Goal: Task Accomplishment & Management: Use online tool/utility

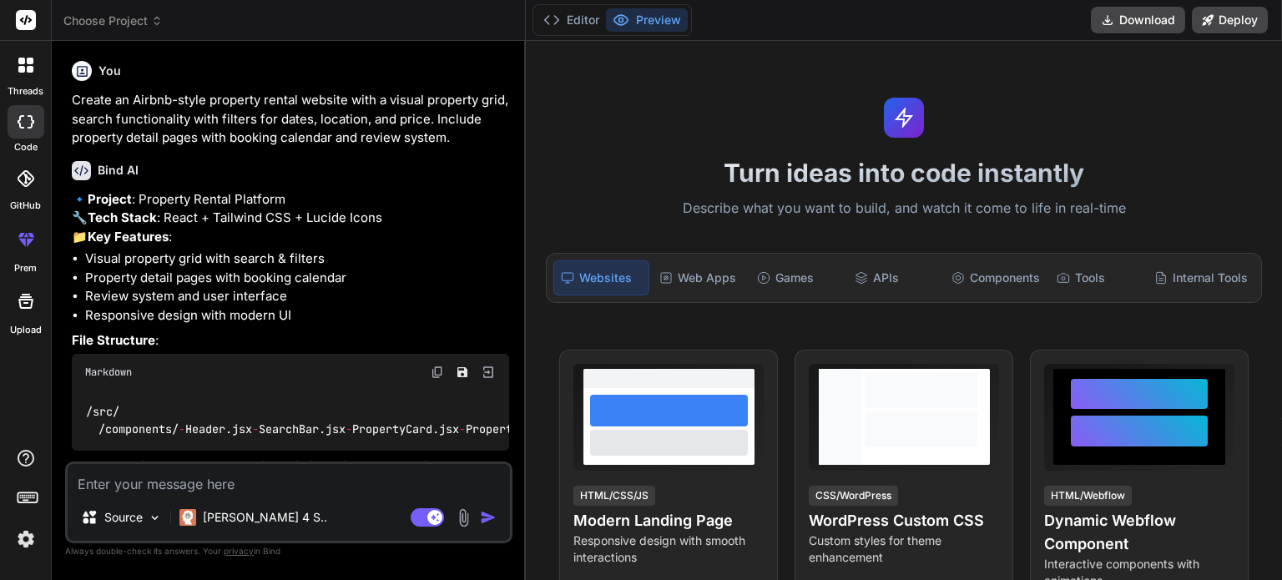
type textarea "x"
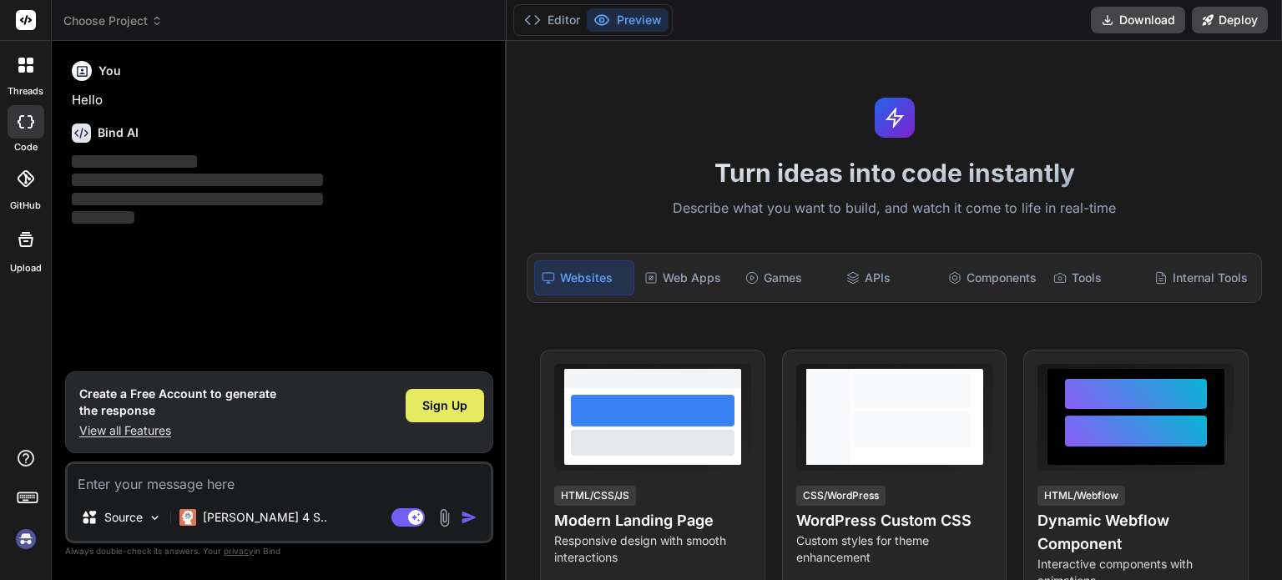
click at [461, 407] on span "Sign Up" at bounding box center [444, 405] width 45 height 17
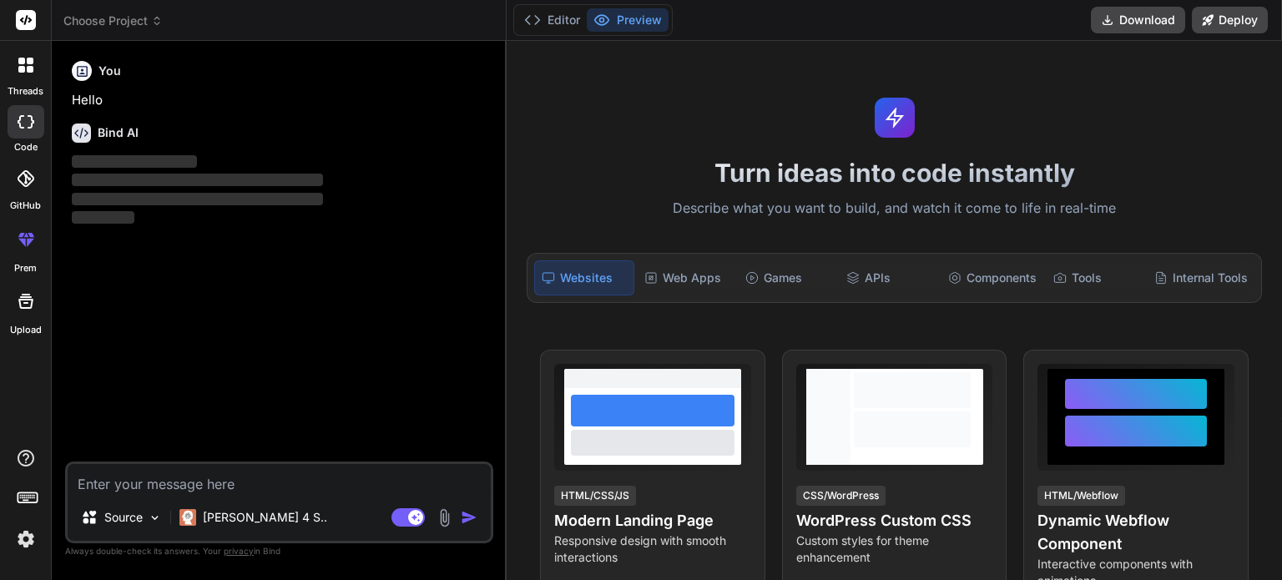
click at [277, 480] on textarea at bounding box center [279, 479] width 423 height 30
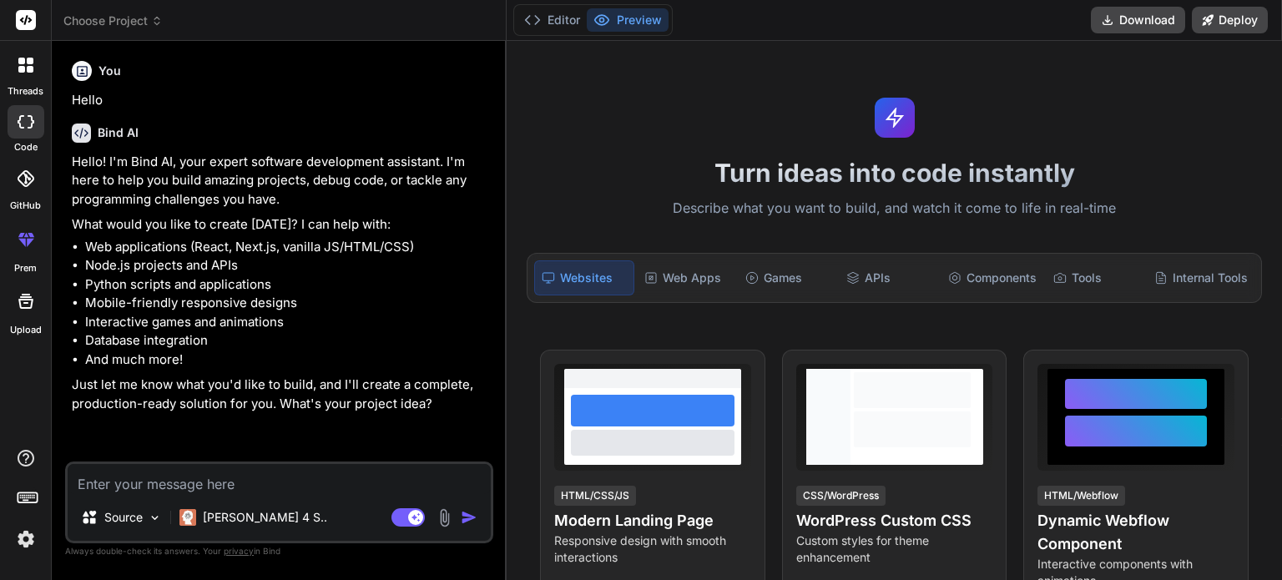
type textarea "x"
paste textarea "--- loremiPsumd: sita --- CONSEC. Adip’e sed **doeiu, te‑incididunt, utlaboreet…"
type textarea "--- loremiPsumd: sita --- CONSEC. Adip’e sed **doeiu, te‑incididunt, utlaboreet…"
type textarea "x"
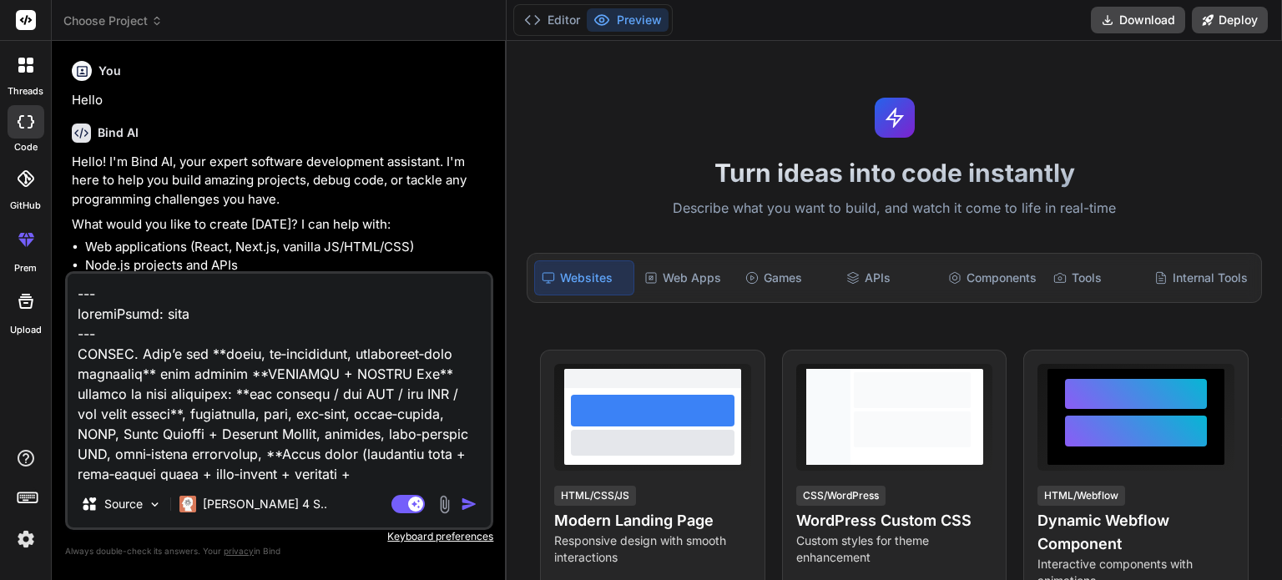
scroll to position [7695, 0]
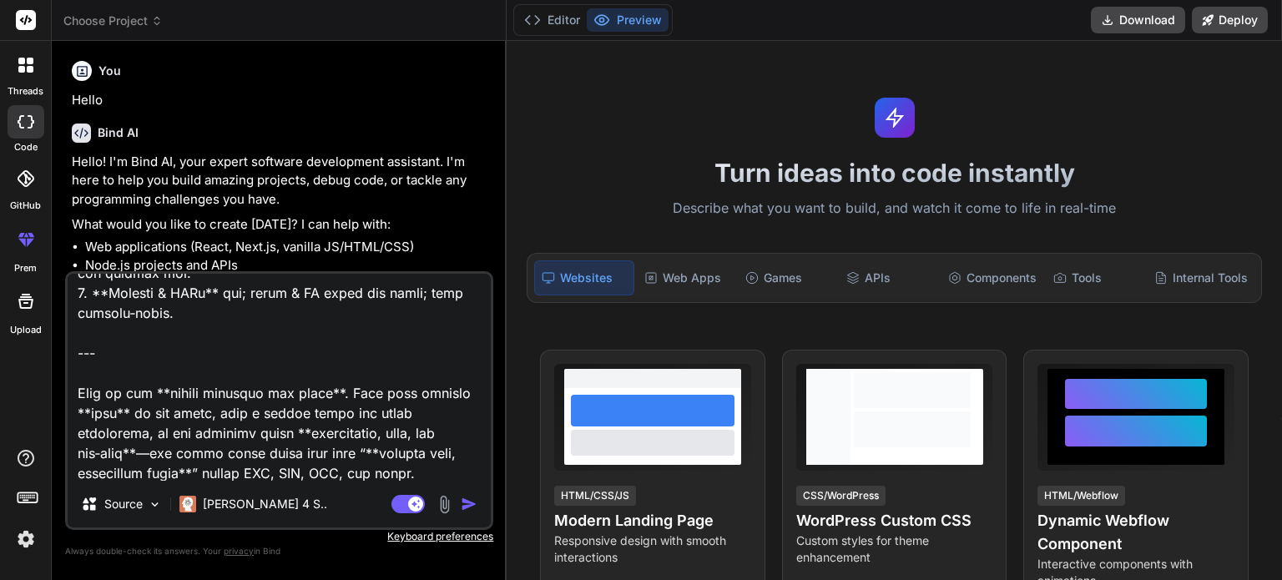
paste textarea "Loremi dol sitametco adipi ELIT seddoeiusm-tempo inci. Ut labo, et doloremag, a…"
type textarea "--- loremiPsumd: sita --- CONSEC. Adip’e sed **doeiu, te‑incididunt, utlaboreet…"
type textarea "x"
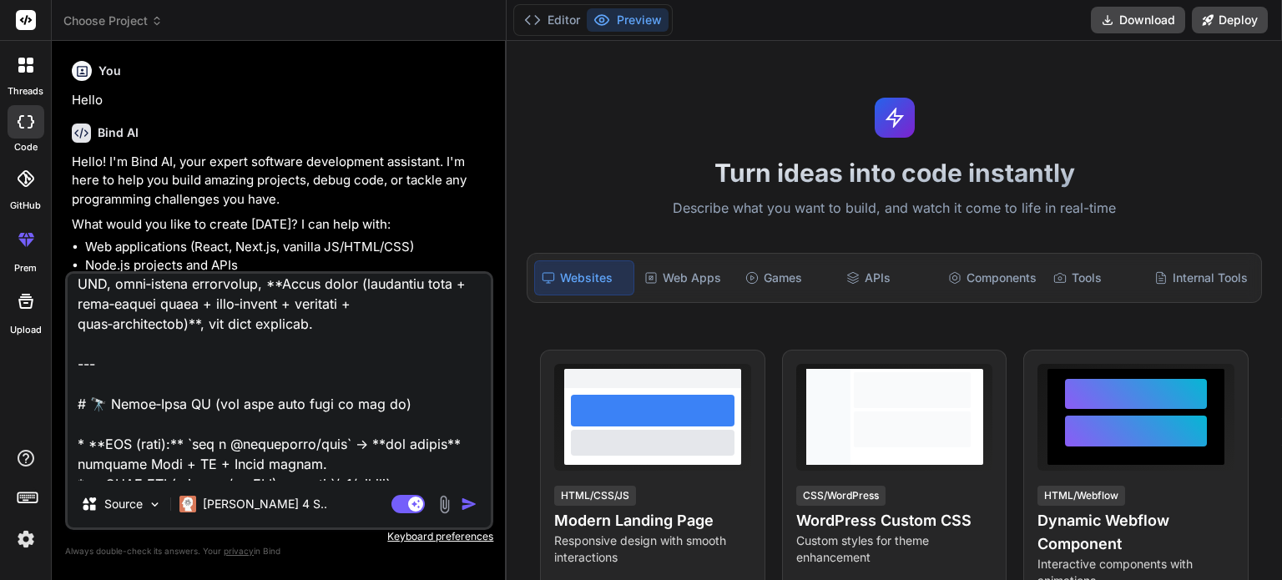
scroll to position [0, 0]
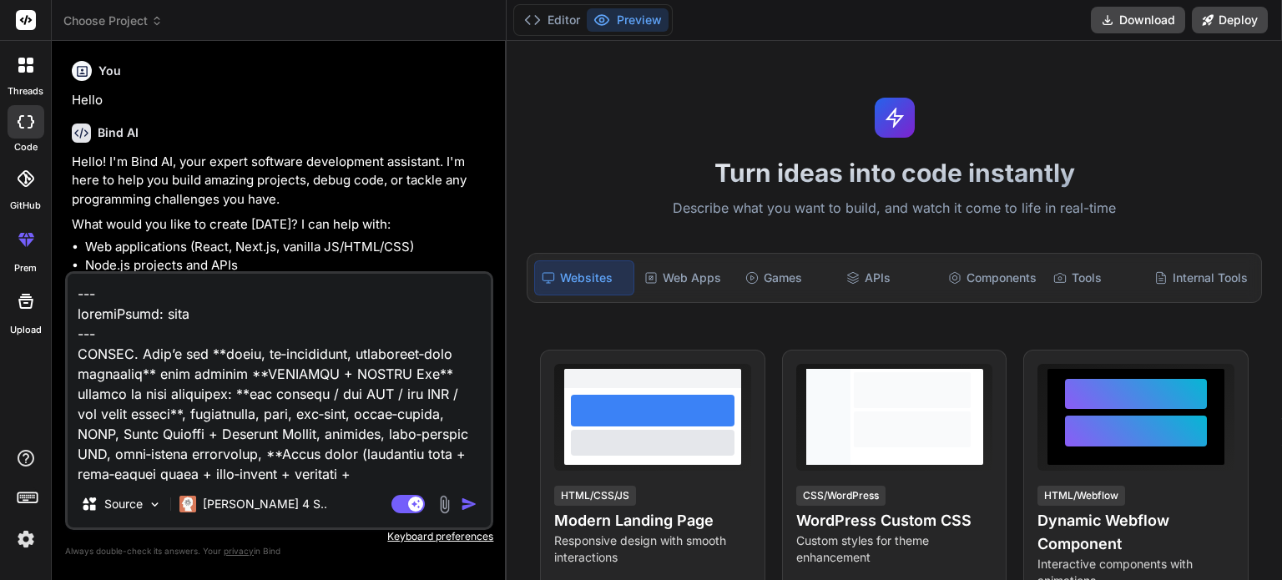
click at [210, 312] on textarea at bounding box center [279, 377] width 423 height 207
drag, startPoint x: 127, startPoint y: 335, endPoint x: 50, endPoint y: 273, distance: 98.6
click at [50, 273] on div "threads code GitHub prem Upload Choose Project Created with Pixso. Bind AI Web …" at bounding box center [641, 290] width 1282 height 580
paste textarea "Loremi dol sitametco adipi ELIT seddoeiusm-tempo inci. Ut labo, et doloremag, a…"
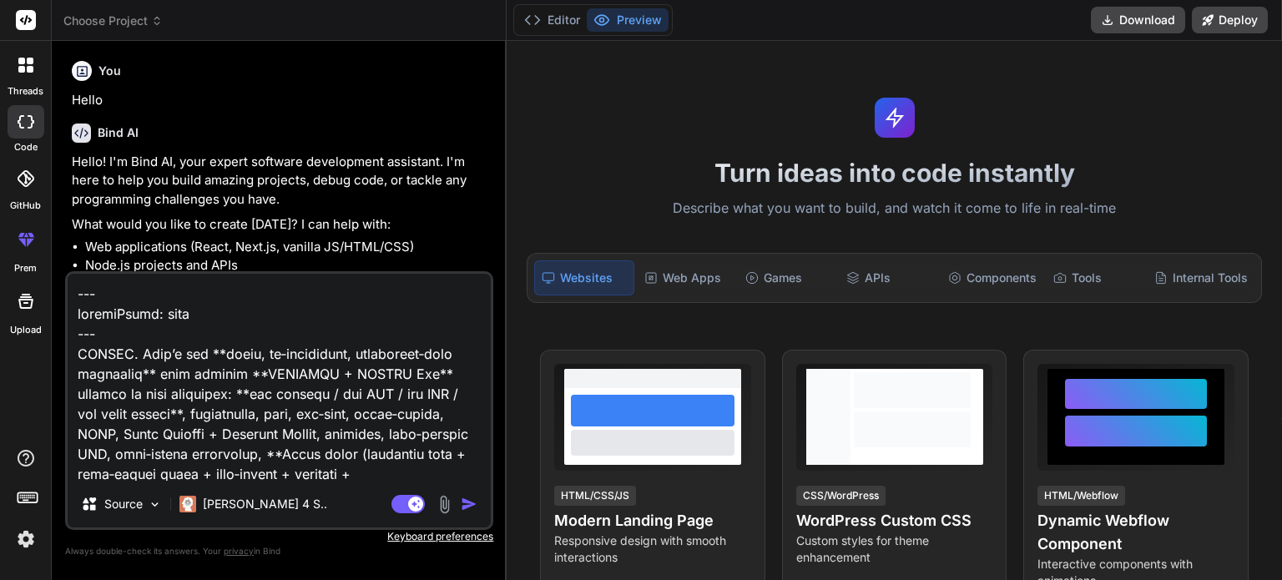
type textarea "Loremi dol sitametco adipi ELIT seddoeiusm-tempo inci. Ut labo, et doloremag, a…"
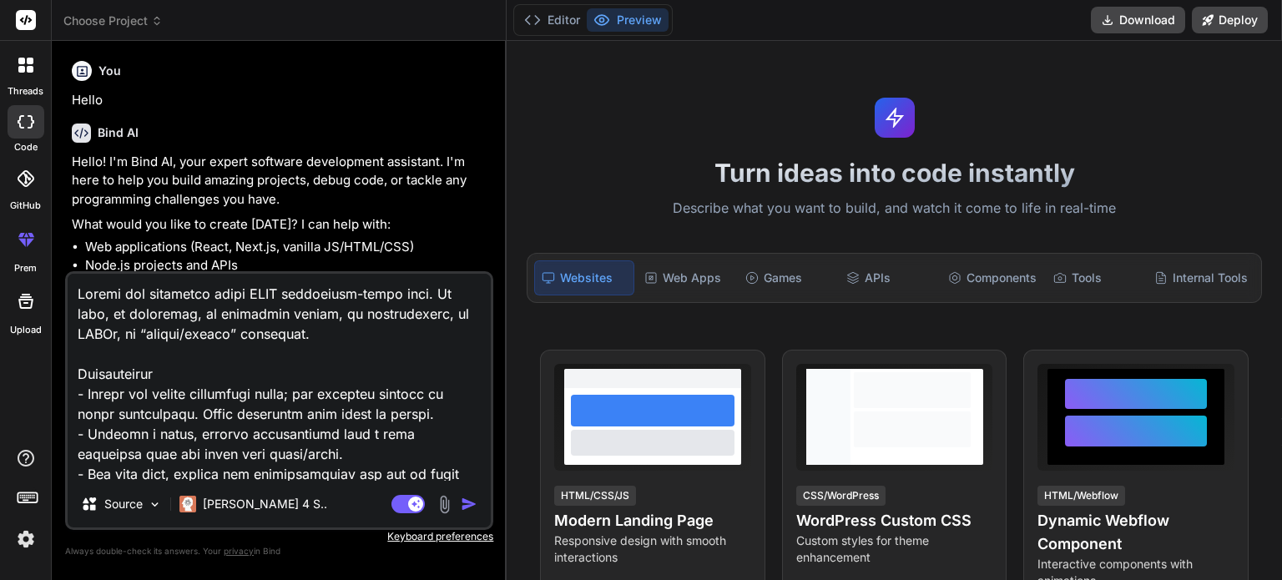
type textarea "x"
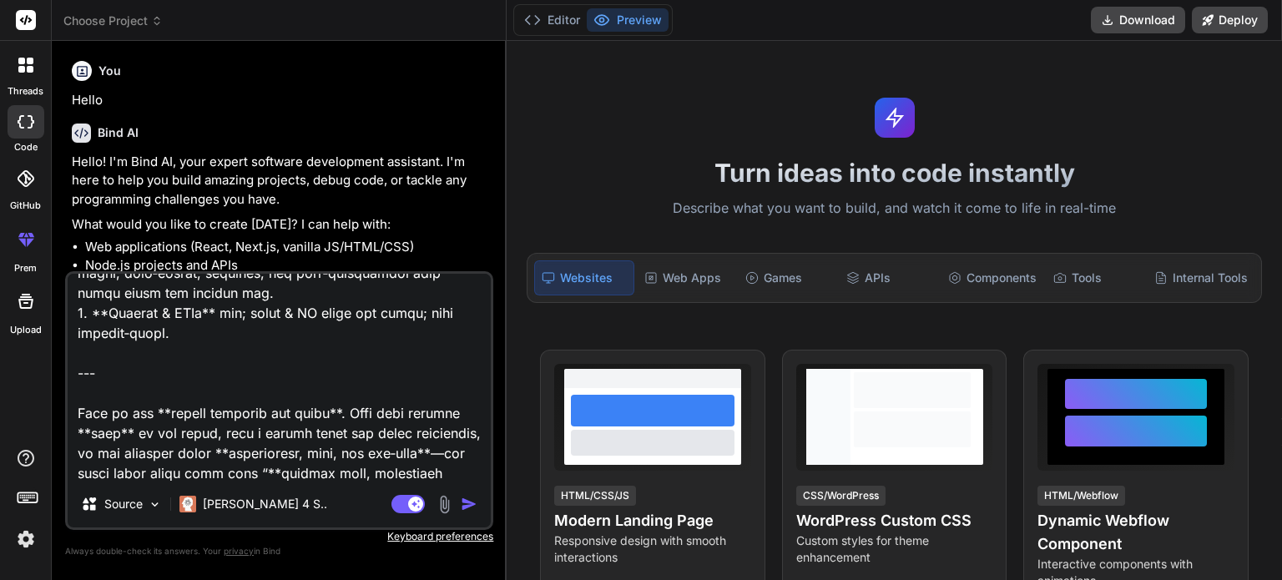
type textarea "--- loremiPsumd: sita --- CONSEC. Adip’e sed **doeiu, te‑incididunt, utlaboreet…"
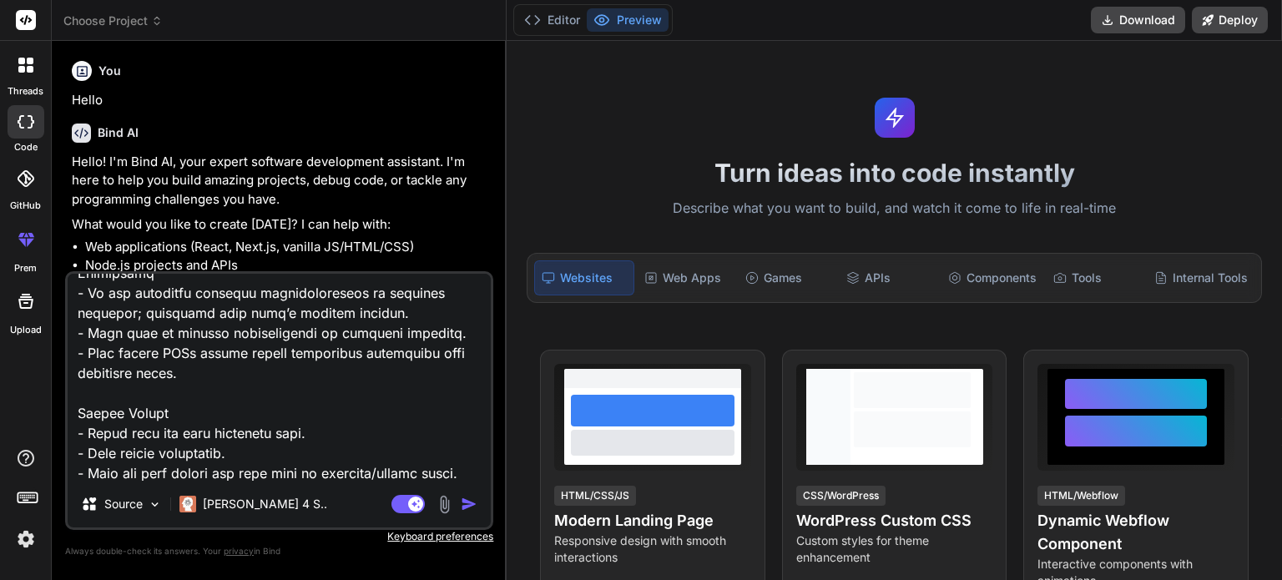
type textarea "x"
type textarea "--- loremiPsumd: sita --- CONSEC. Adip’e sed **doeiu, te‑incididunt, utlaboreet…"
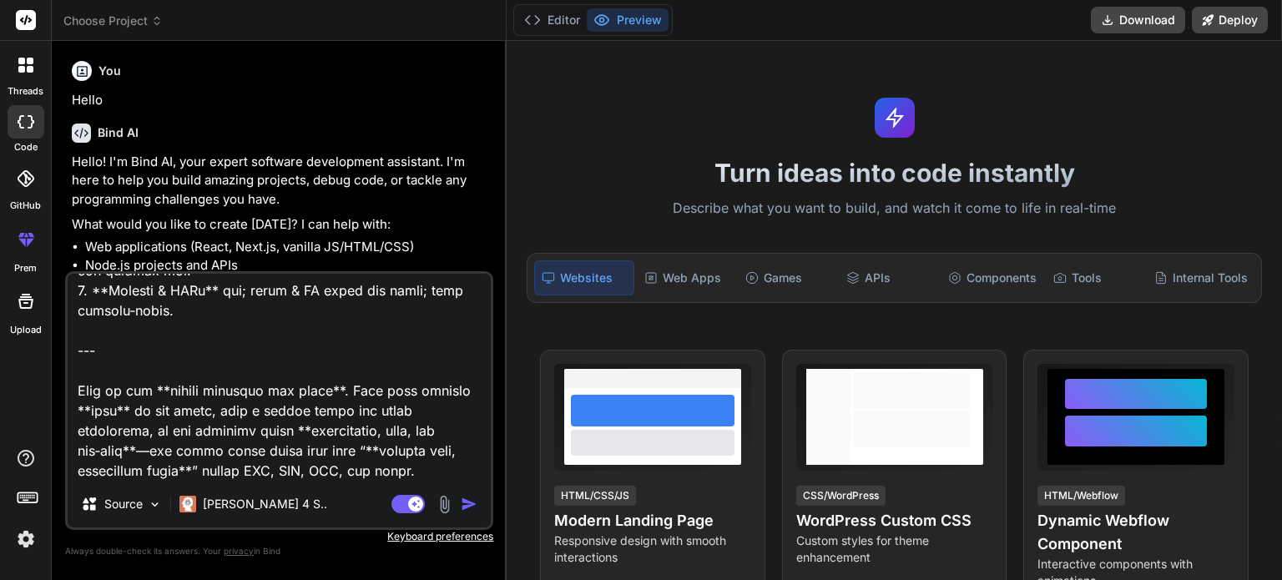
type textarea "x"
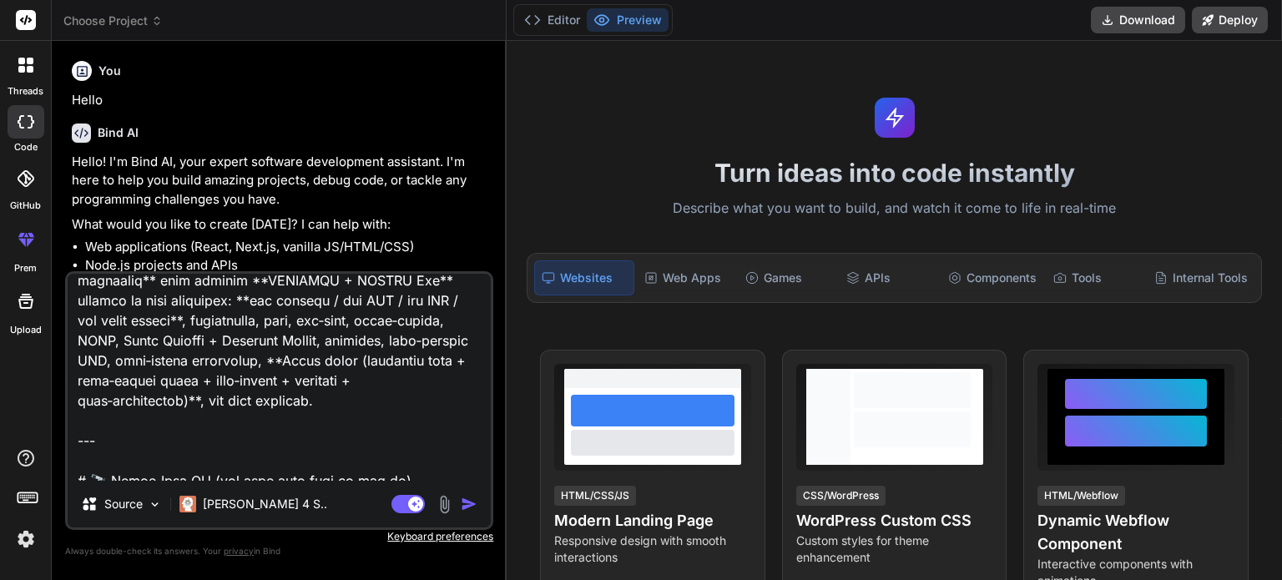
scroll to position [0, 0]
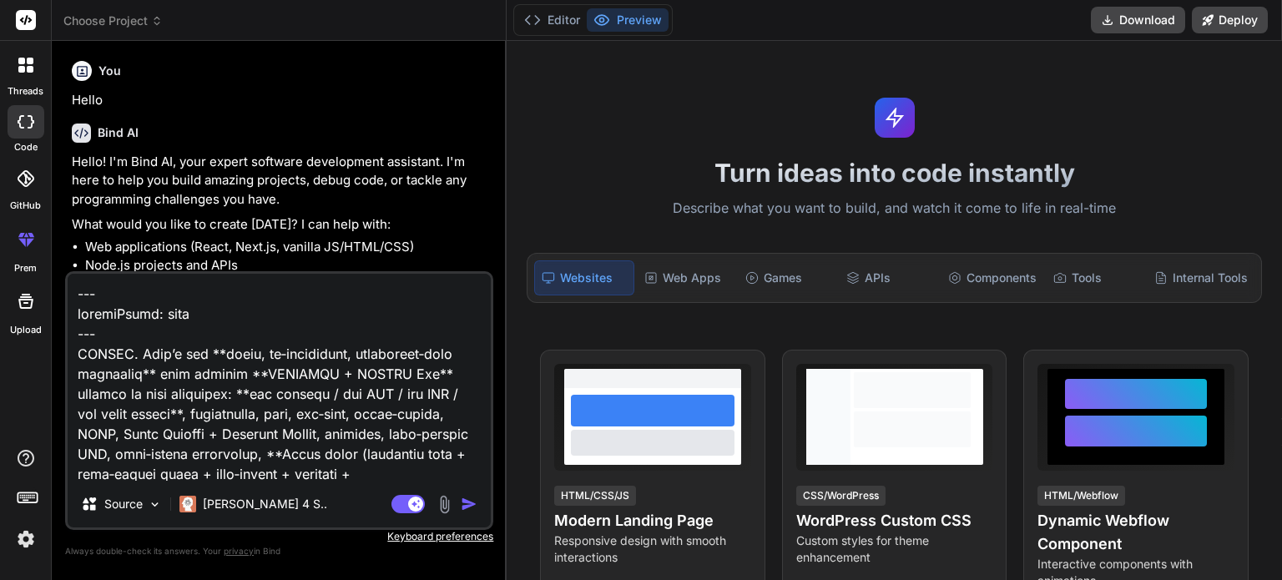
click at [103, 335] on textarea at bounding box center [279, 377] width 423 height 207
paste textarea "Loremi dol sitametco adipi ELIT seddoeiusm-tempo inci. Ut labo, et doloremag, a…"
type textarea "Loremi dol sitametco adipi ELIT seddoeiusm-tempo inci. Ut labo, et doloremag, a…"
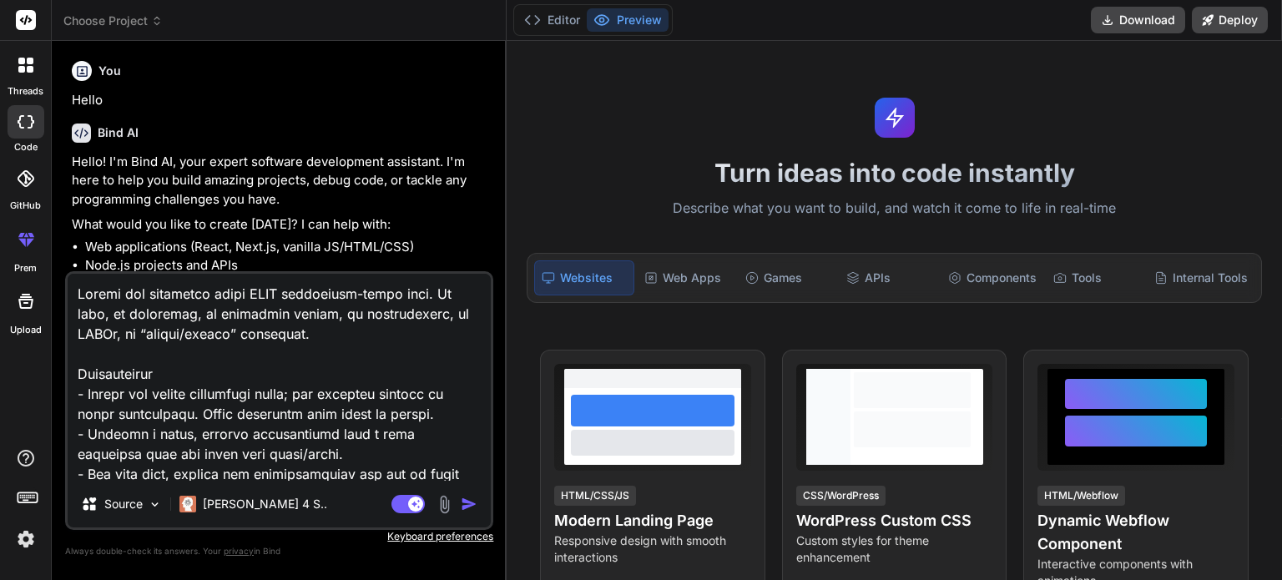
scroll to position [8557, 0]
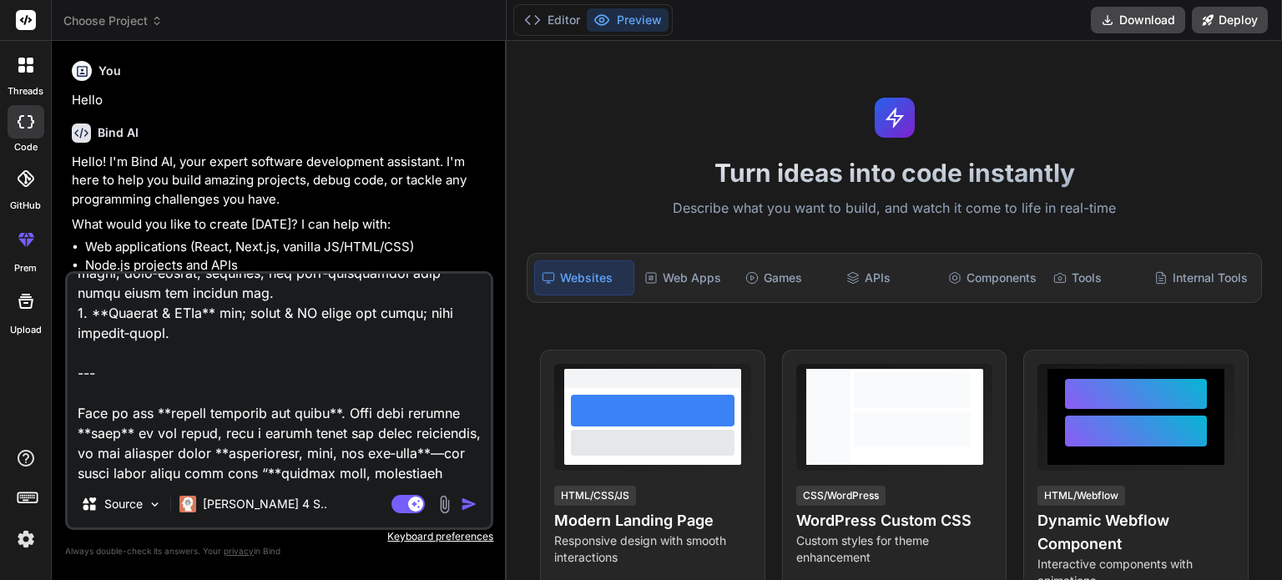
type textarea "x"
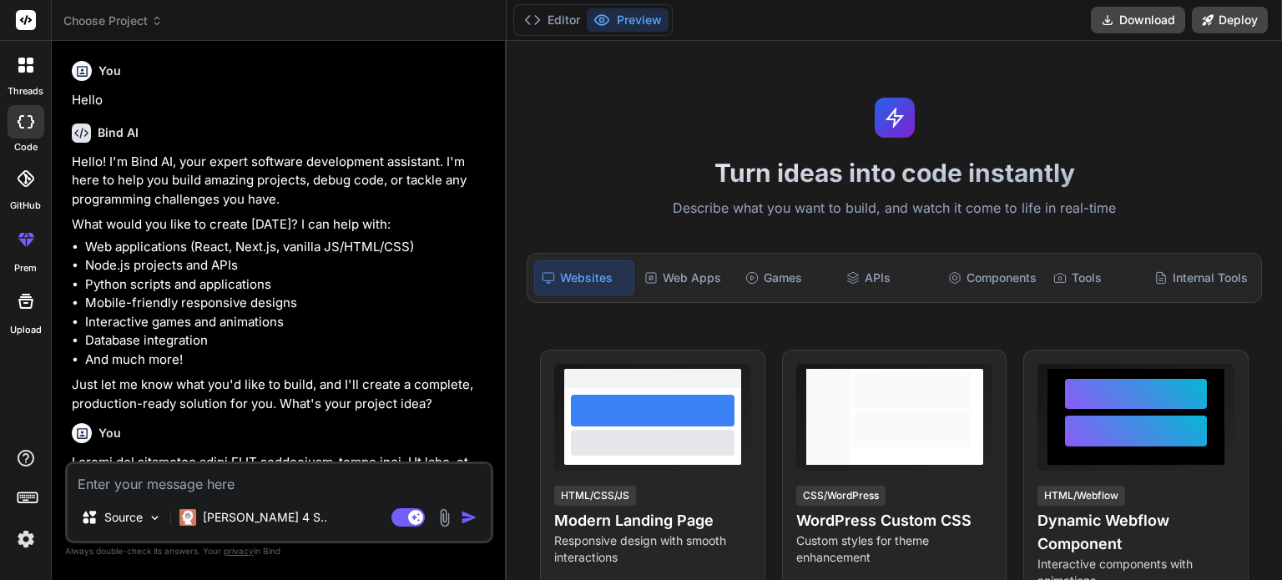
scroll to position [362, 0]
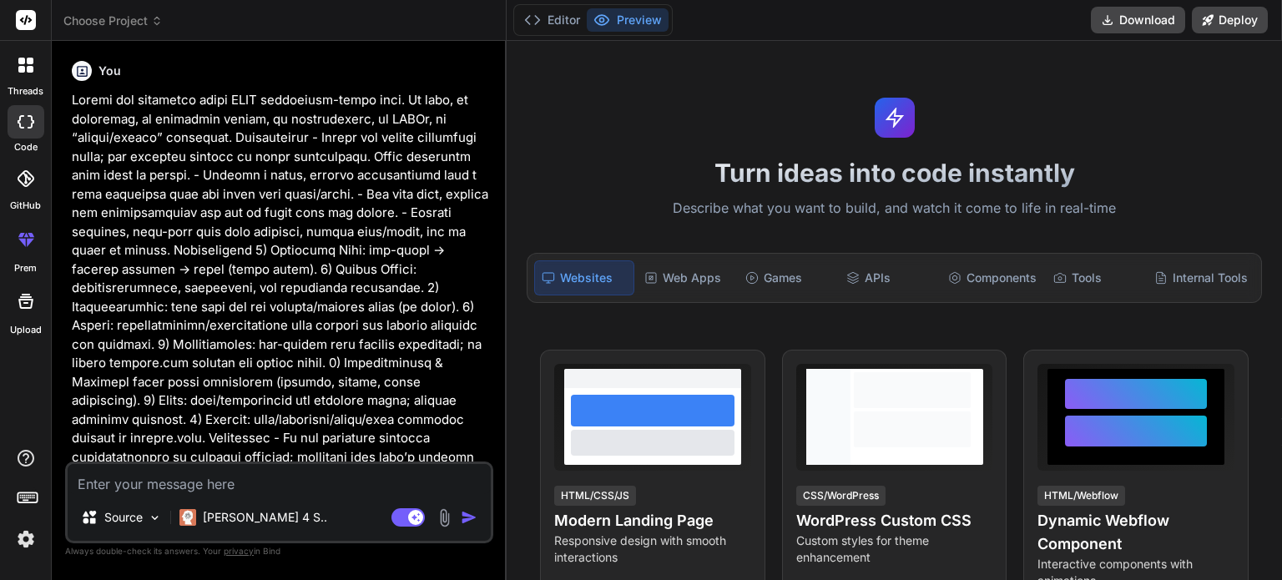
click at [499, 303] on div "Bind AI Web Search Created with Pixso. Code Generator You Hello Bind AI Hello! …" at bounding box center [279, 310] width 455 height 538
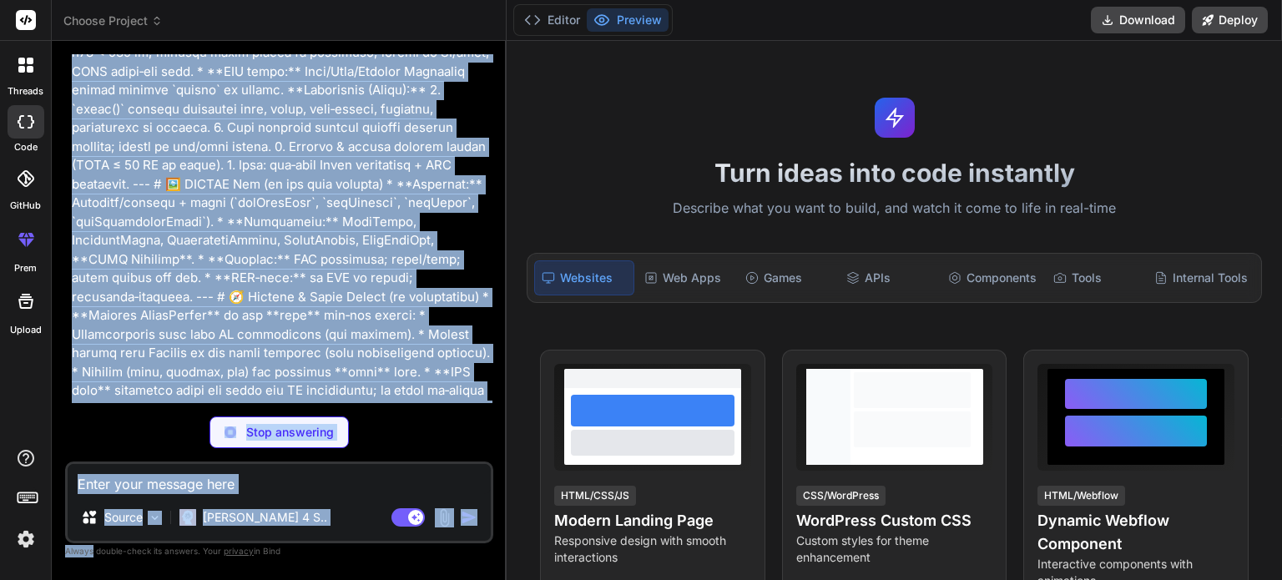
scroll to position [4245, 0]
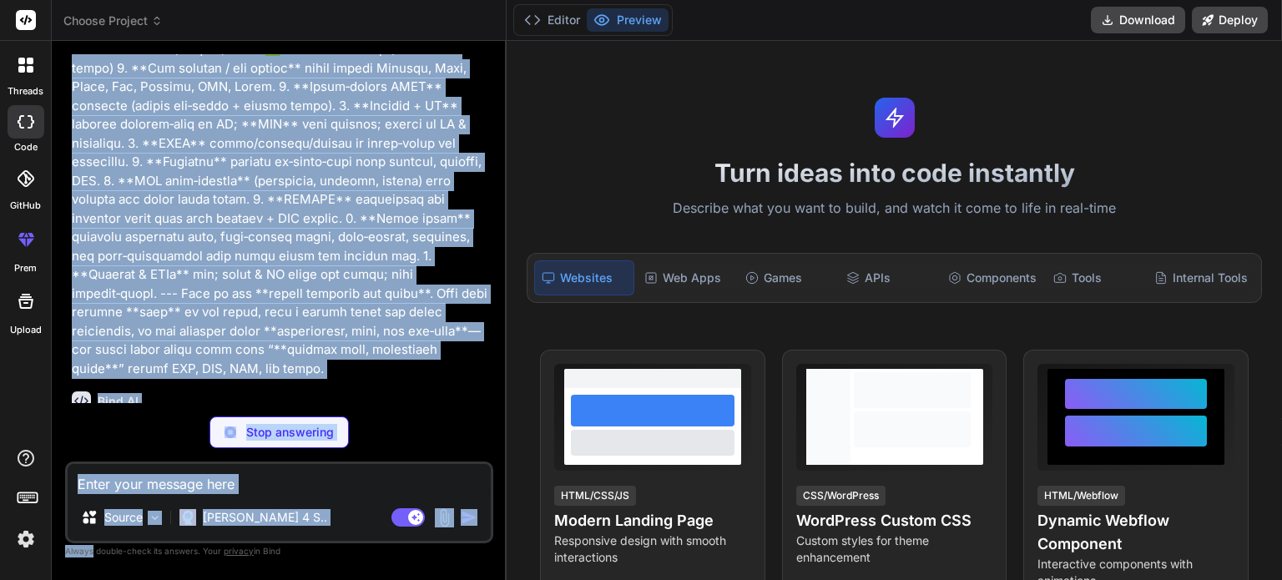
click at [464, 509] on div "You Hello Bind AI Hello! I'm Bind AI, your expert software development assistan…" at bounding box center [279, 316] width 428 height 525
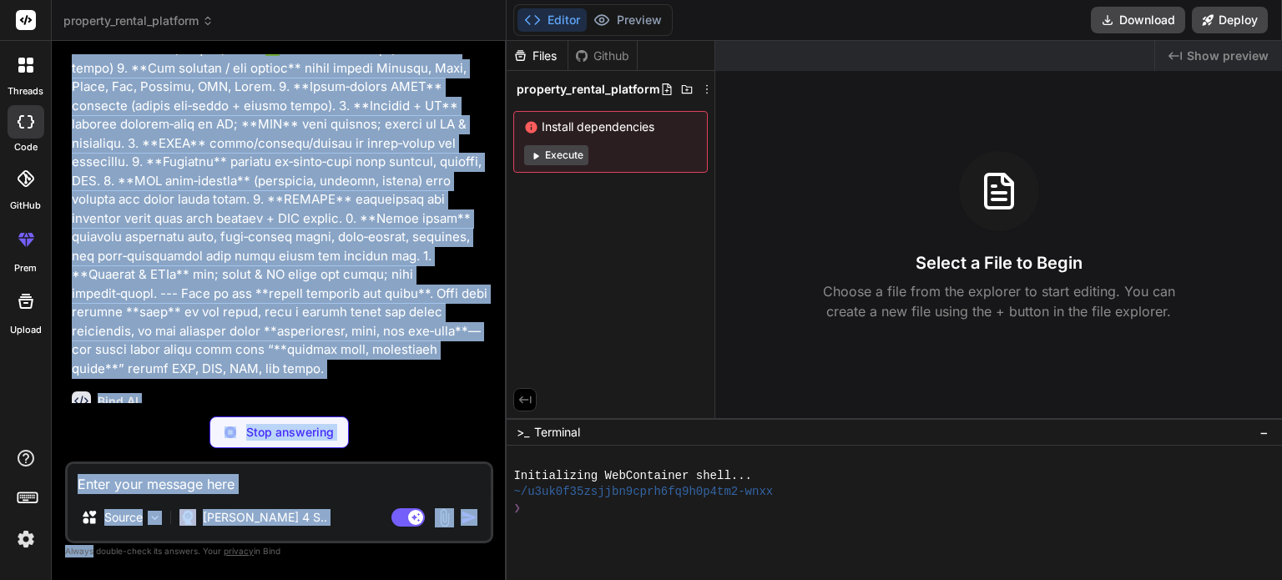
click at [391, 378] on div "Bind AI I'll build a production-grade Airbnb-style property rental platform wit…" at bounding box center [281, 483] width 418 height 211
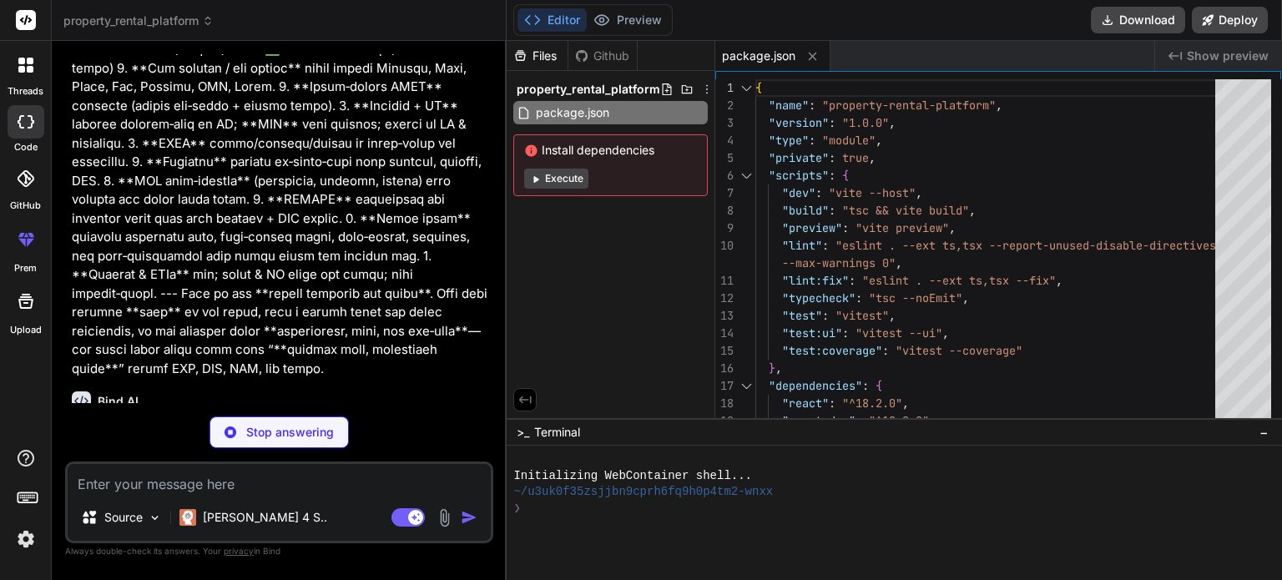
type textarea "x"
type textarea "}"
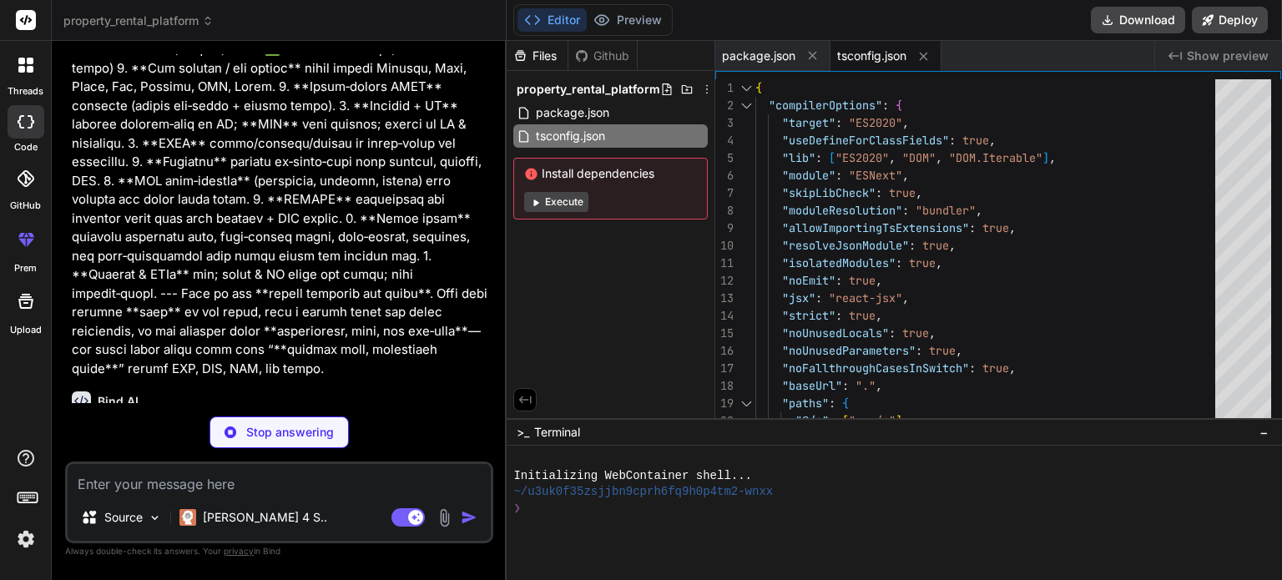
type textarea "x"
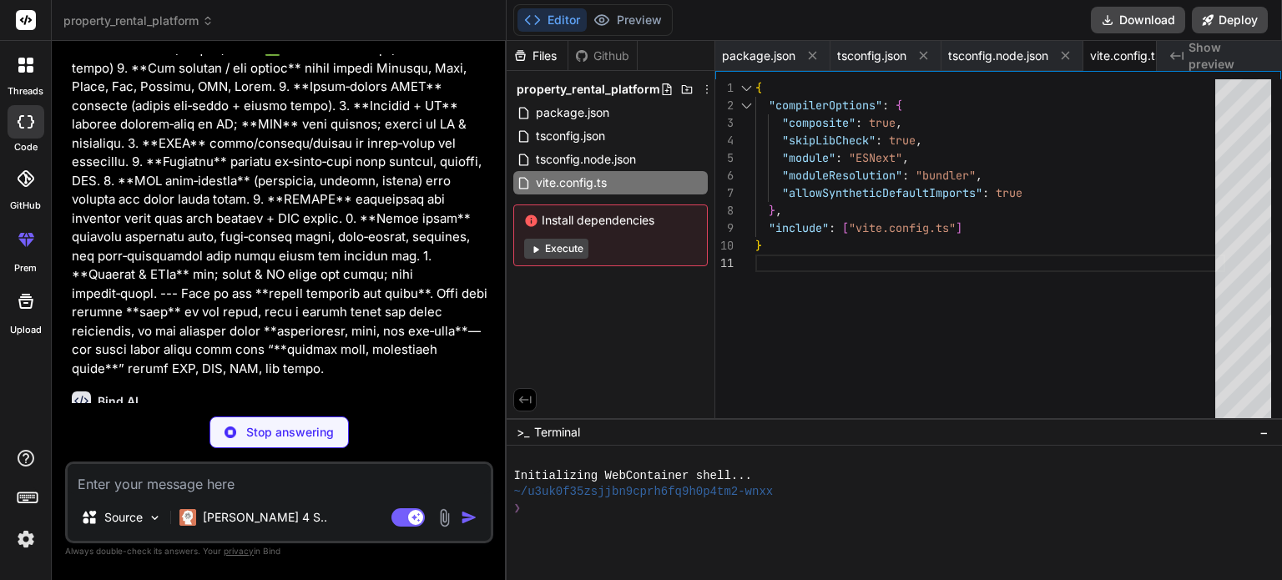
type textarea "x"
type textarea "globals: true, environment: 'jsdom', setupFiles: './src/test/setup.ts', }, })"
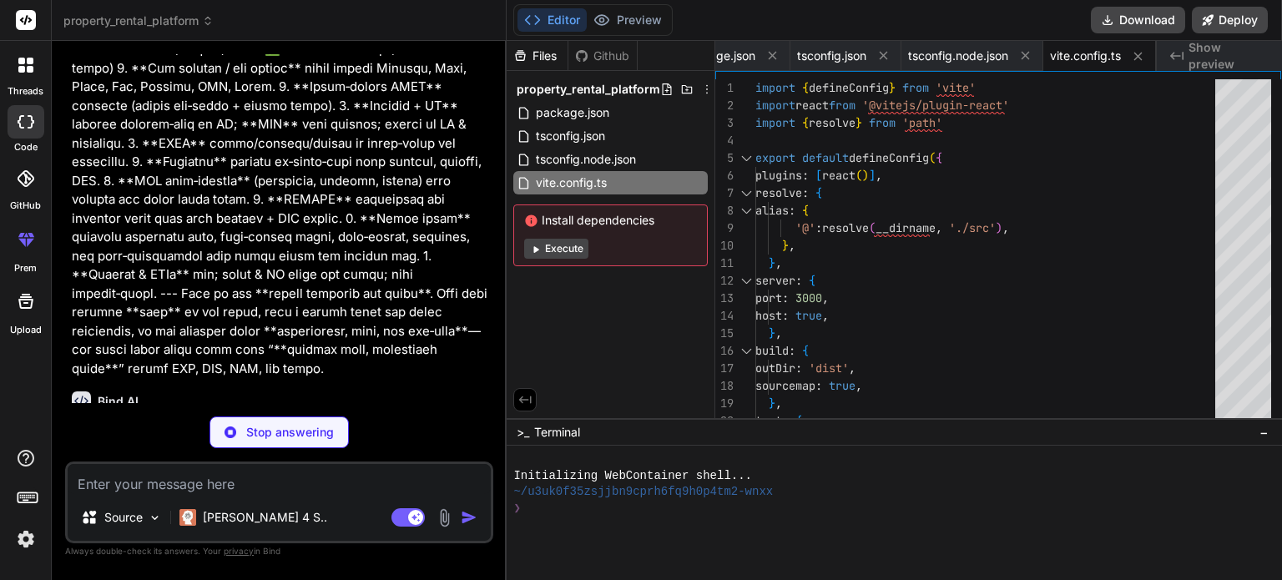
click at [274, 434] on p "Stop answering" at bounding box center [290, 432] width 88 height 17
type textarea "x"
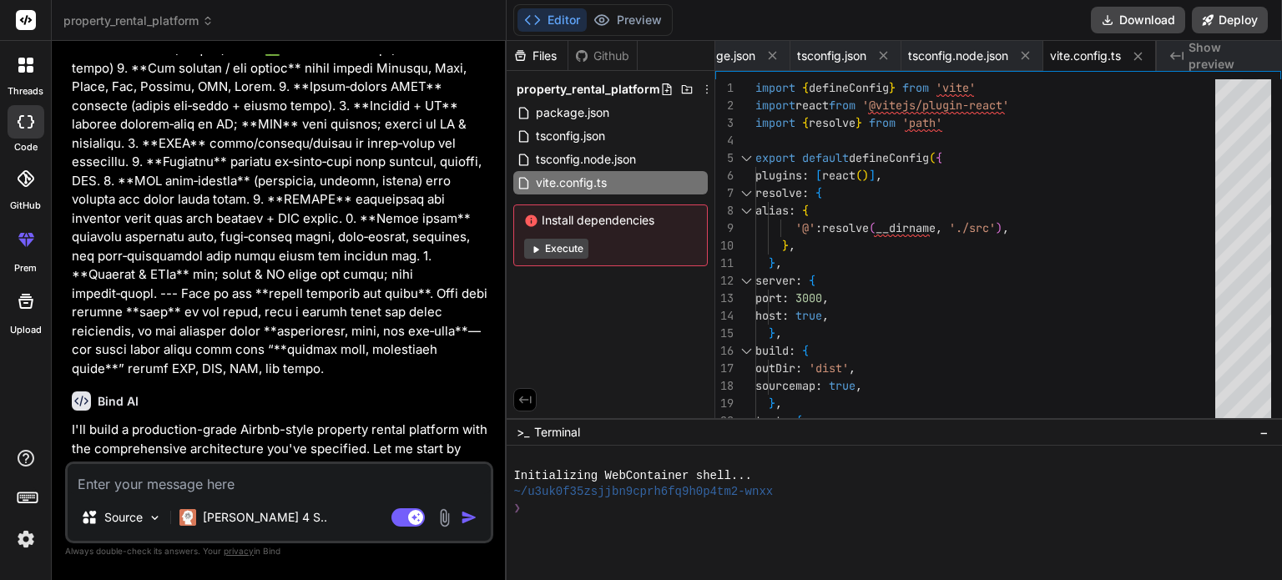
click at [240, 487] on textarea at bounding box center [279, 479] width 423 height 30
paste textarea "Loremi dol sitametco adipi ELIT seddoeiusm-tempo inci. Ut labo, et doloremag, a…"
type textarea "Loremi dol sitametco adipi ELIT seddoeiusm-tempo inci. Ut labo, et doloremag, a…"
type textarea "x"
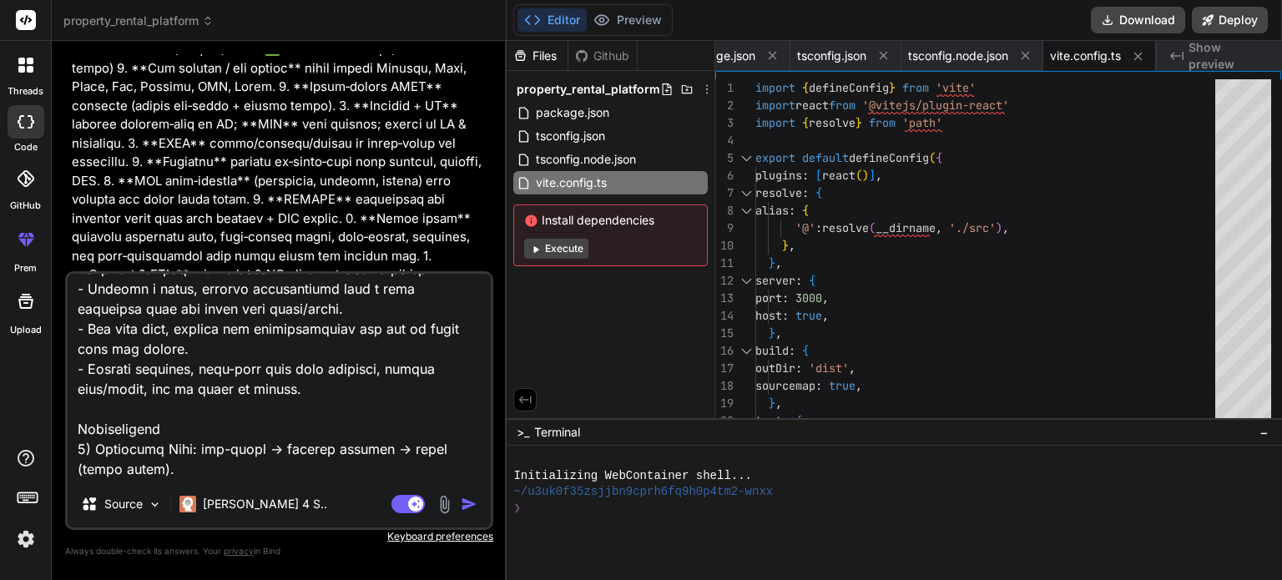
scroll to position [0, 0]
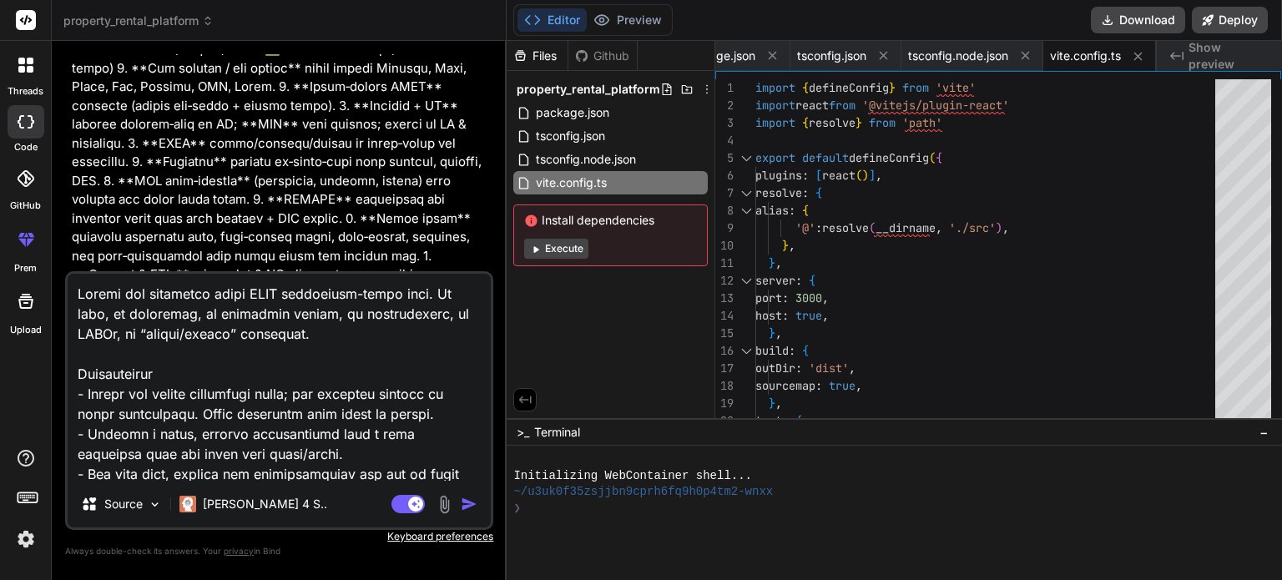
type textarea "Loremi dol sitametco adipi ELIT seddoeiusm-tempo inci. Ut labo, et doloremag, a…"
click at [11, 69] on div at bounding box center [25, 65] width 35 height 35
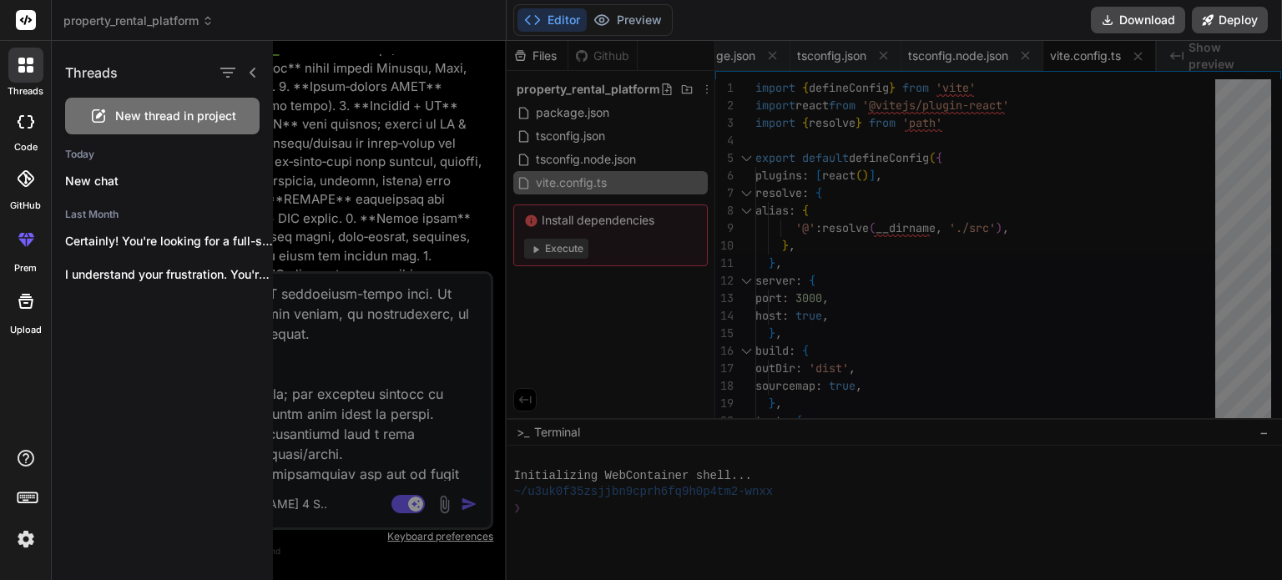
click at [143, 120] on span "New thread in project" at bounding box center [175, 116] width 121 height 17
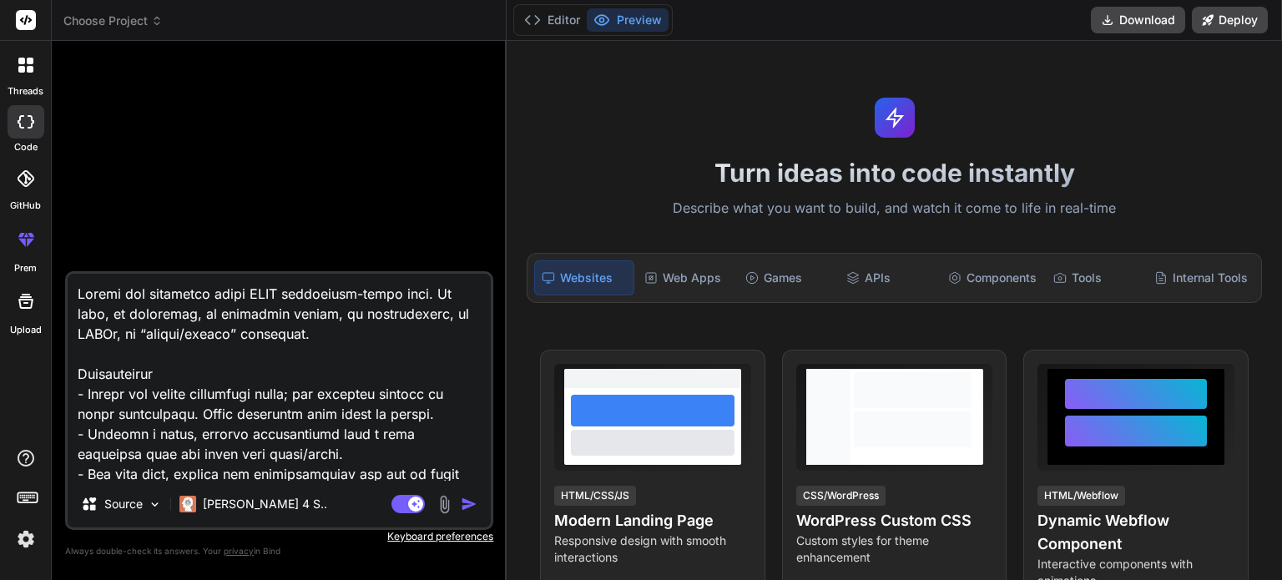
click at [241, 356] on textarea at bounding box center [279, 377] width 423 height 207
type textarea "x"
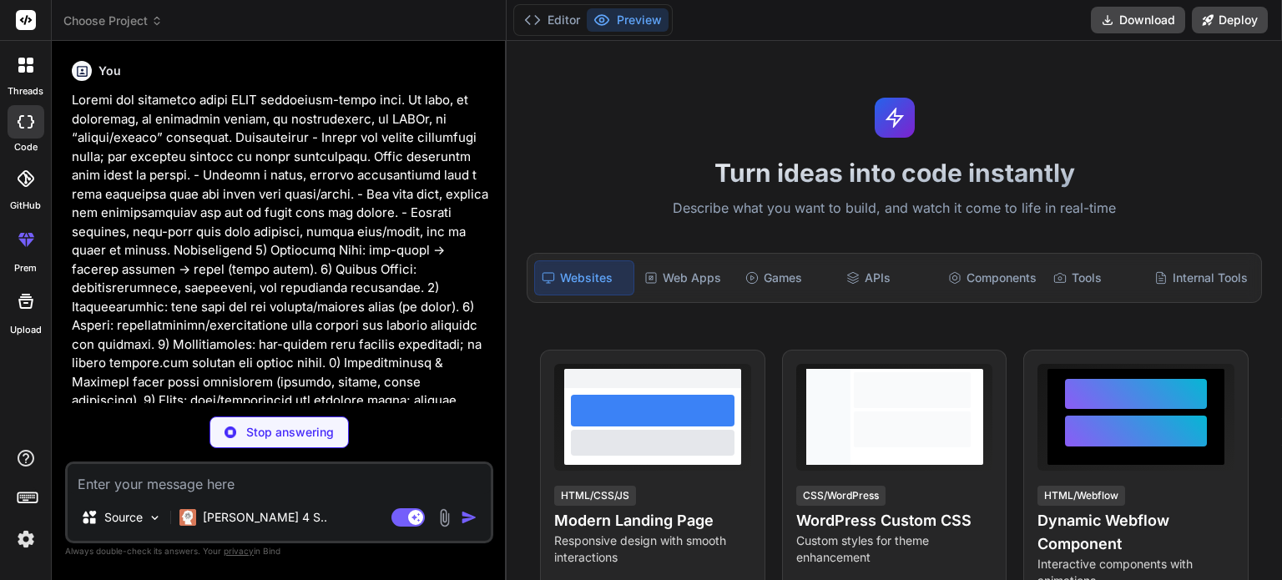
drag, startPoint x: 286, startPoint y: 297, endPoint x: 371, endPoint y: 326, distance: 90.0
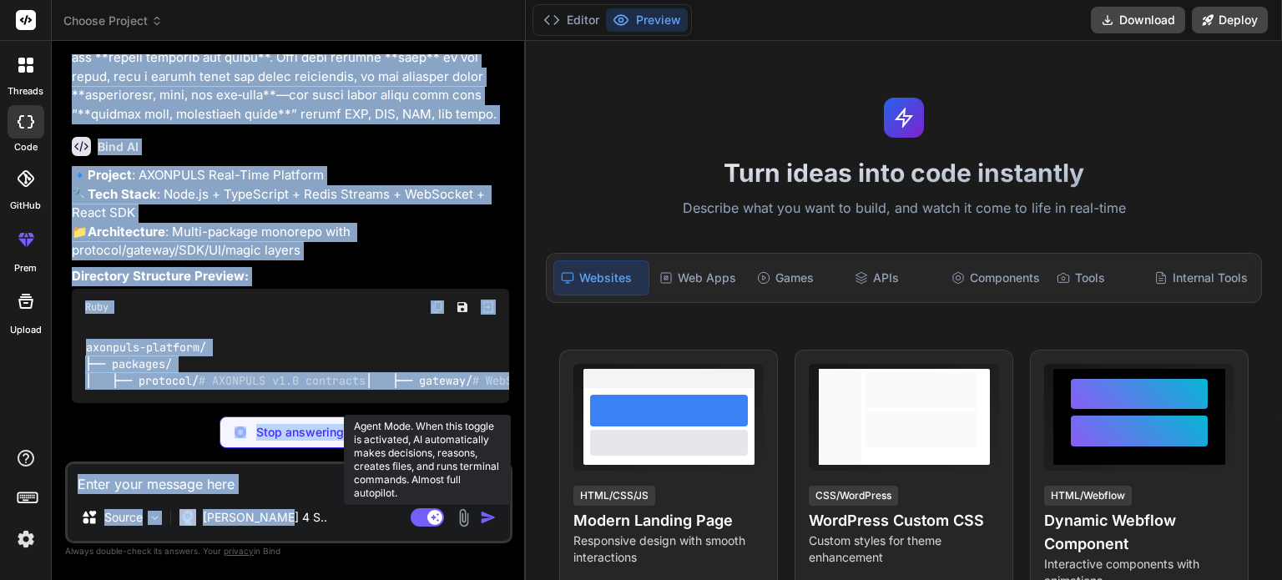
drag, startPoint x: 371, startPoint y: 326, endPoint x: 397, endPoint y: 513, distance: 188.9
click at [397, 513] on div "You Bind AI 🔹 Project : AXONPULS Real-Time Platform 🔧 Tech Stack : Node.js + Ty…" at bounding box center [288, 316] width 447 height 525
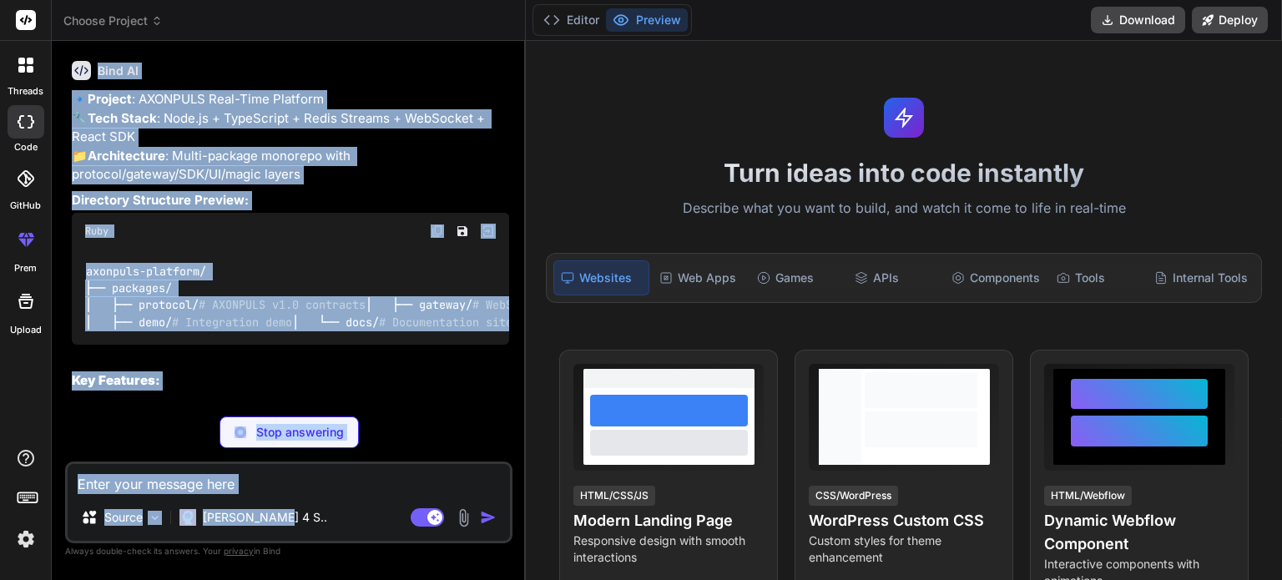
scroll to position [4153, 0]
click at [373, 213] on div "Ruby" at bounding box center [290, 231] width 437 height 37
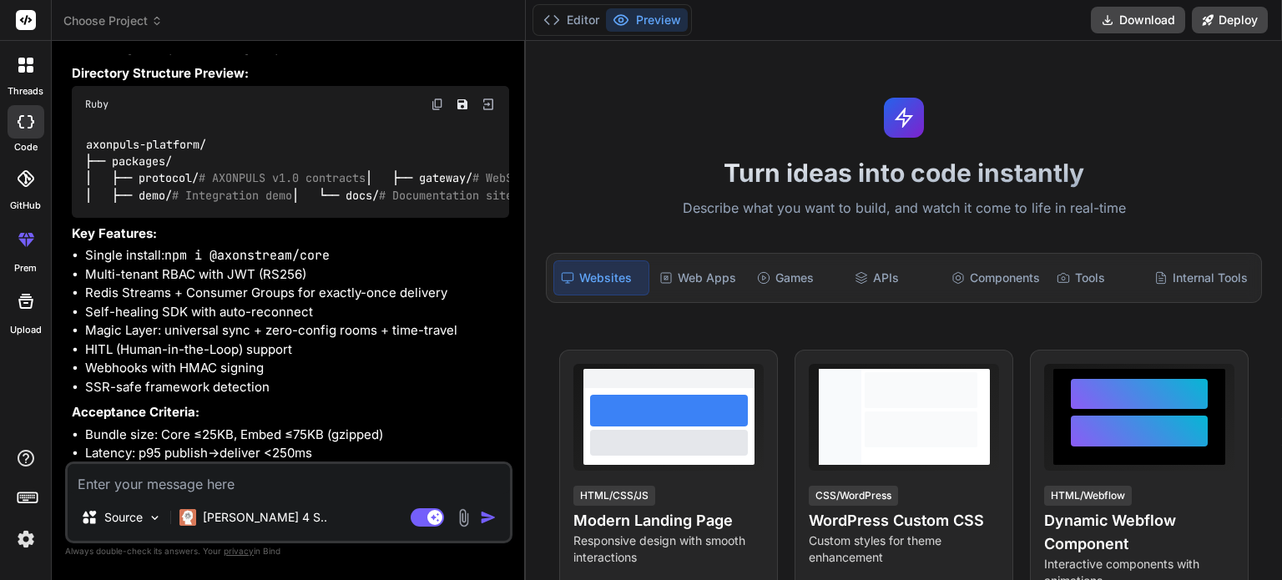
type textarea "x"
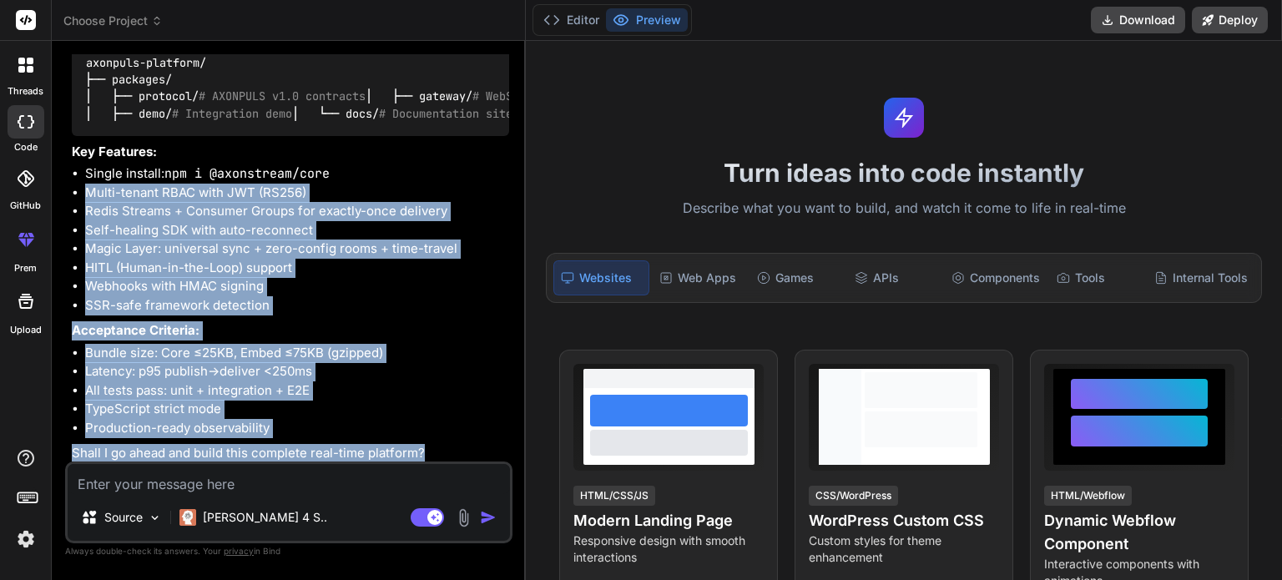
scroll to position [4396, 0]
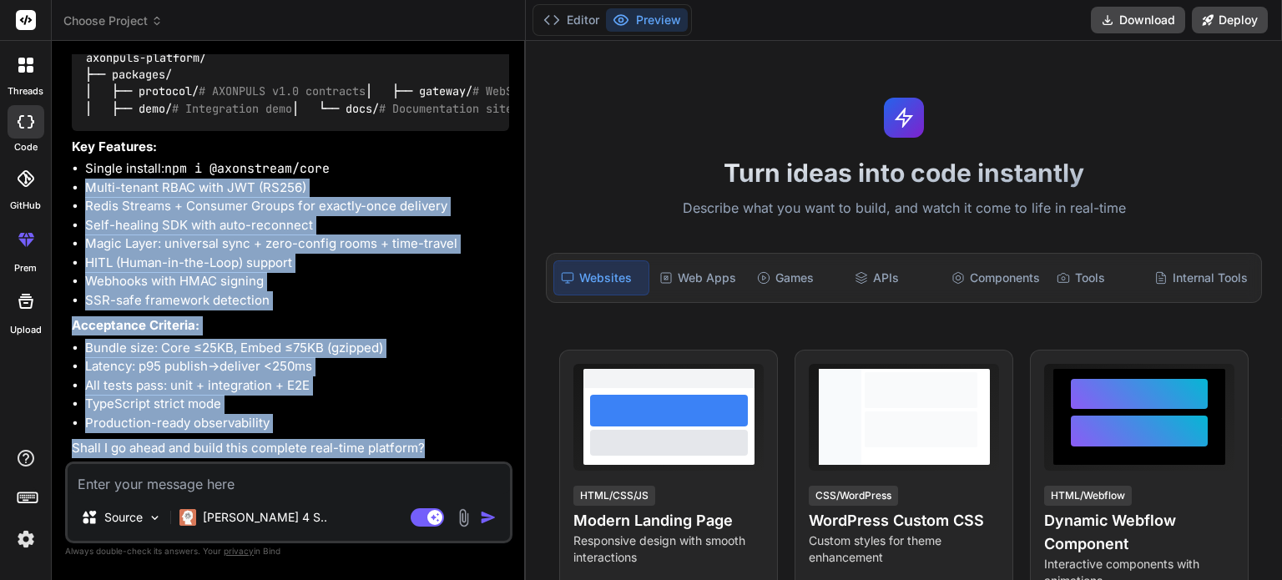
drag, startPoint x: 402, startPoint y: 402, endPoint x: 387, endPoint y: 481, distance: 80.6
click at [387, 481] on div "You Bind AI 🔹 Project : AXONPULS Real-Time Platform 🔧 Tech Stack : Node.js + Ty…" at bounding box center [288, 316] width 447 height 525
click at [427, 356] on li "Bundle size: Core ≤25KB, Embed ≤75KB (gzipped)" at bounding box center [297, 348] width 424 height 19
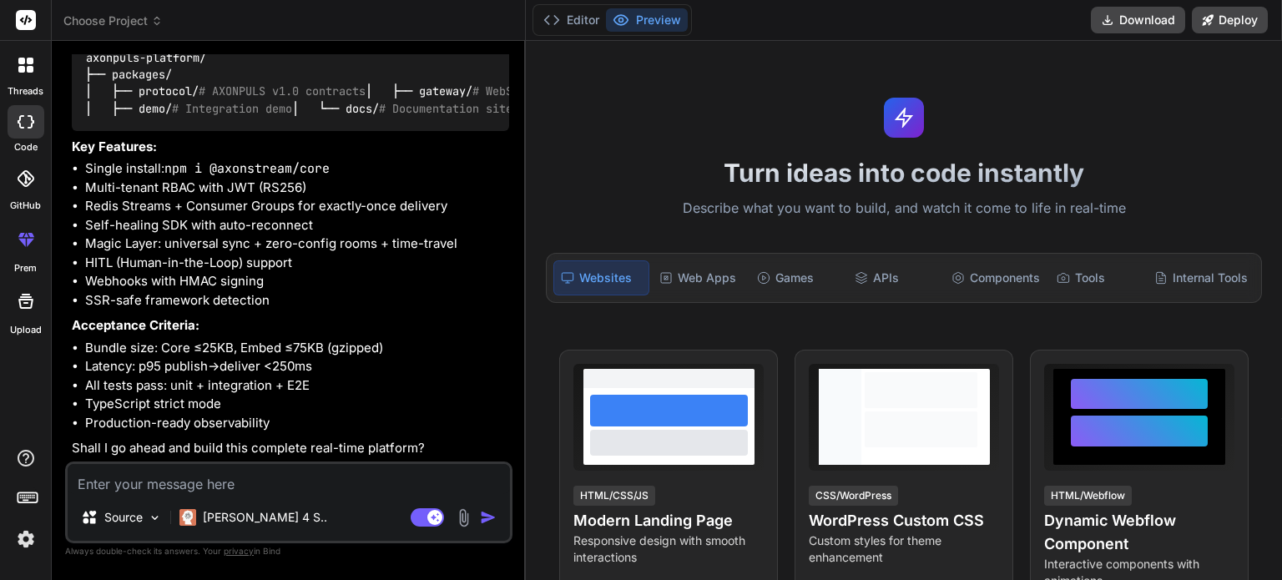
click at [261, 179] on li "Single install: npm i @axonstream/core" at bounding box center [297, 168] width 424 height 19
click at [156, 488] on textarea at bounding box center [289, 479] width 442 height 30
type textarea "y"
type textarea "x"
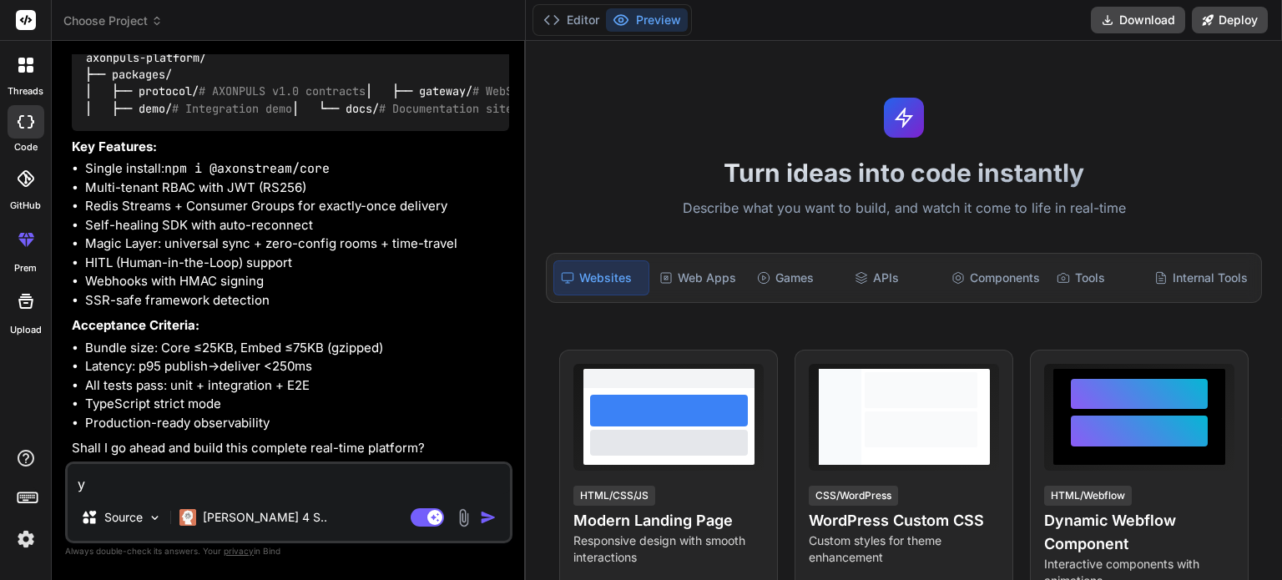
type textarea "ye"
type textarea "x"
type textarea "yes"
type textarea "x"
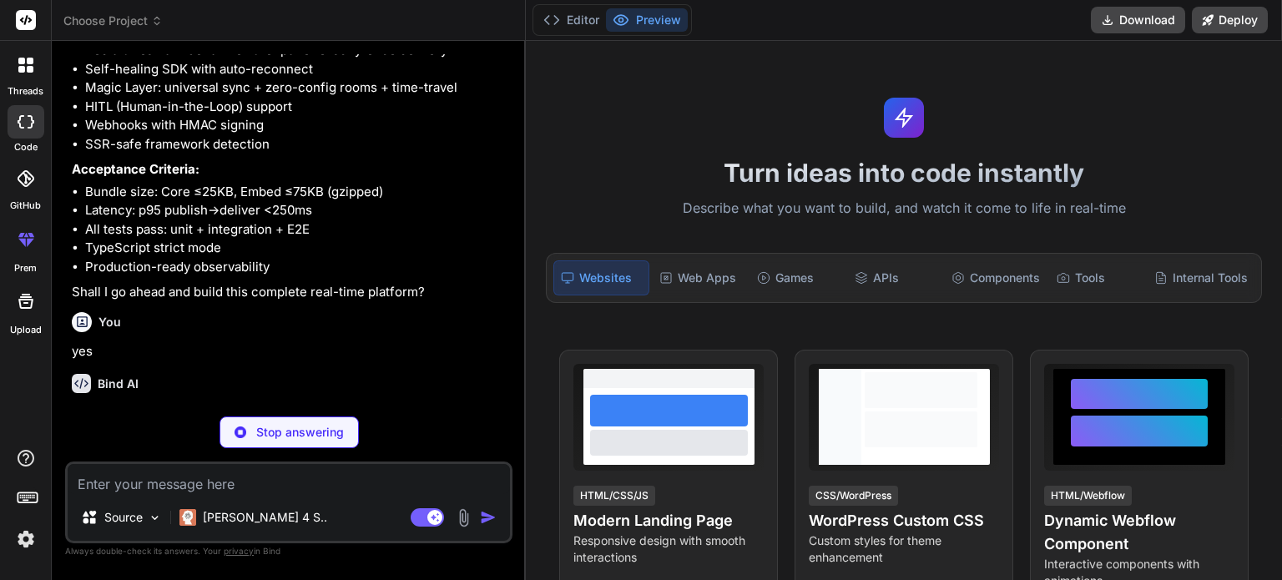
scroll to position [4569, 0]
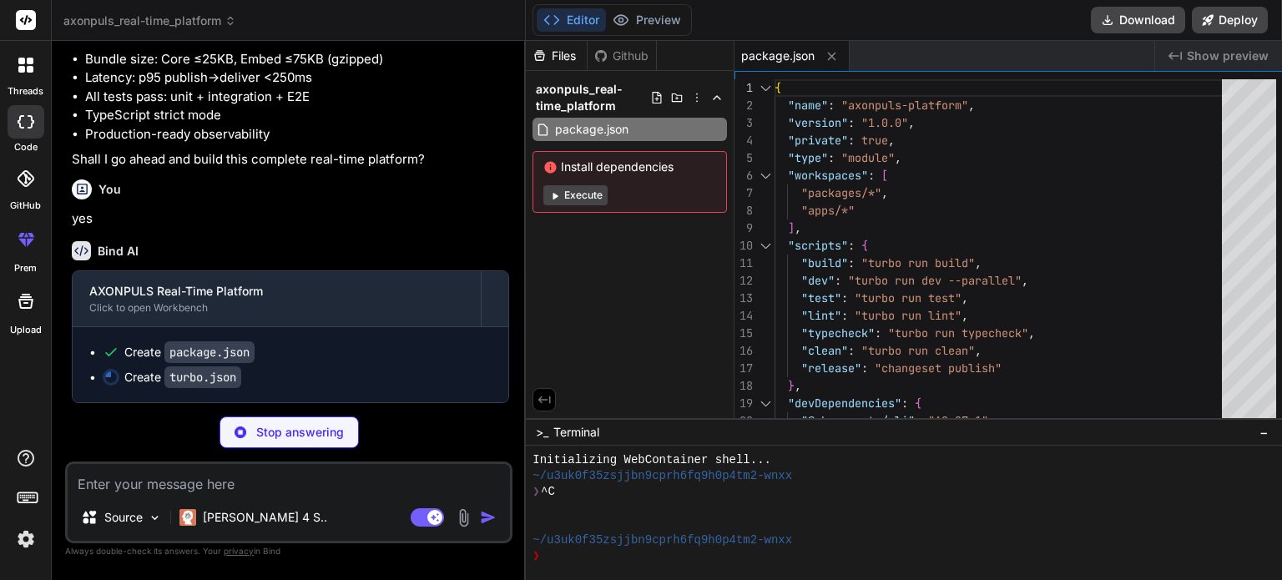
type textarea "x"
type textarea ""outputs": [] }, "clean": { "cache": false } } }"
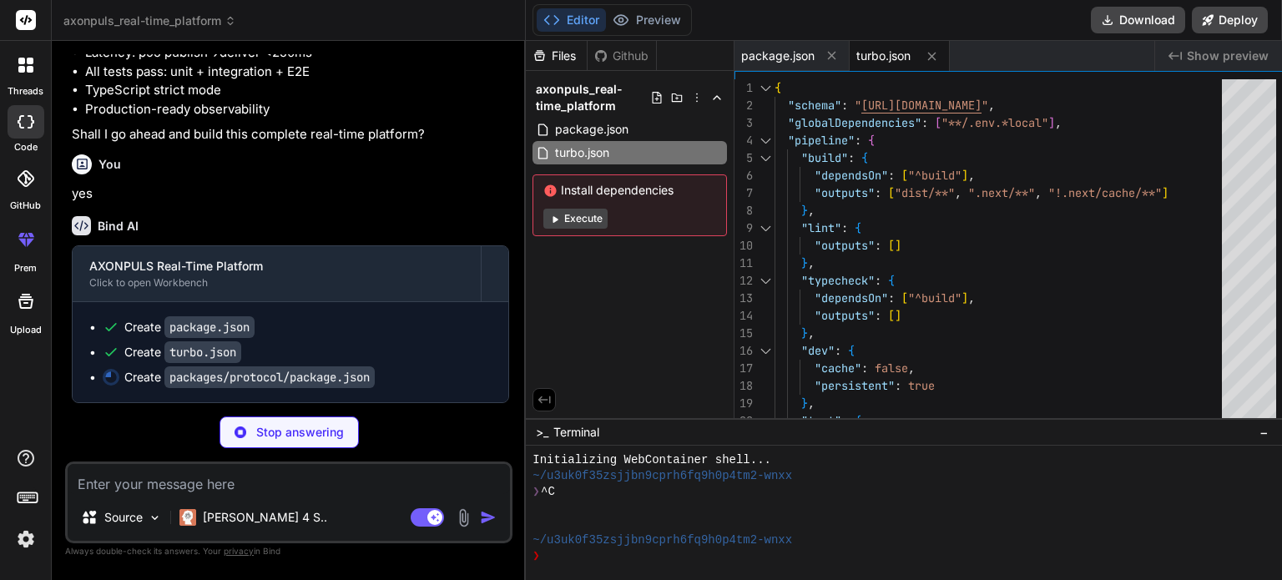
type textarea "x"
type textarea "} }"
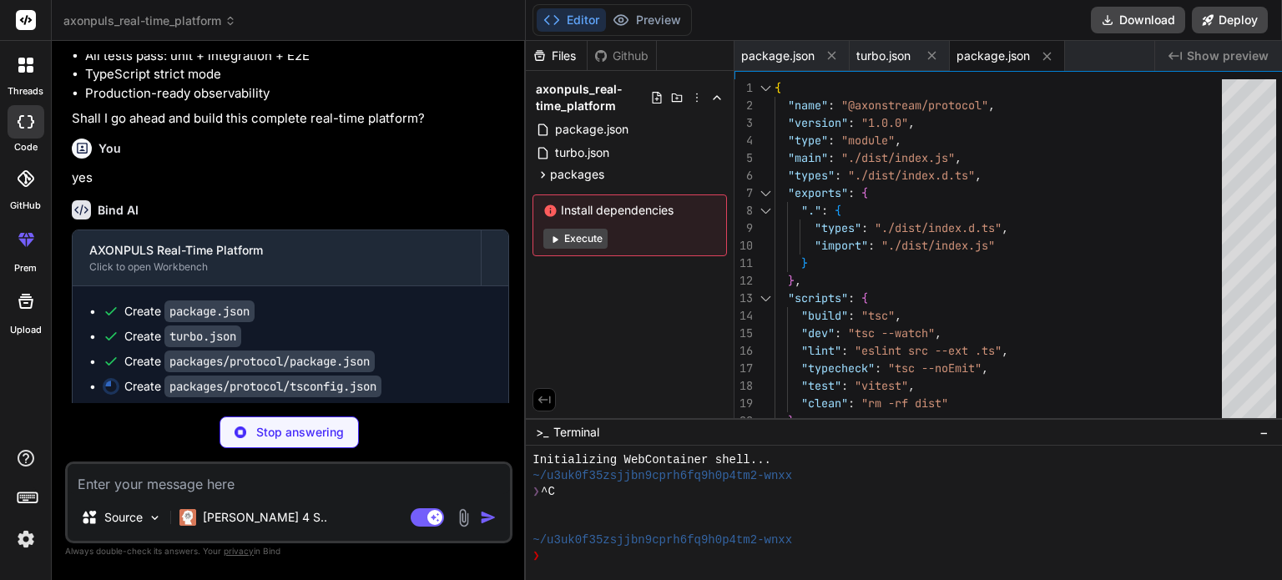
type textarea "x"
type textarea "export * from './messages.js'; export * from './errors.js'; export * from './li…"
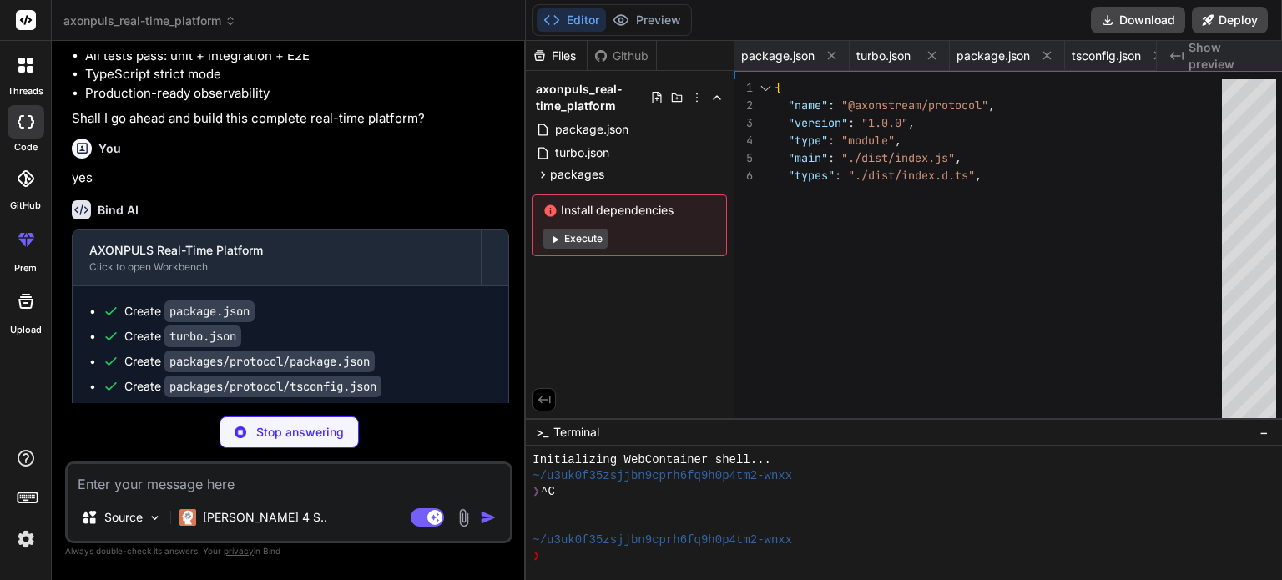
type textarea "x"
type textarea "}"
type textarea "x"
type textarea "AgentStatusUpdateSchema>; export type ToolCallStart = z.infer<typeof ToolCallSt…"
type textarea "x"
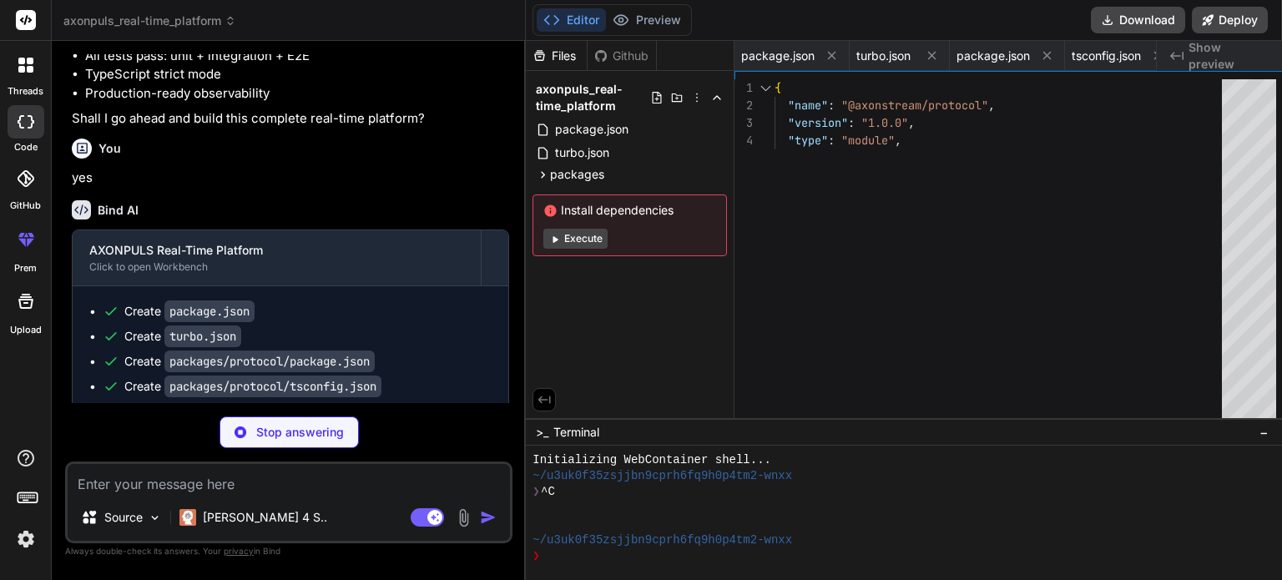
type textarea "return retryableCodes.includes(code); }"
type textarea "x"
type textarea "// Token limits MAX_TOKEN_TTL_MINUTES: 60, MIN_TOKEN_TTL_MINUTES: 5 } as const;…"
type textarea "x"
type textarea "export function canManageWebhooks(roles: Role[]): boolean { return hasPermissio…"
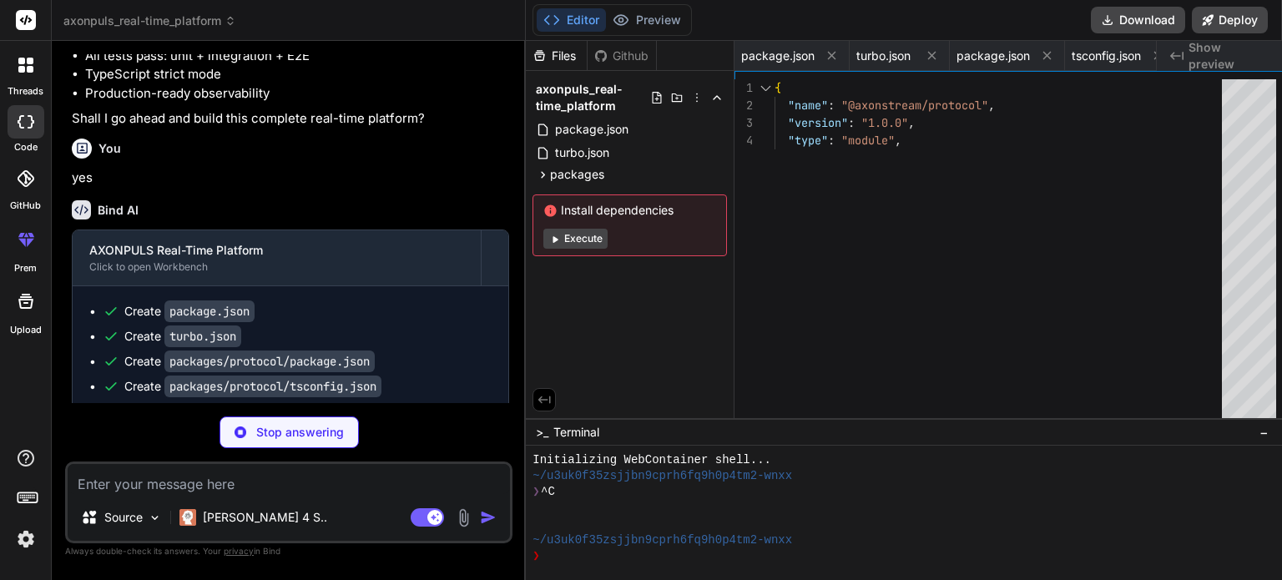
type textarea "x"
type textarea ""eslint": "^8.54.0", "tsx": "^4.6.0", "typescript": "^5.3.0", "vitest": "^1.0.0…"
type textarea "x"
type textarea "environment: env.NODE_ENV as any }; return ConfigSchema.parse(rawConfig); } exp…"
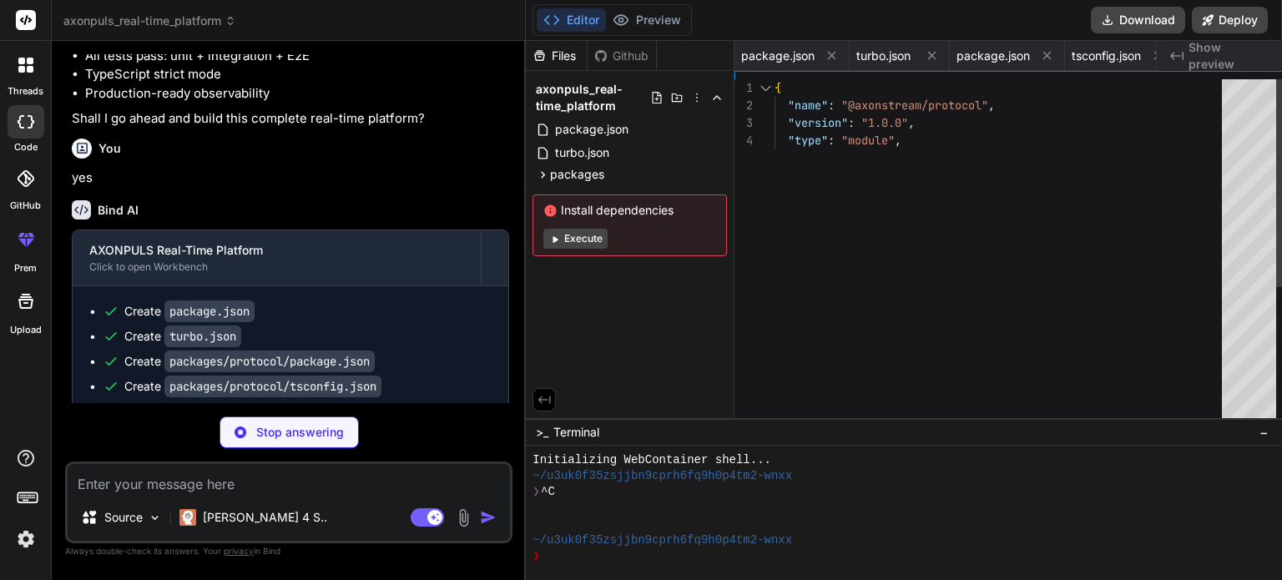
type textarea "x"
type textarea "} main();"
type textarea "x"
type textarea "return fastify; }"
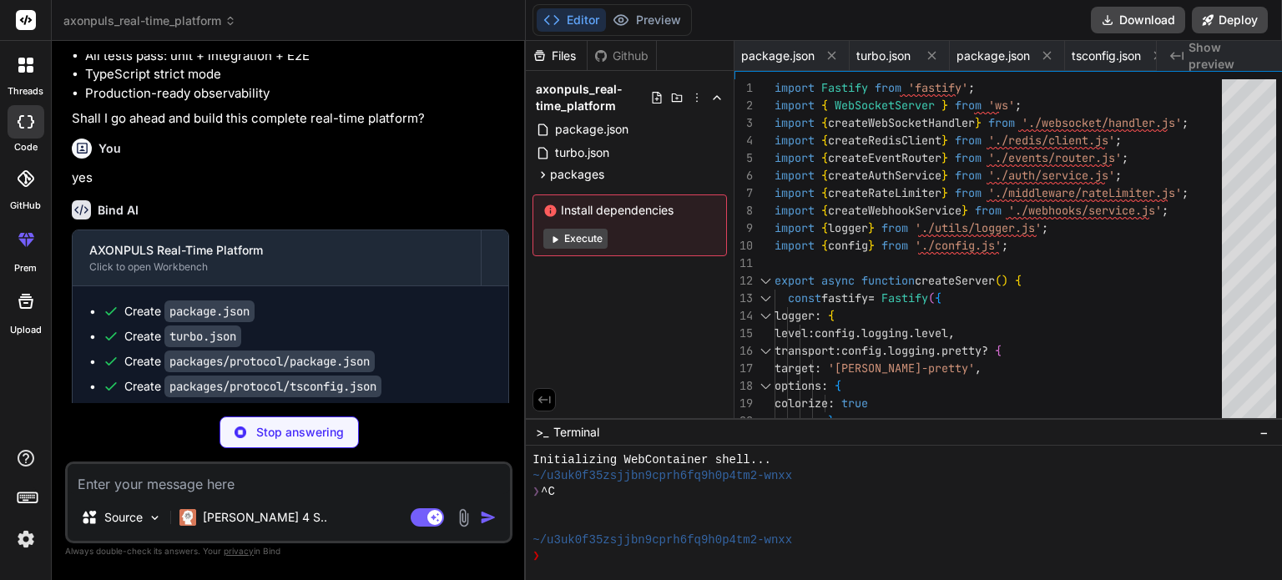
scroll to position [0, 1158]
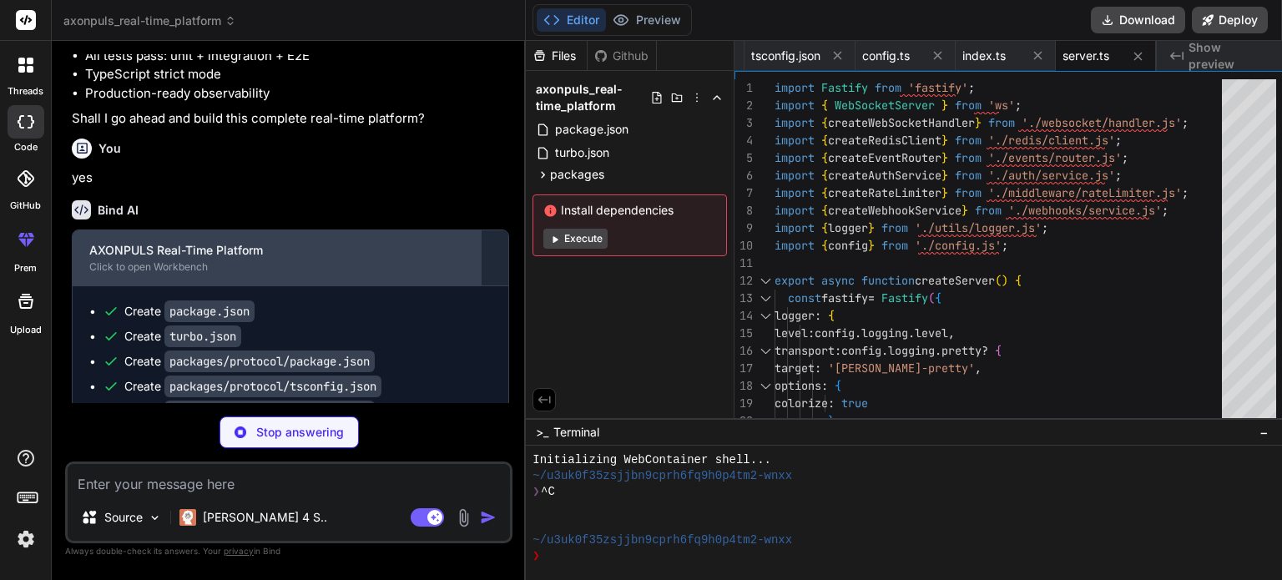
type textarea "x"
type textarea "}; ws.send(JSON.stringify(errorMessage)); } }"
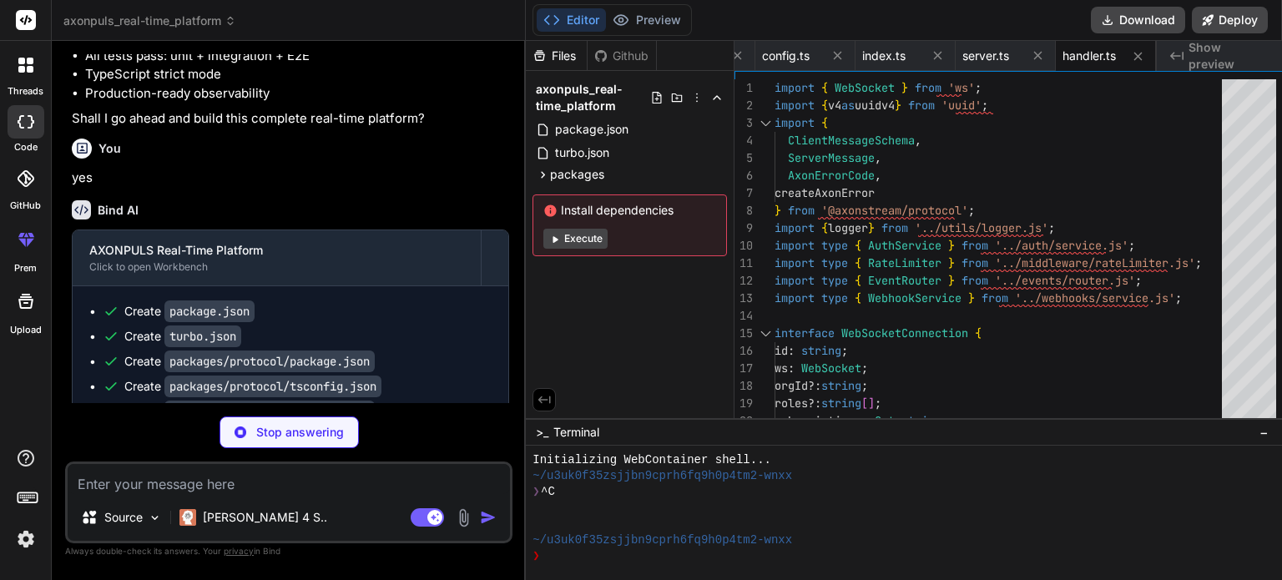
drag, startPoint x: 432, startPoint y: 393, endPoint x: 432, endPoint y: 452, distance: 58.4
click at [432, 452] on div "You Bind AI 🔹 Project : AXONPULS Real-Time Platform 🔧 Tech Stack : Node.js + Ty…" at bounding box center [288, 316] width 447 height 525
type textarea "x"
type textarea "await client.connect(); return client; }"
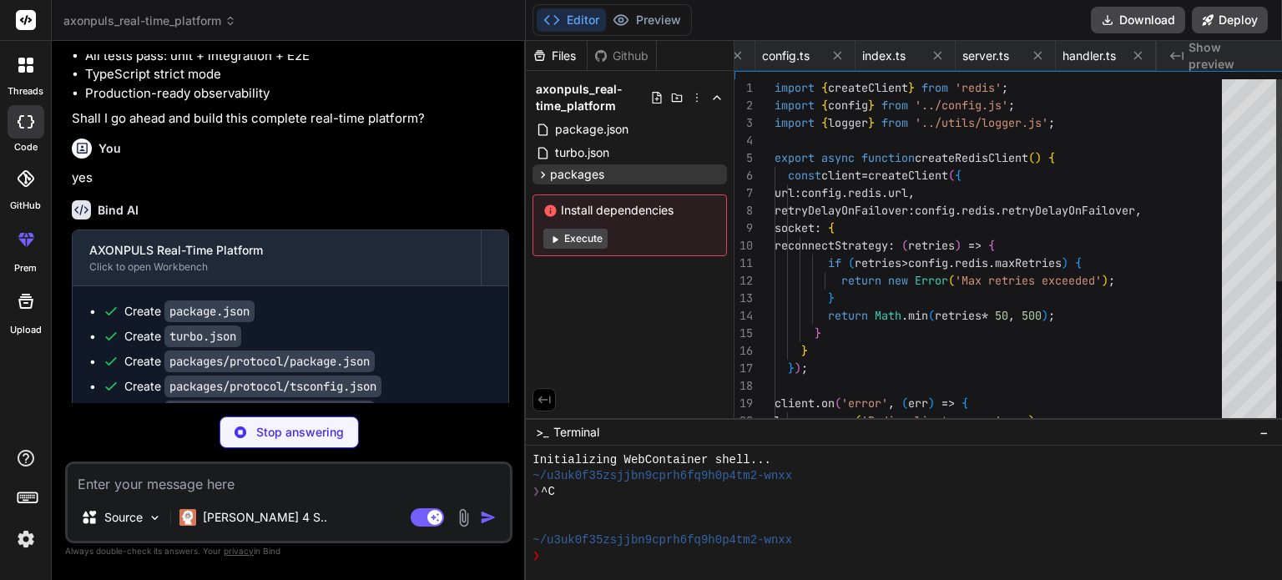
scroll to position [0, 1358]
click at [607, 178] on div "packages" at bounding box center [630, 174] width 195 height 20
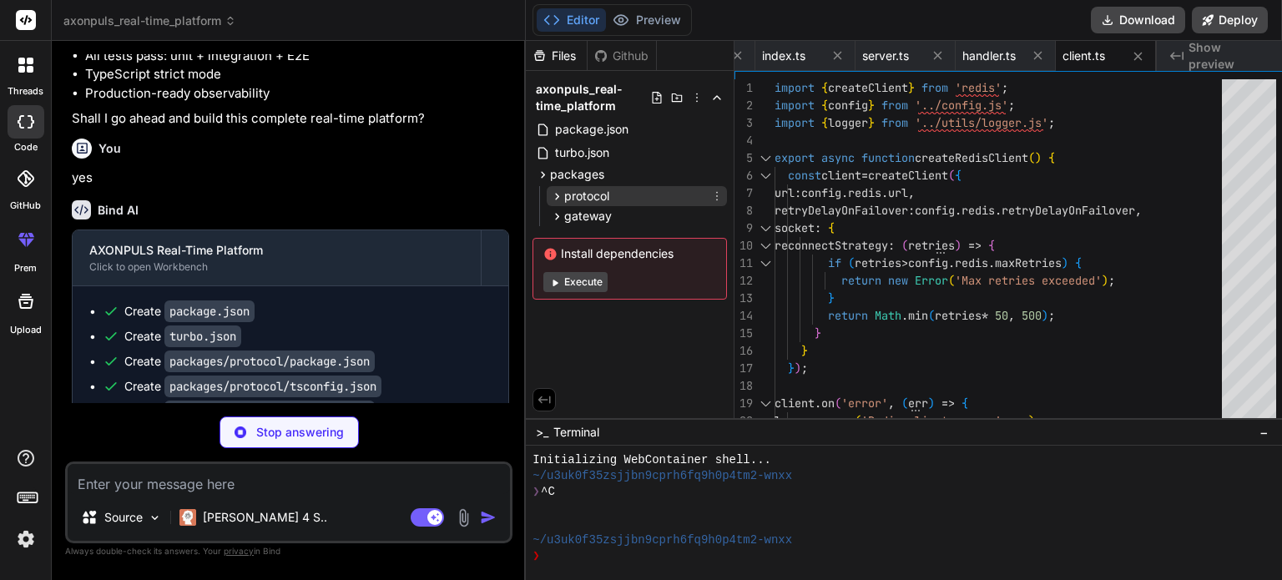
click at [603, 203] on span "protocol" at bounding box center [586, 196] width 45 height 17
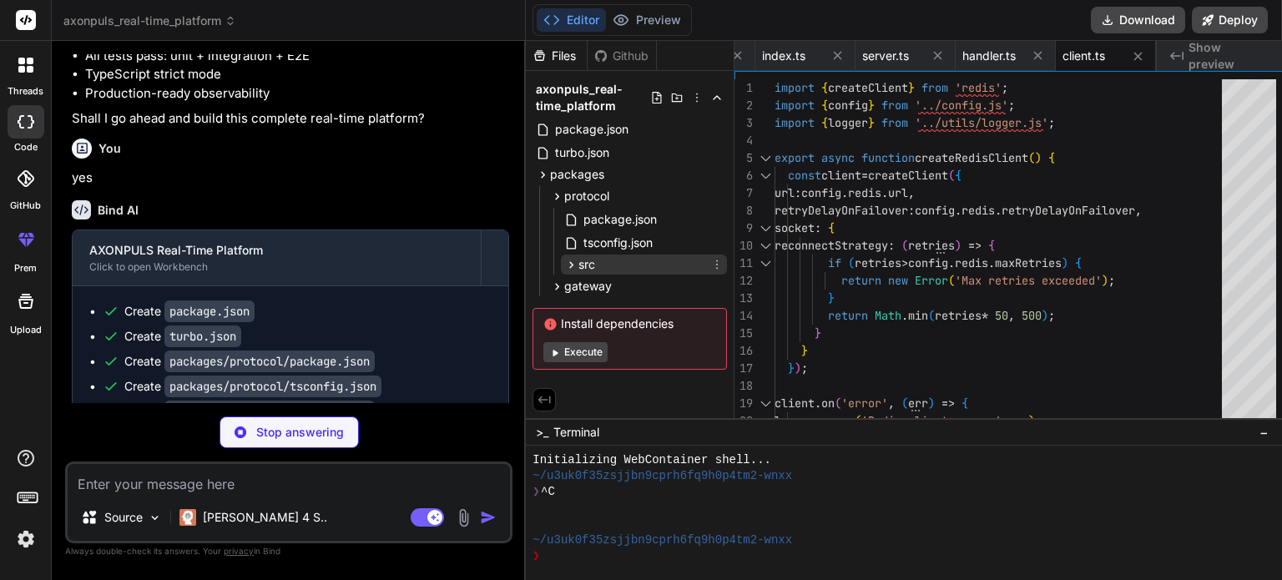
click at [596, 269] on div "src" at bounding box center [644, 265] width 166 height 20
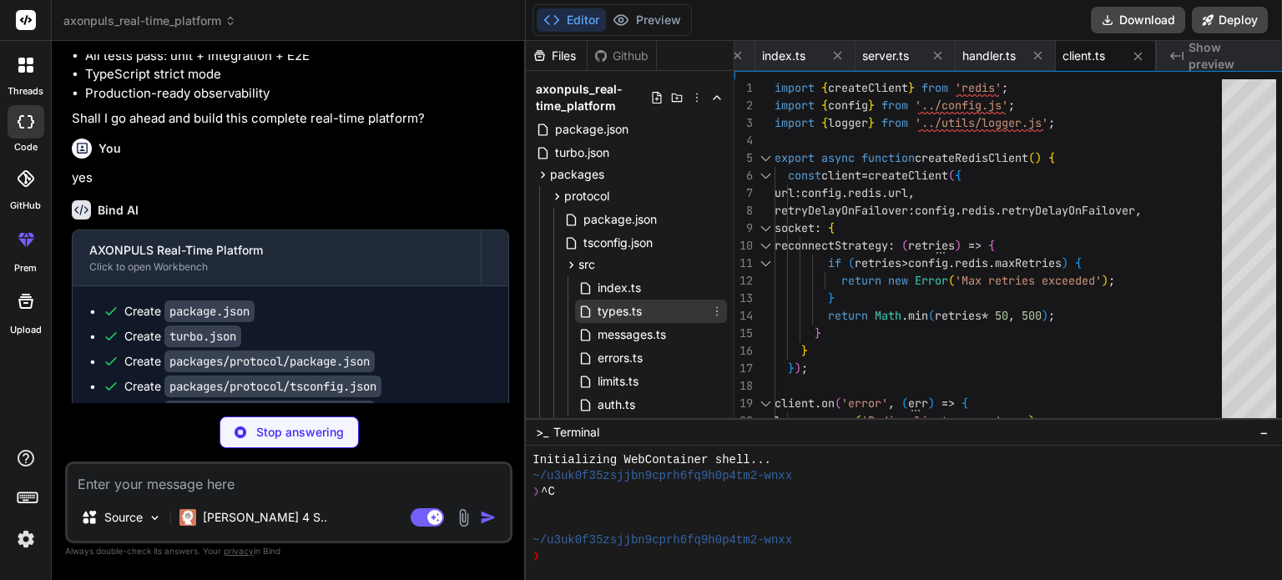
type textarea "x"
click at [602, 311] on span "types.ts" at bounding box center [620, 311] width 48 height 20
type textarea "}"
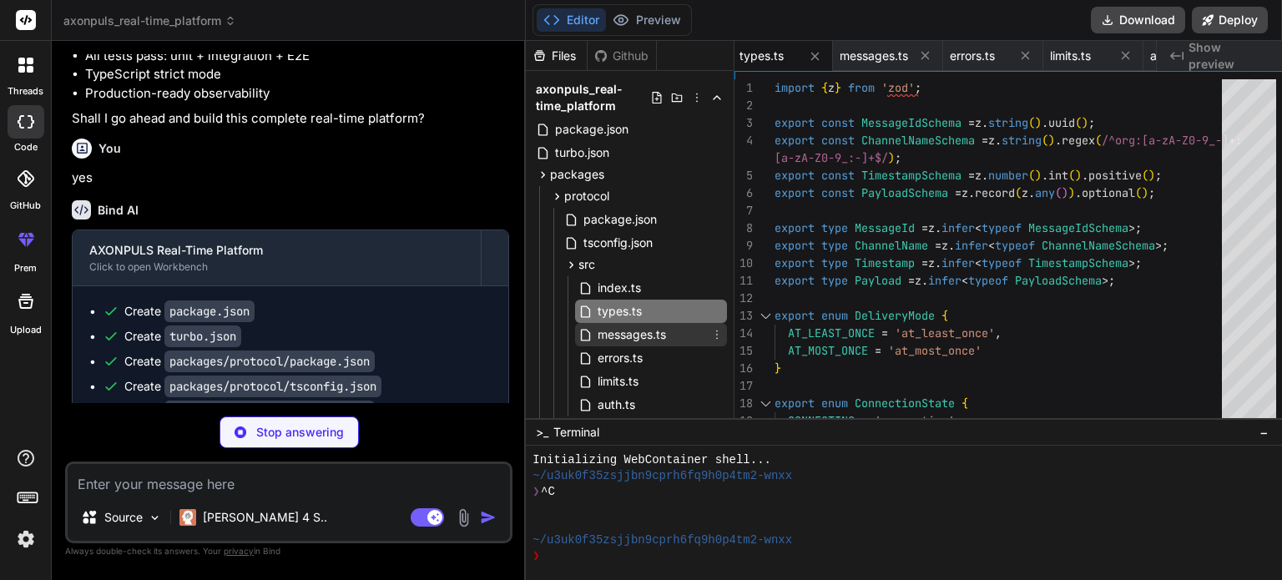
type textarea "x"
click at [608, 344] on span "messages.ts" at bounding box center [632, 335] width 72 height 20
type textarea "AgentStatusUpdateSchema>; export type ToolCallStart = z.infer<typeof ToolCallSt…"
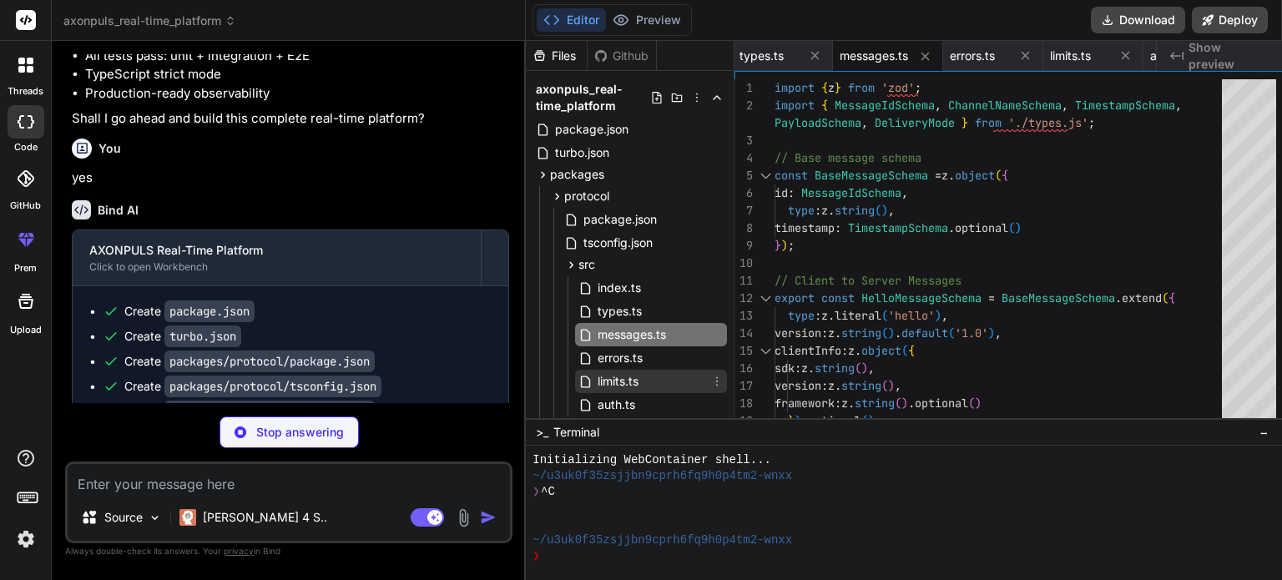
type textarea "x"
click at [608, 378] on span "limits.ts" at bounding box center [618, 382] width 44 height 20
type textarea "// Token limits MAX_TOKEN_TTL_MINUTES: 60, MIN_TOKEN_TTL_MINUTES: 5 } as const;…"
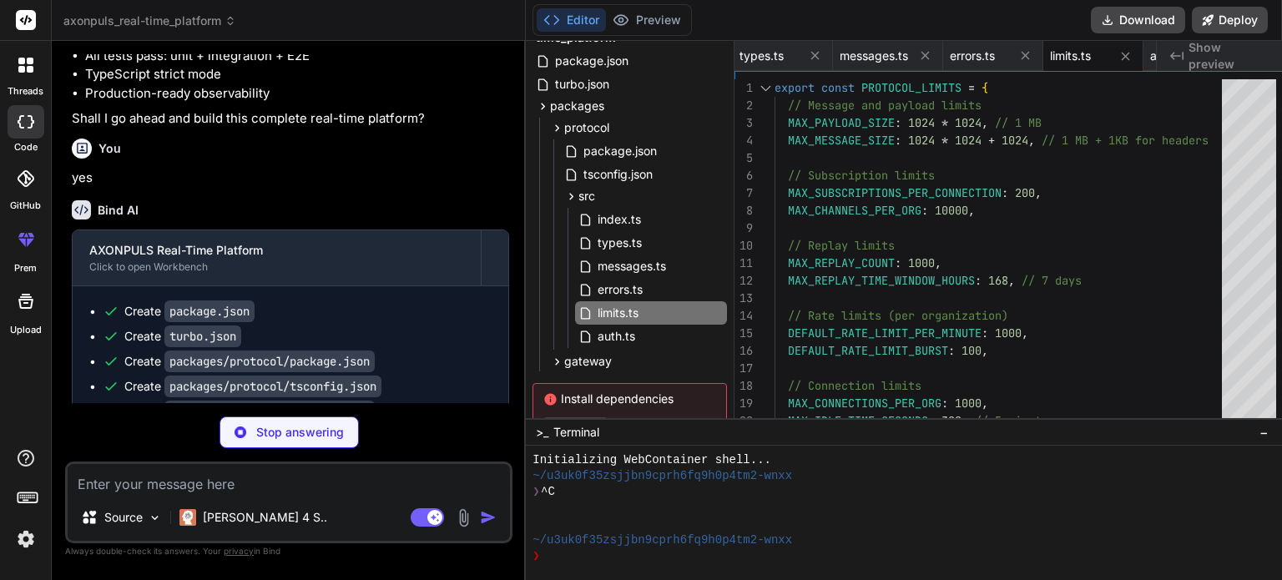
scroll to position [130, 0]
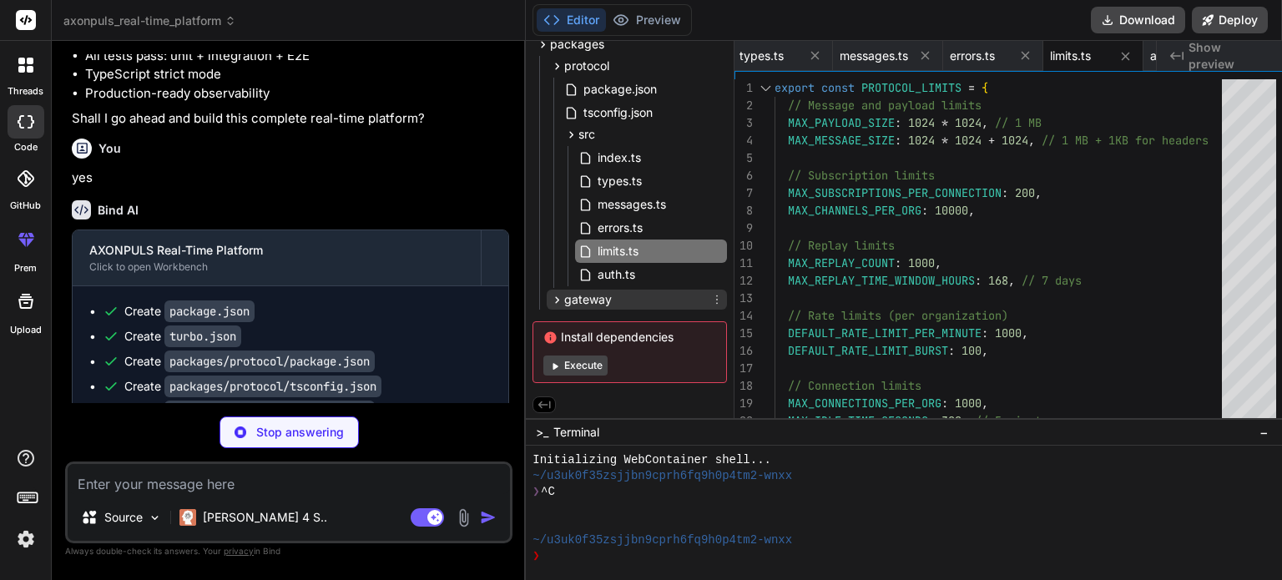
click at [668, 296] on div "gateway" at bounding box center [637, 300] width 180 height 20
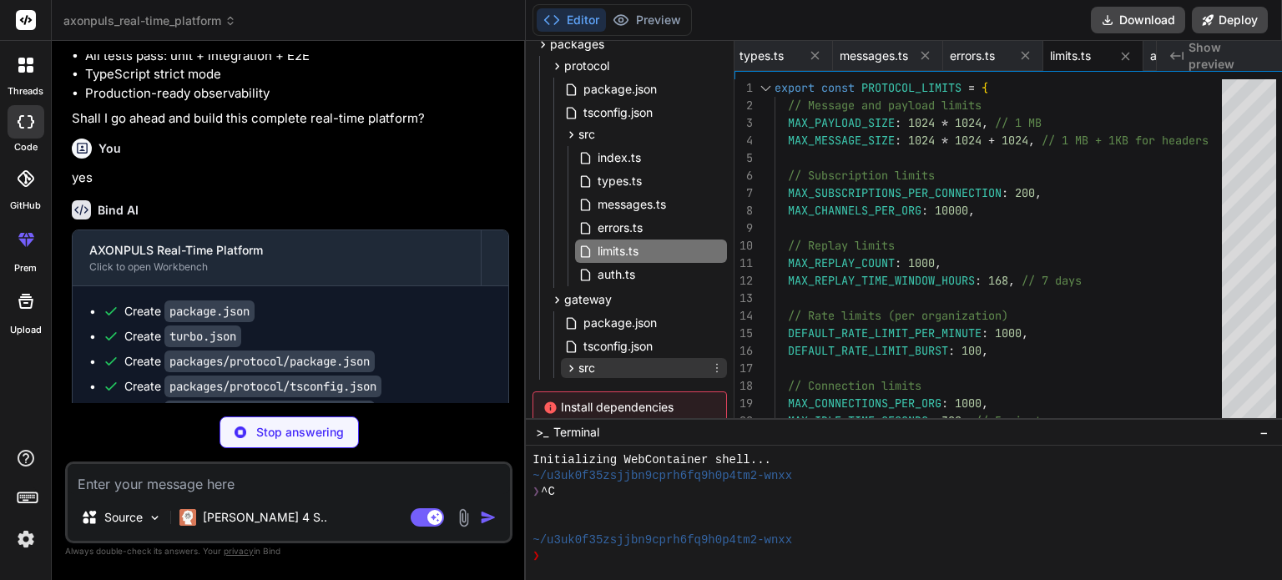
click at [655, 360] on div "src" at bounding box center [644, 368] width 166 height 20
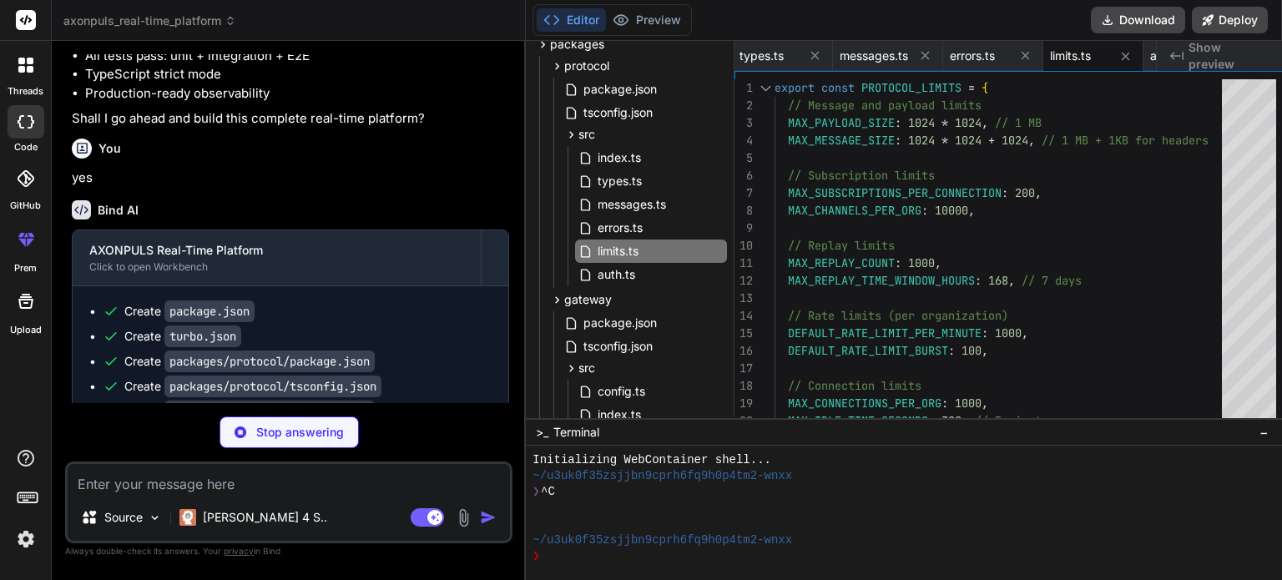
scroll to position [314, 0]
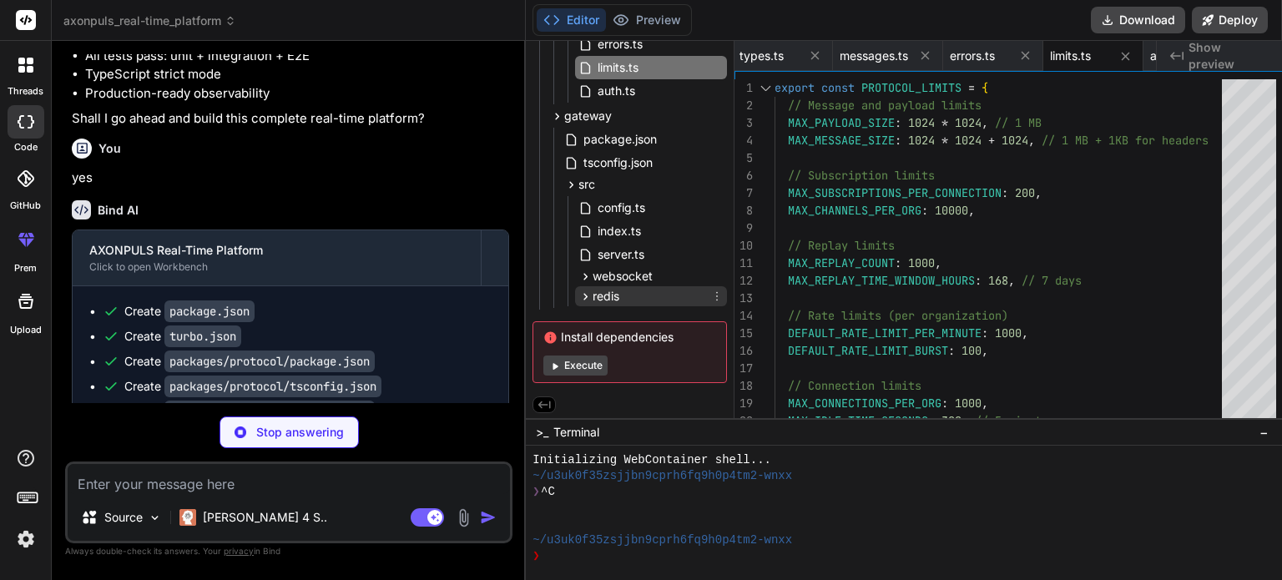
click at [655, 286] on div "redis" at bounding box center [651, 296] width 152 height 20
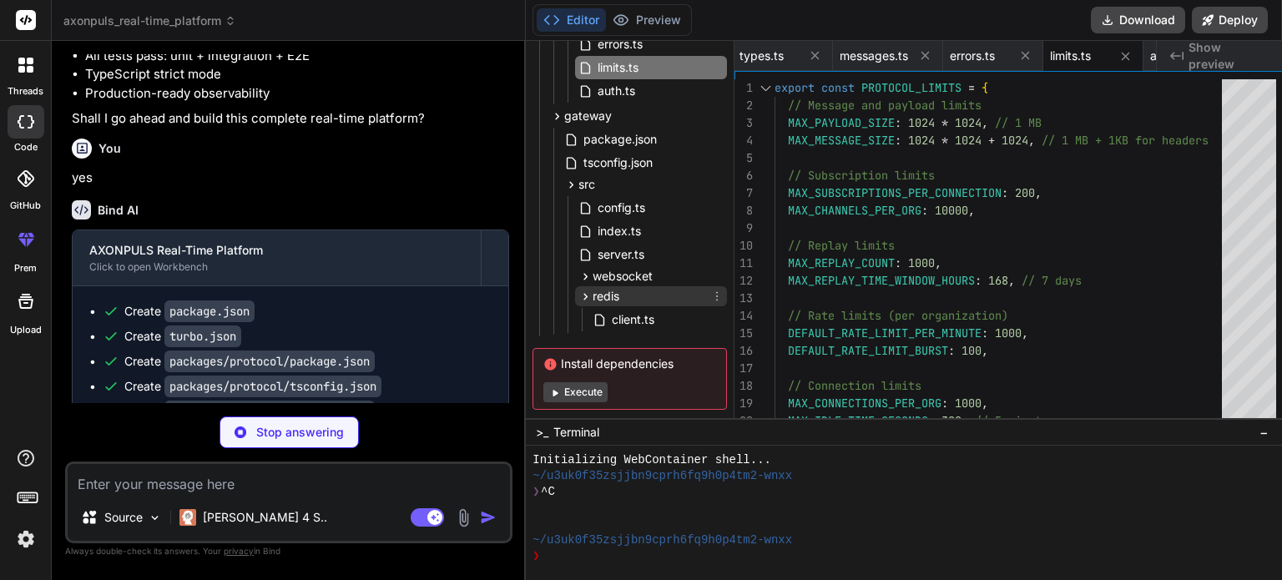
type textarea "x"
type textarea "unsubscribe, publish, replay, ackMessage, processHumanApproval }; }"
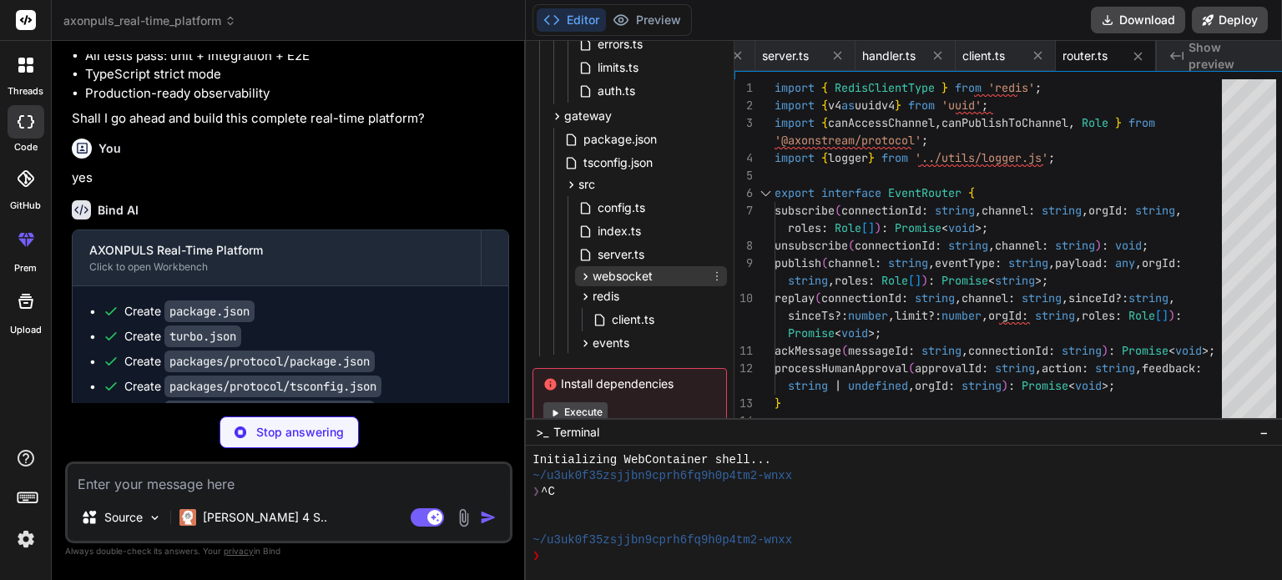
click at [642, 274] on span "websocket" at bounding box center [623, 276] width 60 height 17
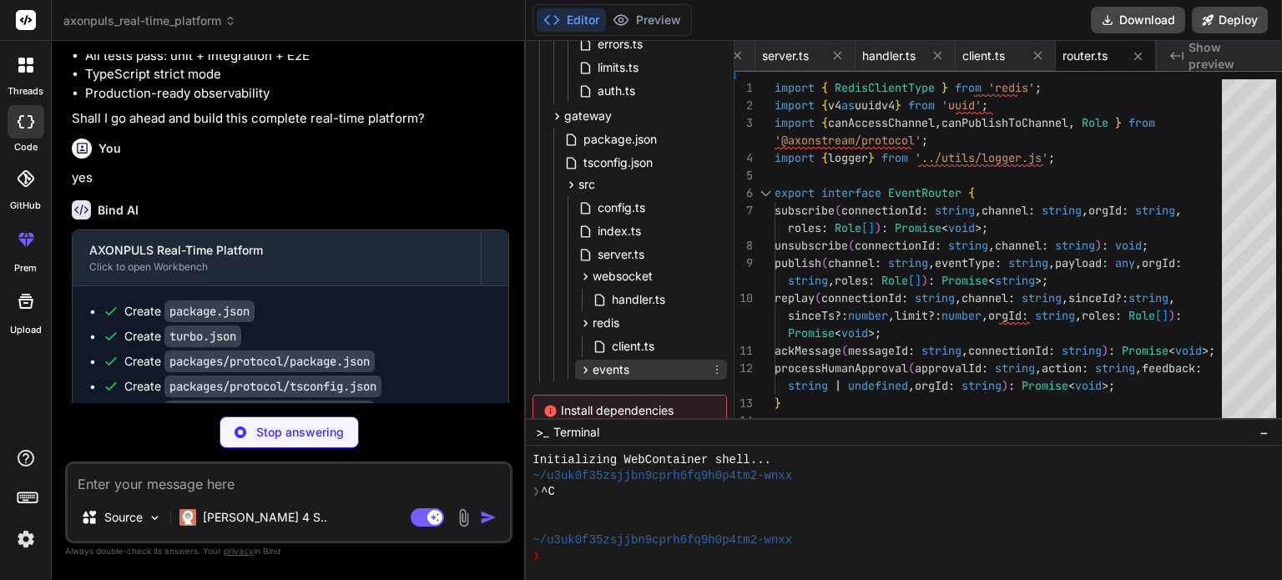
click at [627, 366] on div "events" at bounding box center [651, 370] width 152 height 20
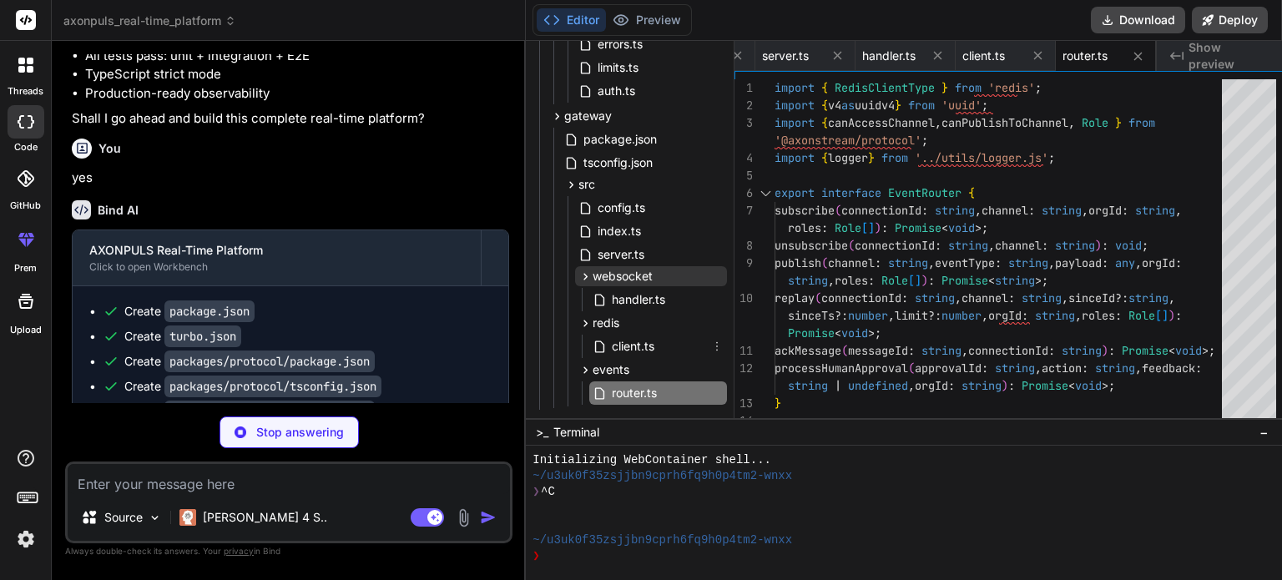
type textarea "x"
type textarea "validateToken }; }"
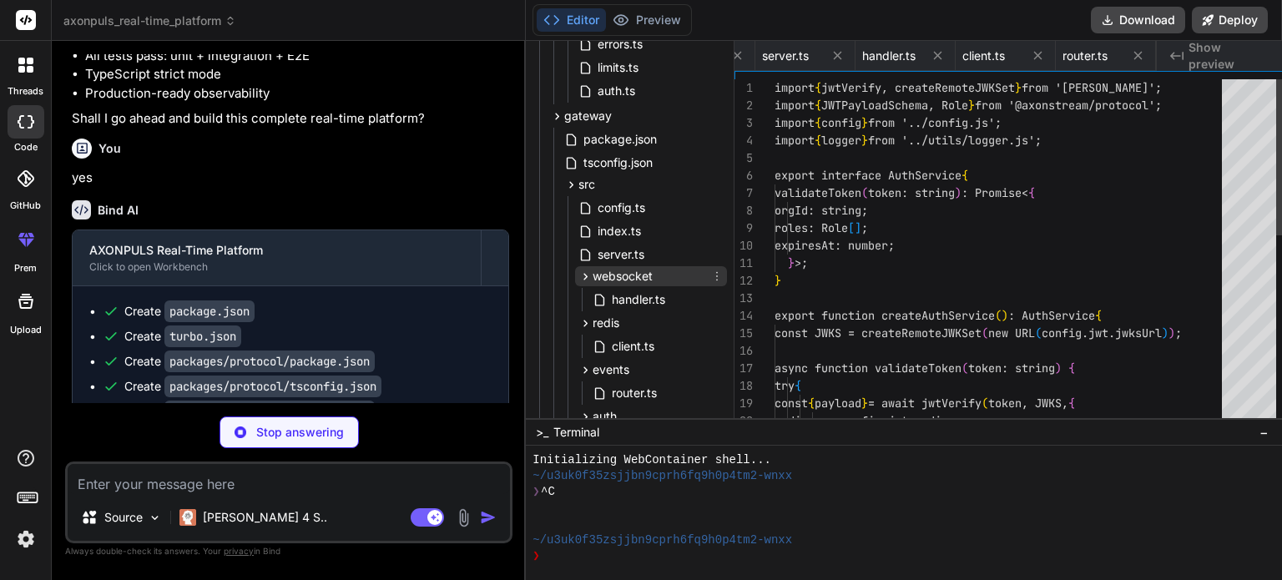
scroll to position [0, 1559]
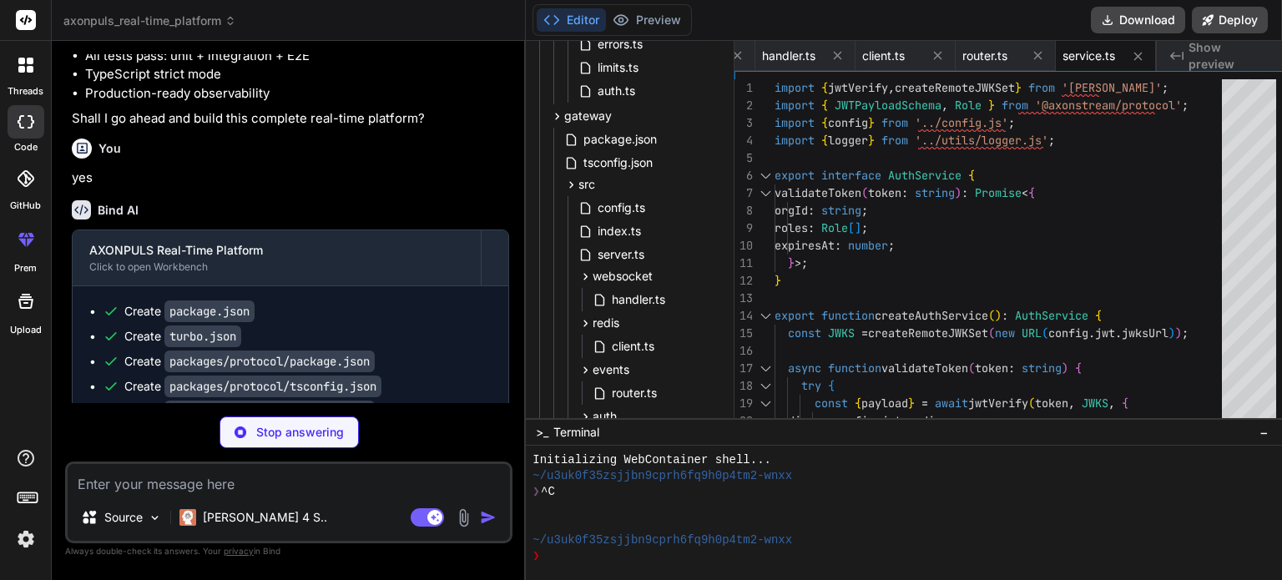
type textarea "x"
type textarea "}; }"
type textarea "x"
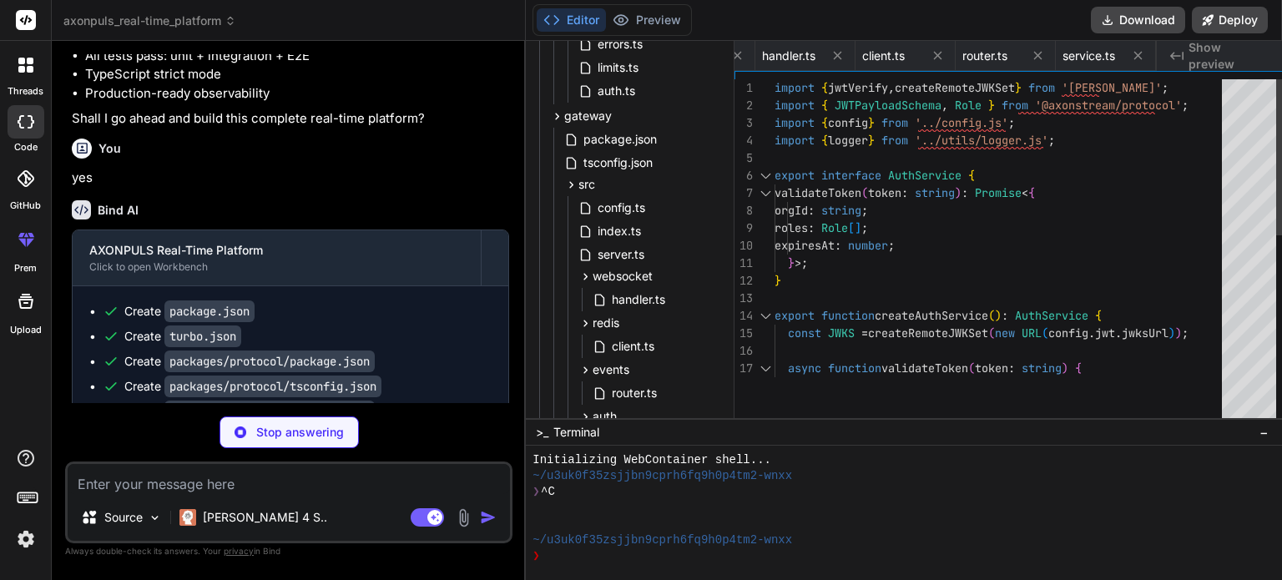
type textarea "x"
type textarea "} } : undefined, formatters: { level: (label) => { return { level: label }; } }…"
type textarea "x"
type textarea "}"
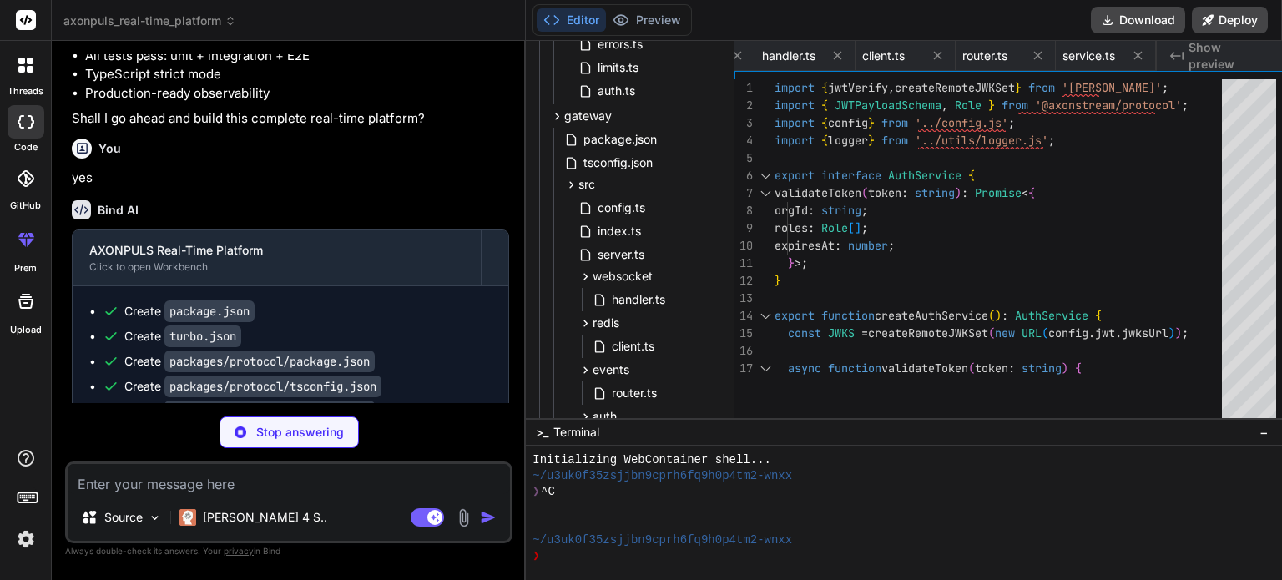
type textarea "x"
type textarea "external: ['@axonstream/protocol'], plugins: [ resolve(), typescript({ tsconfig…"
type textarea "x"
type textarea "export * from './core/index.js'; export * from './types.js'; export { createAxo…"
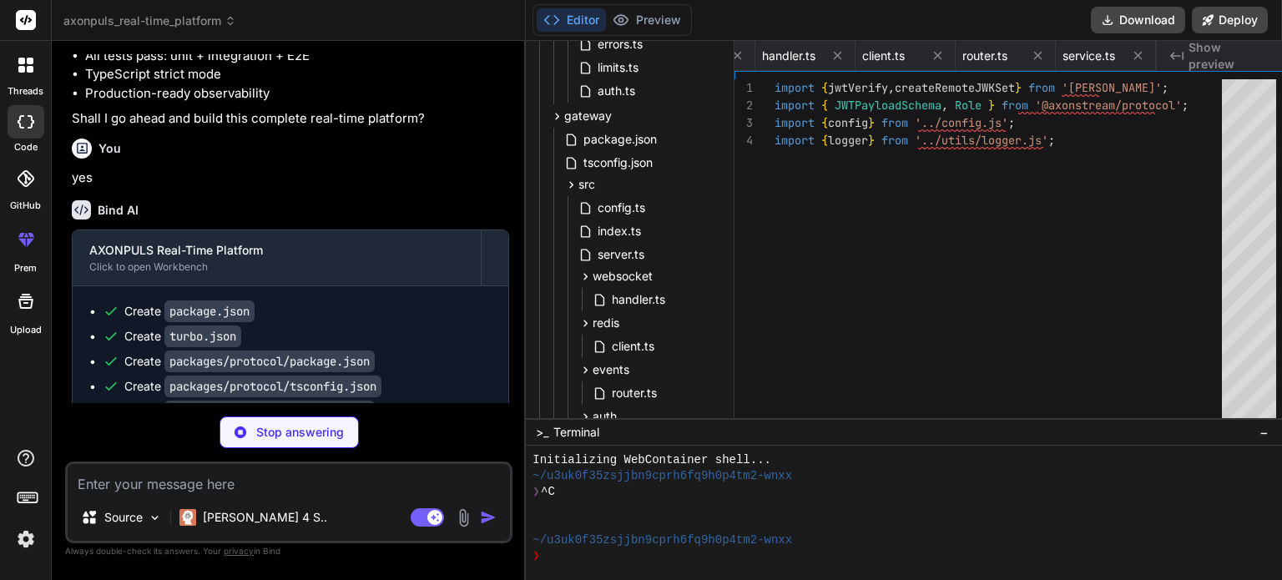
type textarea "x"
type textarea "payload: any; eventId: string; publishedAt: number; } export type AxonEventHand…"
type textarea "x"
type textarea "publish, replay, on, off, getConnectionState, getMetrics }; }"
type textarea "x"
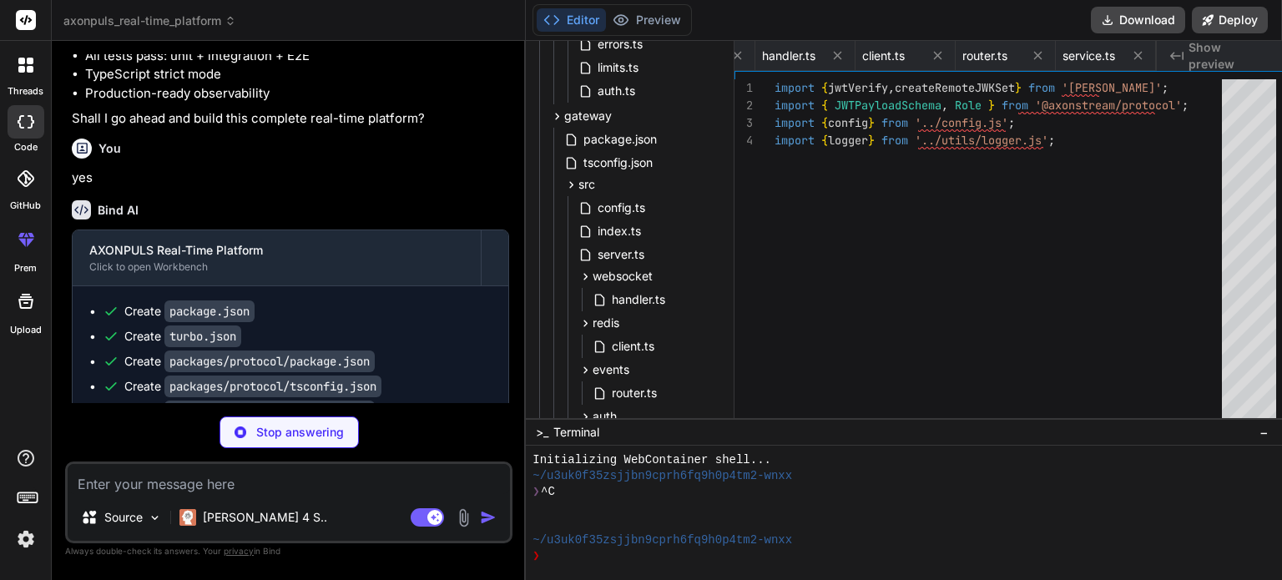
type textarea "export { WebSocketConnection } from './connection.js'; export { MessageHandler …"
type textarea "x"
type textarea "} } }"
type textarea "x"
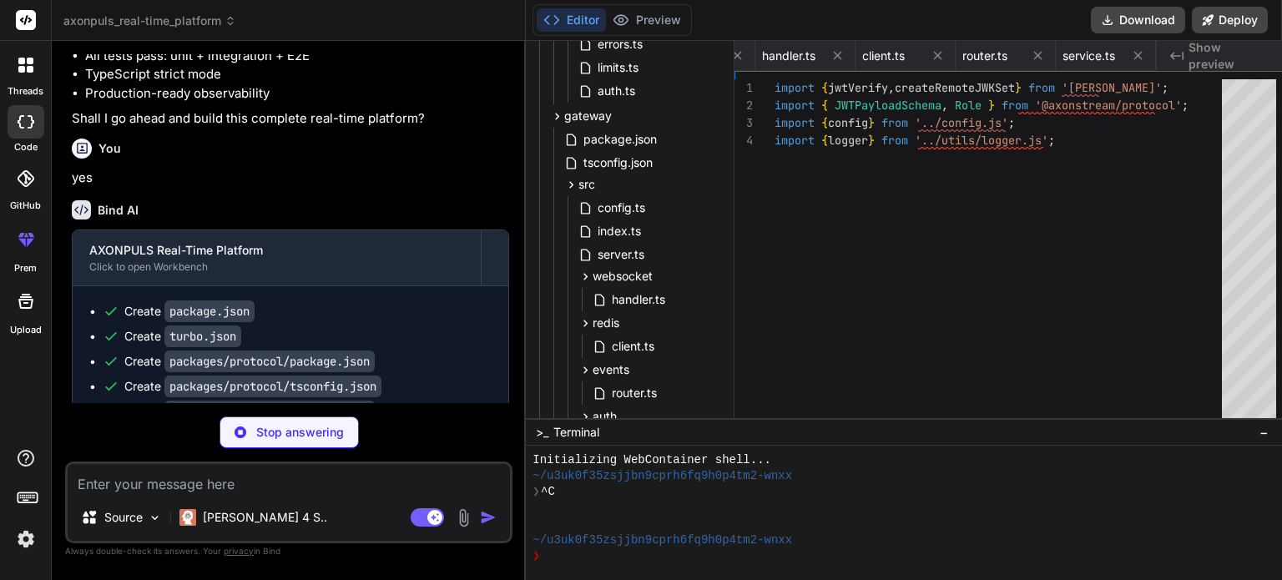
type textarea "}"
type textarea "x"
type textarea "}"
type textarea "x"
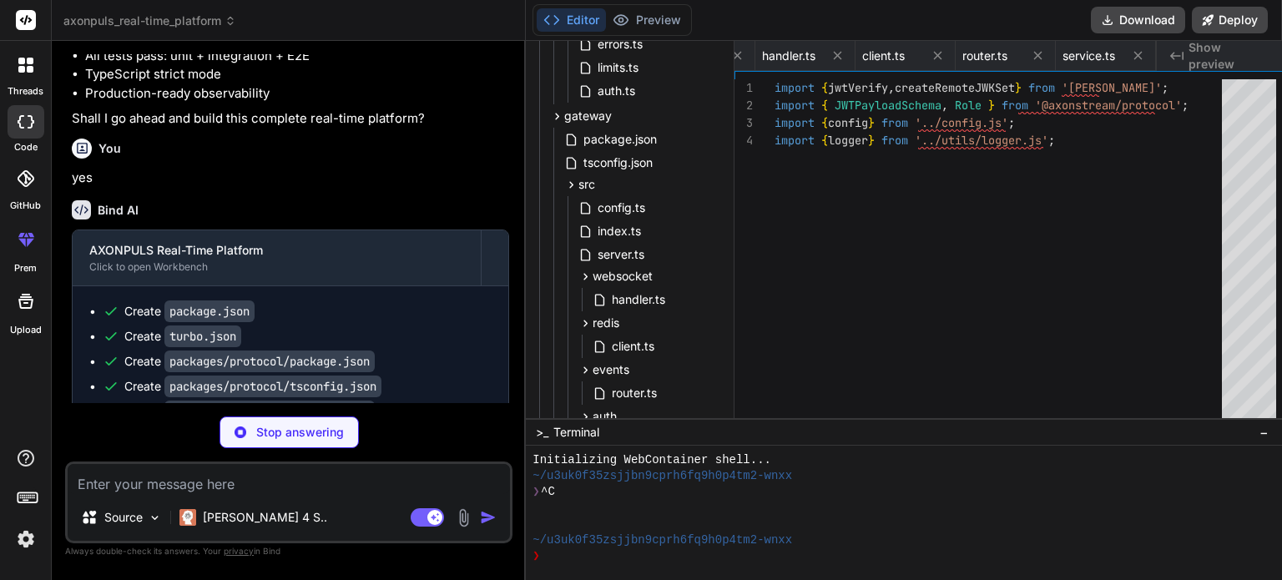
type textarea "export { magic } from './core.js'; export type { MagicOptions, MagicState } fro…"
type textarea "x"
type textarea "}"
type textarea "x"
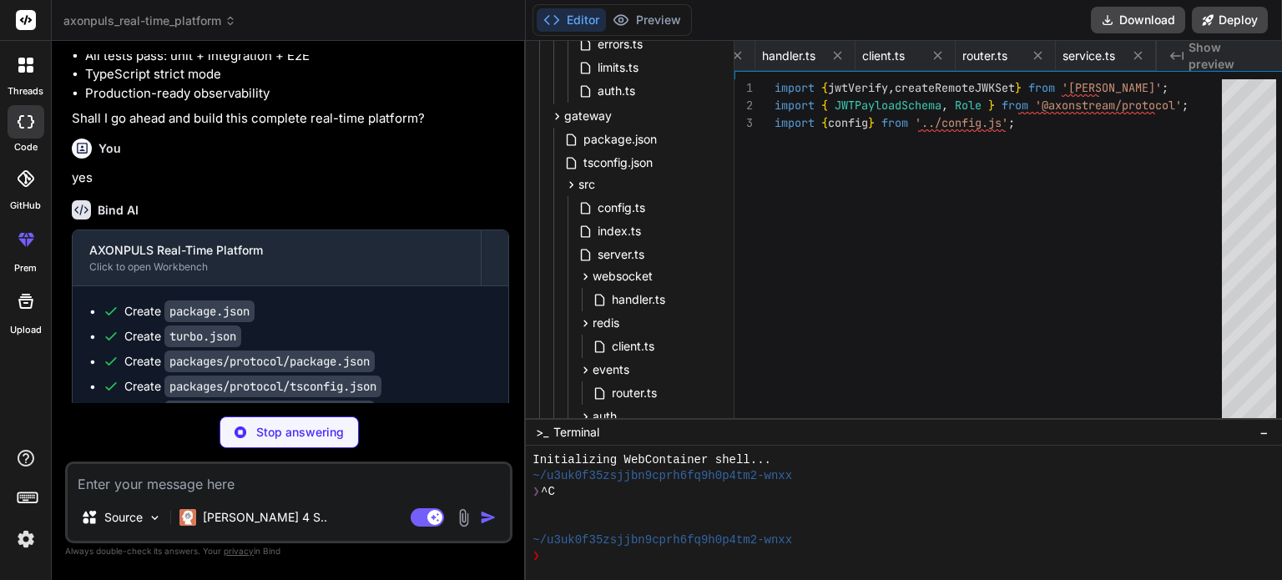
type textarea "} return operations; } }"
type textarea "x"
type textarea "// This would be implemented based on the persistence layer if (typeof window !…"
type textarea "x"
type textarea "return snapshot ? snapshot.data : null; } clear(): void { this.operations = [];…"
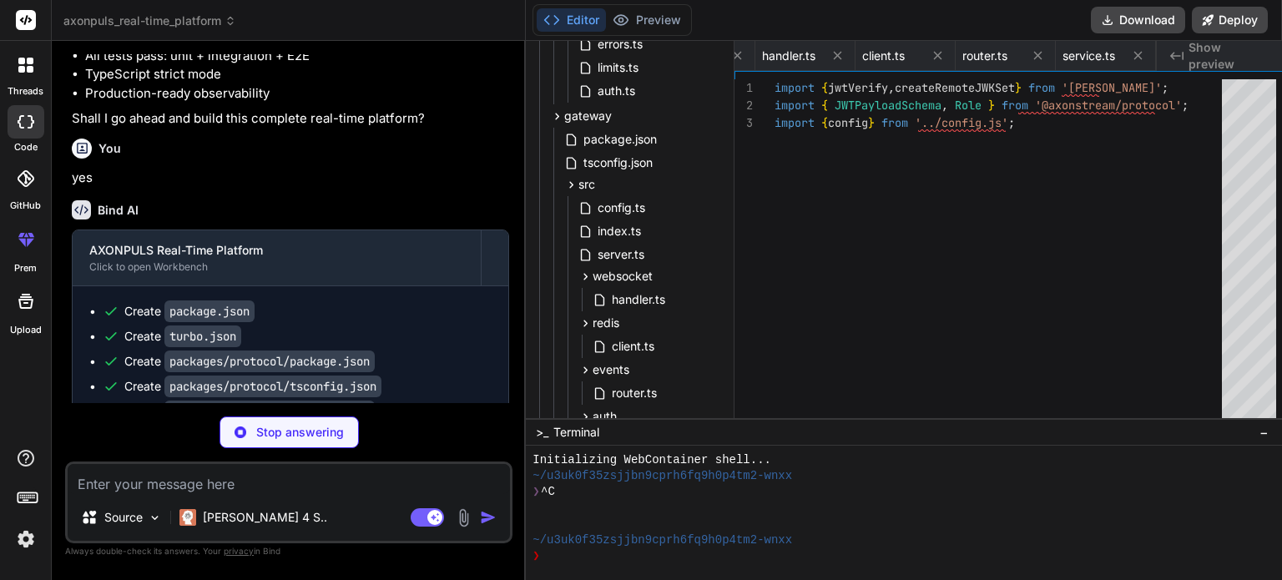
type textarea "x"
type textarea "this.presence.clear(); } }"
type textarea "x"
type textarea "console.error('Failed to load from localStorage:', error); return null; } } }"
type textarea "x"
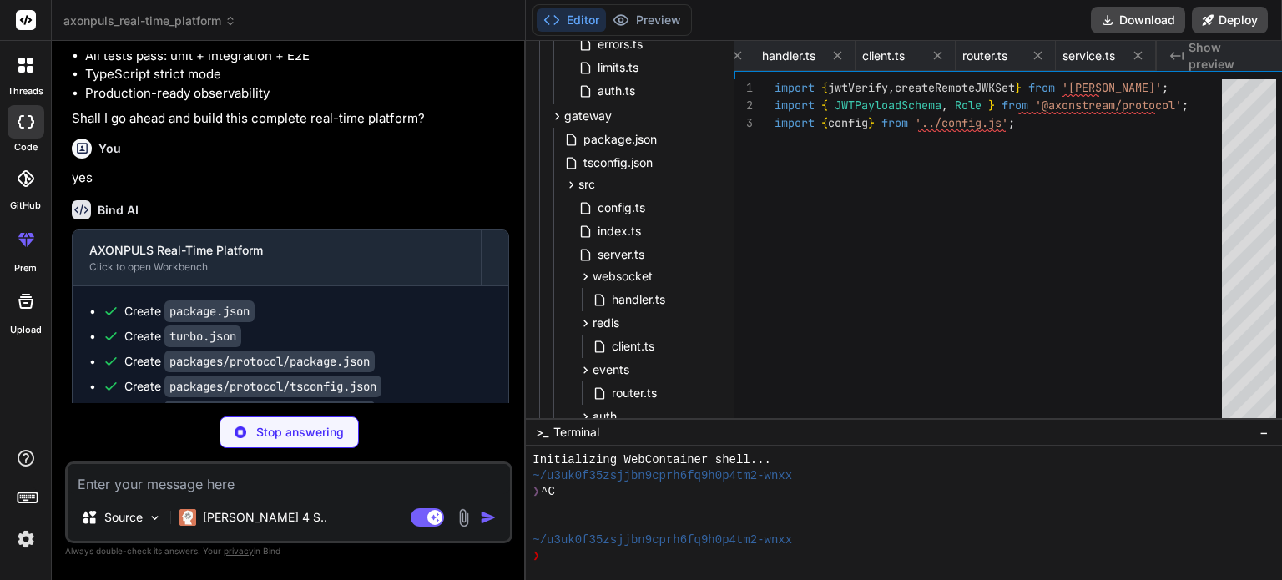
type textarea "export { AxonProvider, useAxon } from './provider.js'; export { useChannel } fr…"
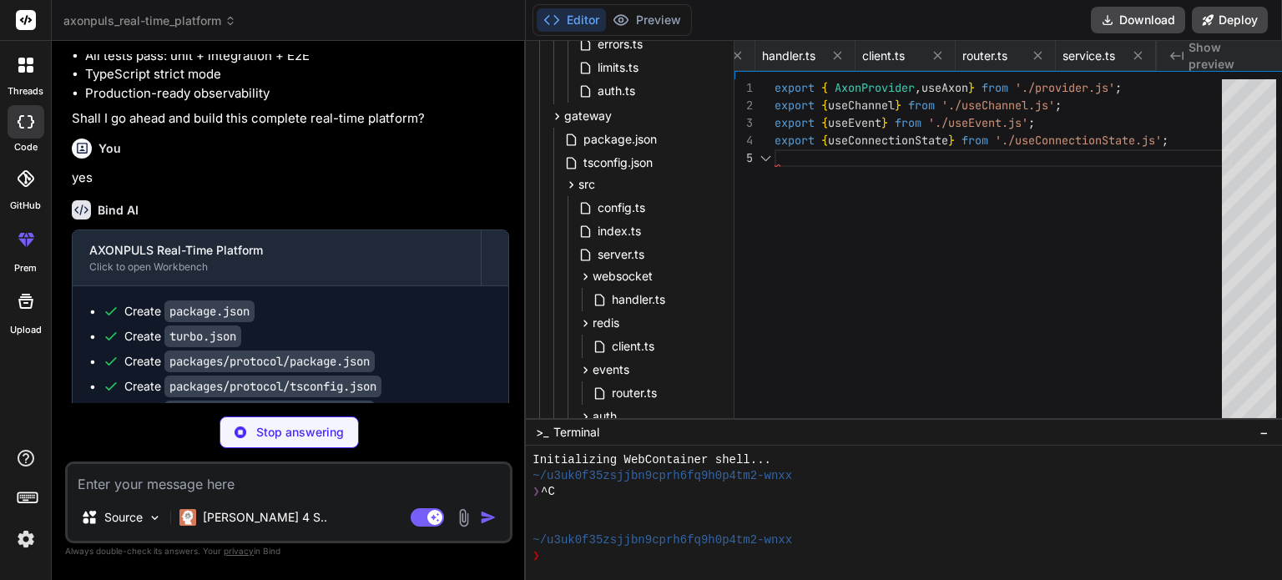
scroll to position [0, 4351]
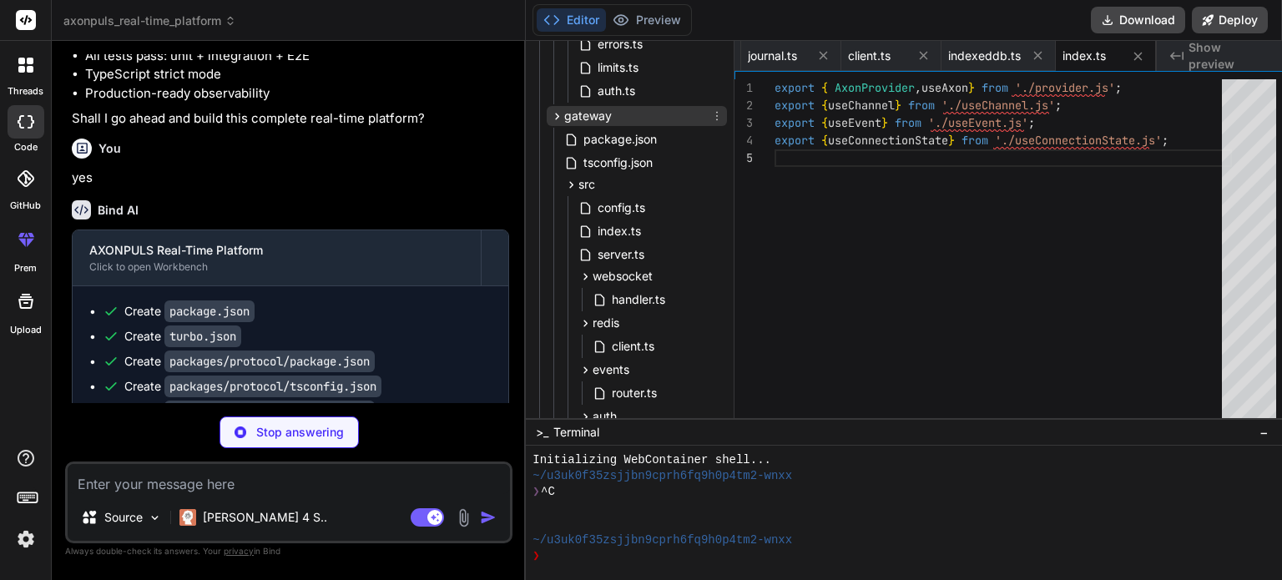
click at [558, 119] on icon at bounding box center [557, 116] width 14 height 14
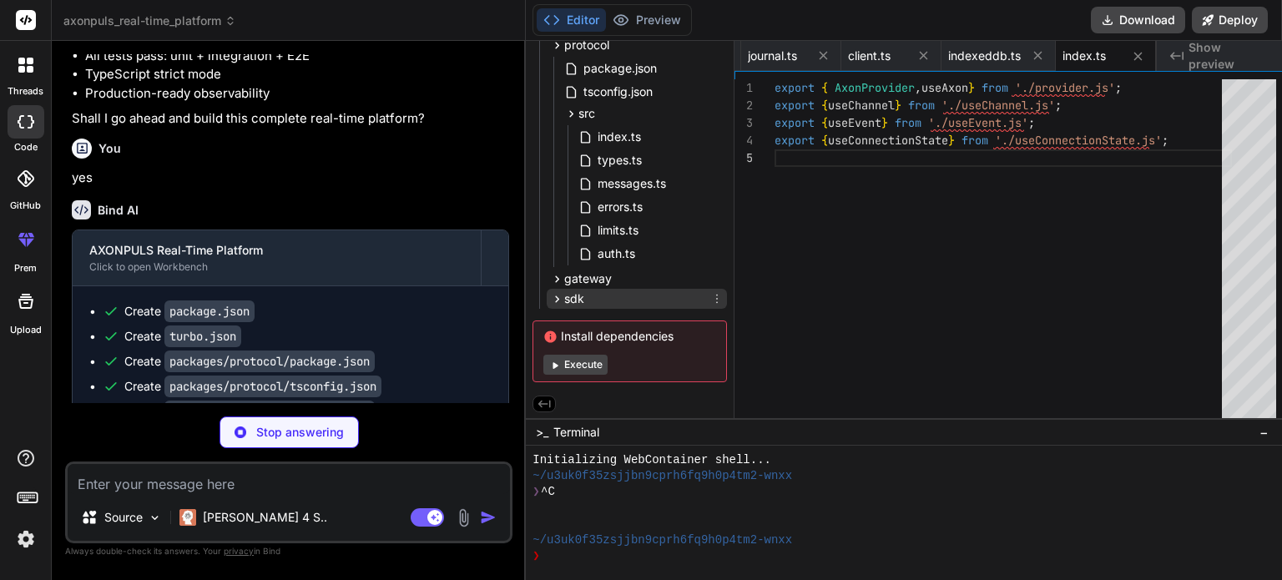
click at [629, 290] on div "sdk" at bounding box center [637, 299] width 180 height 20
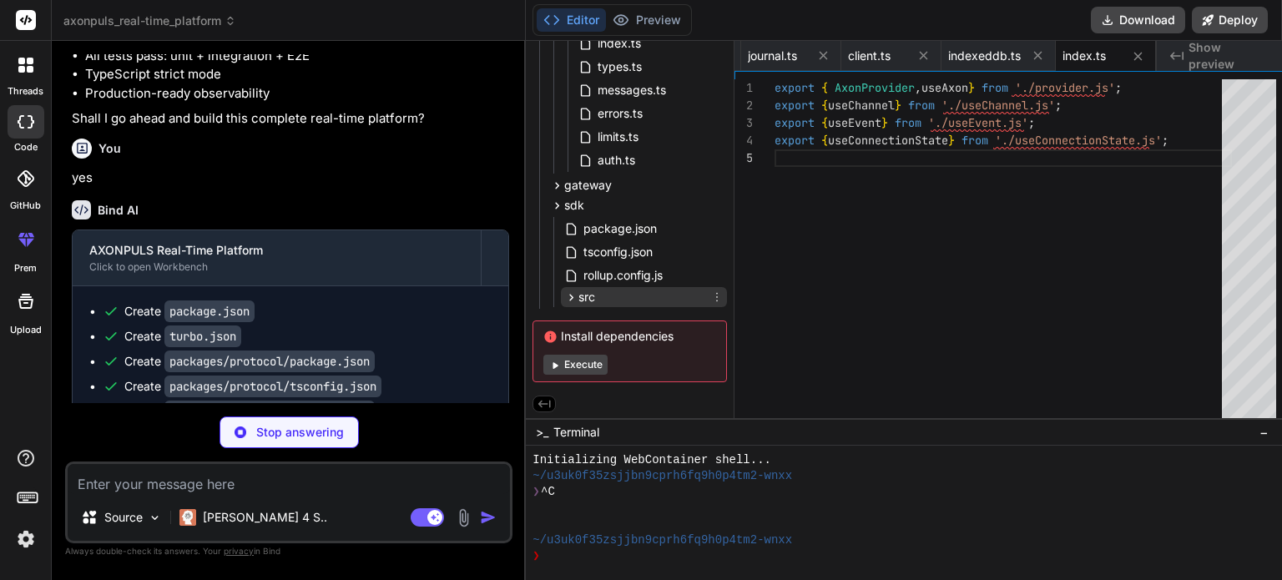
click at [633, 293] on div "src" at bounding box center [644, 297] width 166 height 20
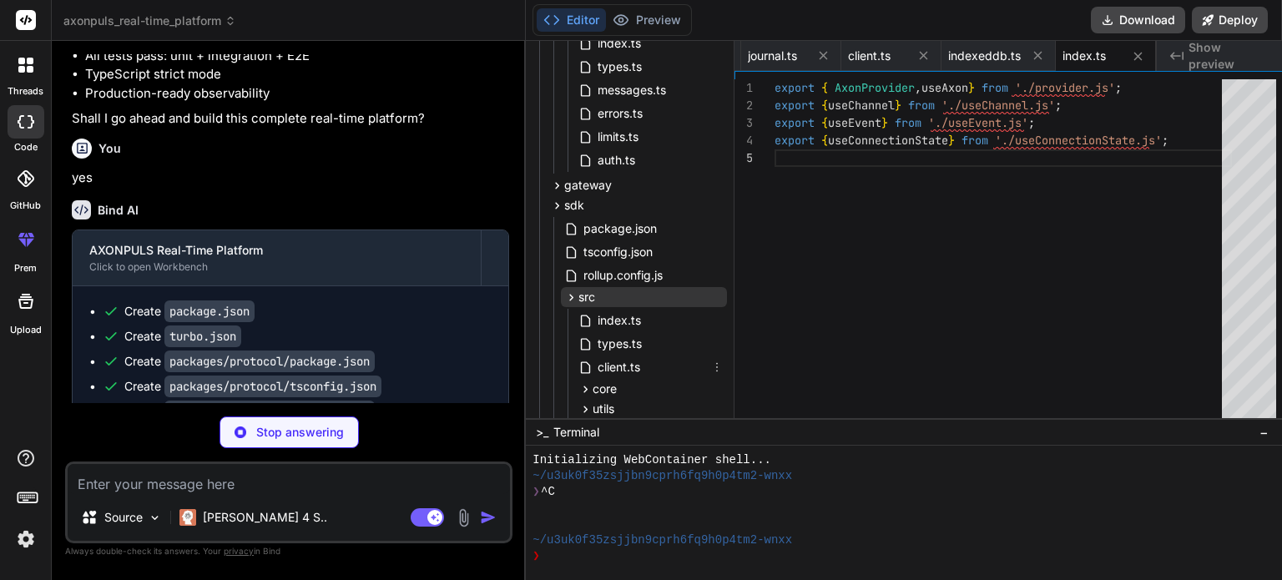
scroll to position [314, 0]
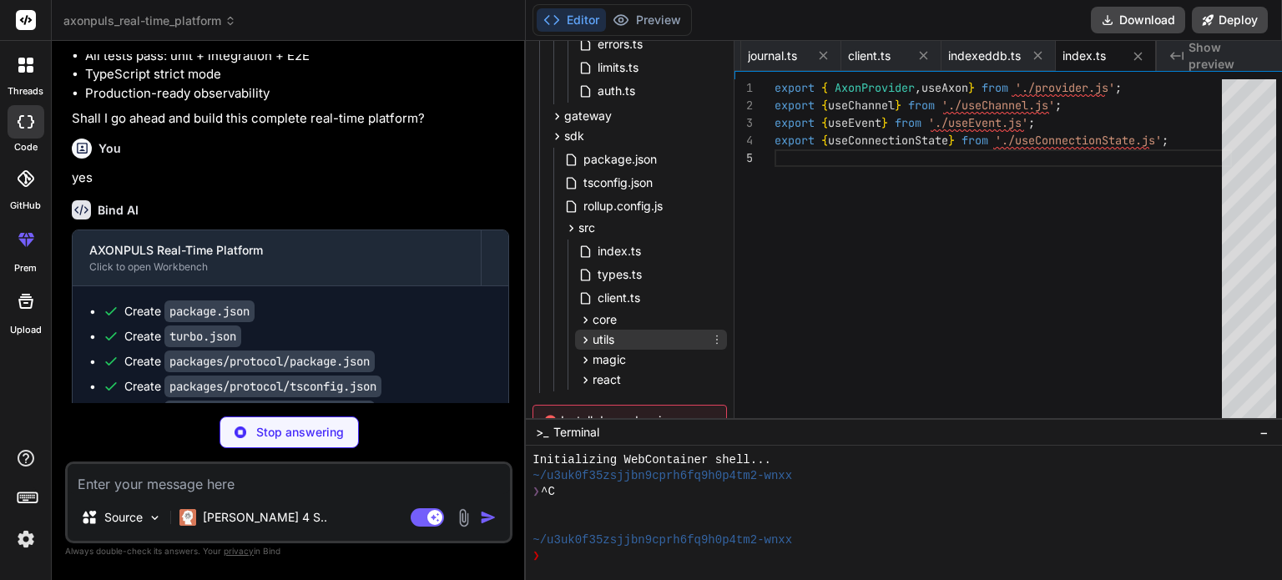
click at [660, 333] on div "utils" at bounding box center [651, 340] width 152 height 20
click at [659, 322] on div "core" at bounding box center [651, 320] width 152 height 20
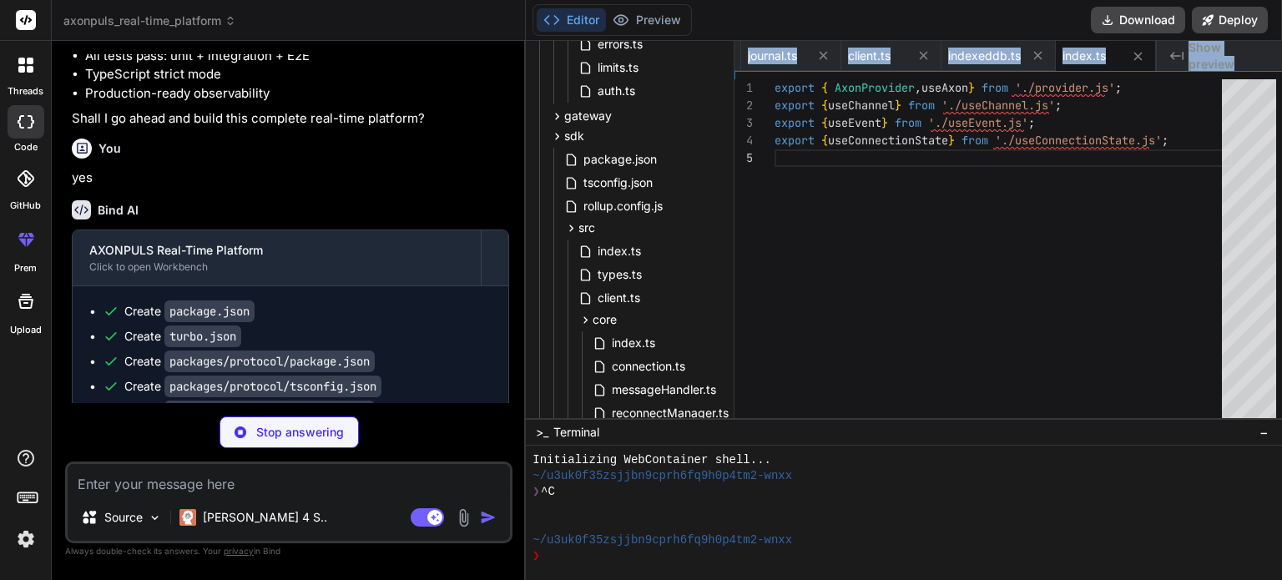
scroll to position [314, 11]
drag, startPoint x: 730, startPoint y: 240, endPoint x: 721, endPoint y: 301, distance: 62.3
click at [721, 301] on div "Files Github axonpuls_real-time_platform package.json turbo.json packages proto…" at bounding box center [904, 229] width 756 height 377
type textarea "x"
type textarea "throw new Error('useAxon must be used within an AxonProvider'); } return contex…"
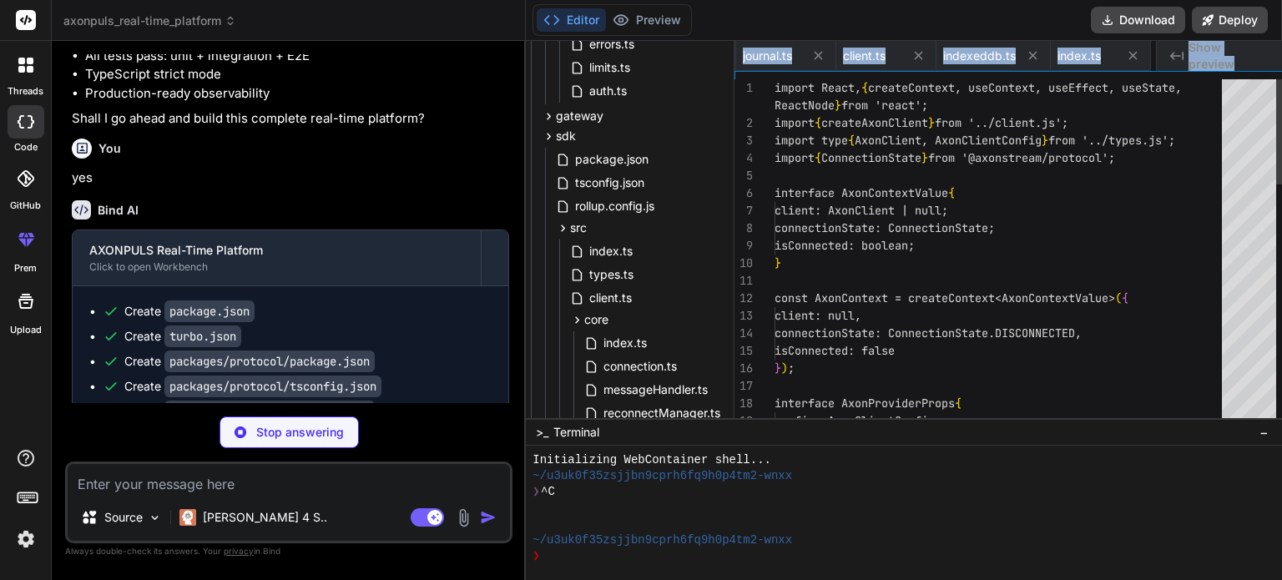
scroll to position [571, 11]
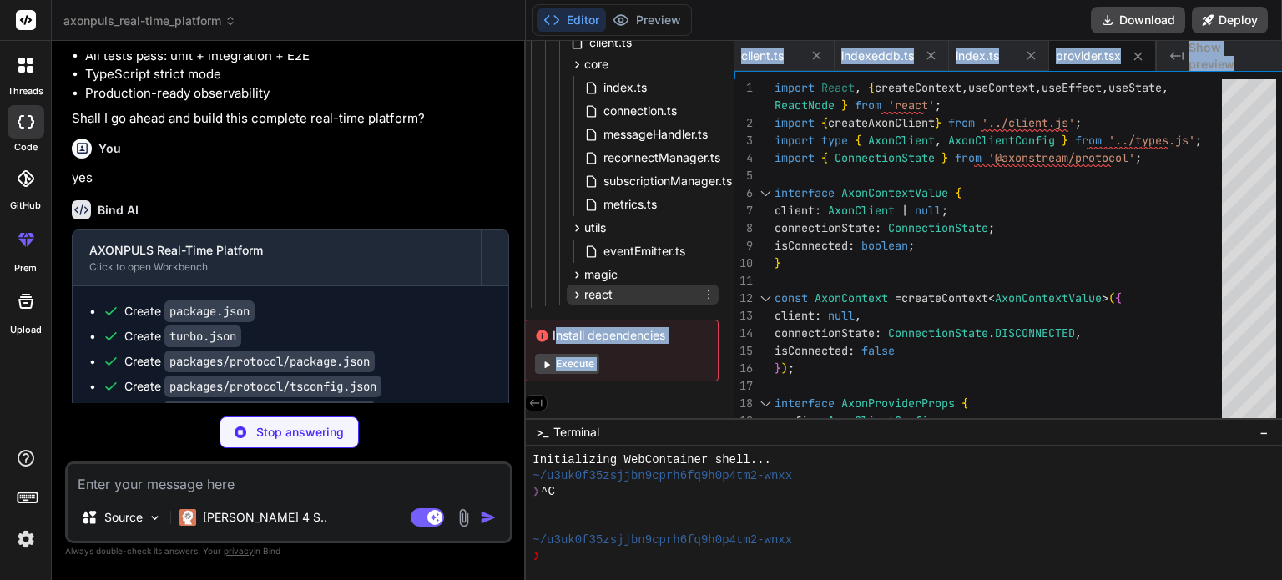
click at [675, 285] on div "react" at bounding box center [643, 295] width 152 height 20
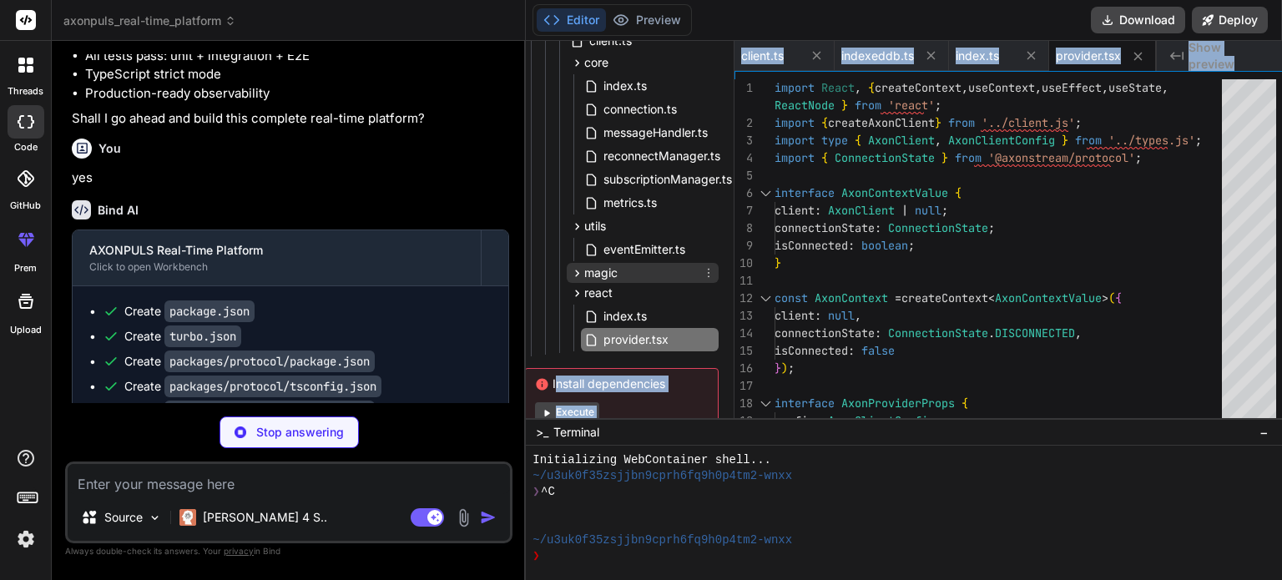
click at [657, 273] on div "magic" at bounding box center [643, 273] width 152 height 20
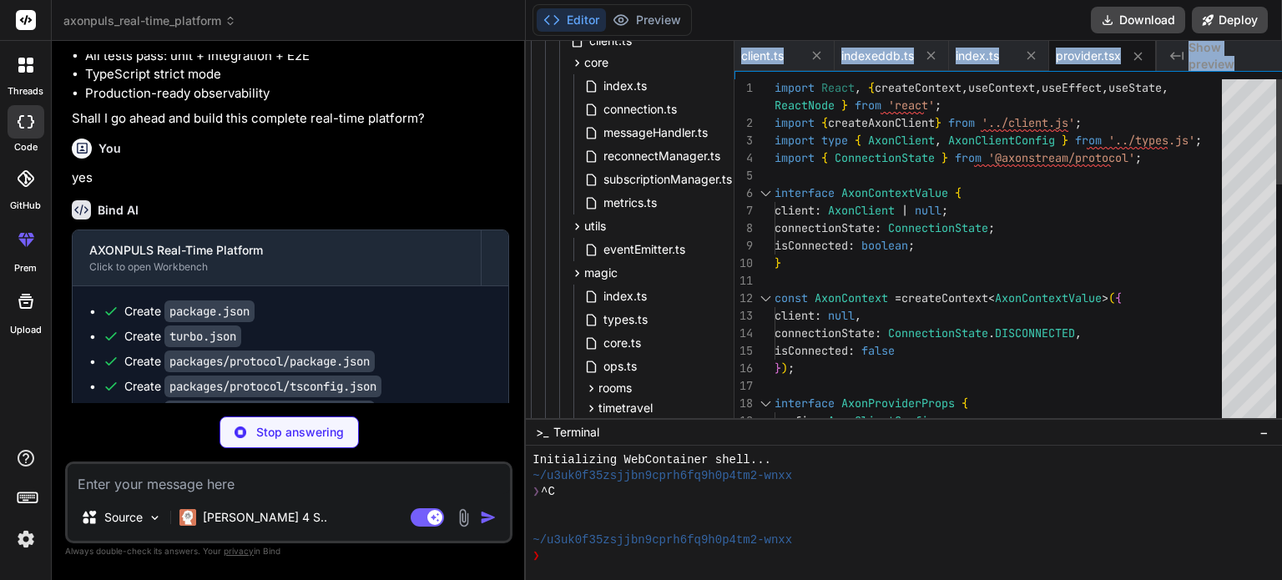
type textarea "x"
type textarea "} const AxonContext = createContext<AxonContextValue>({ client: null, connectio…"
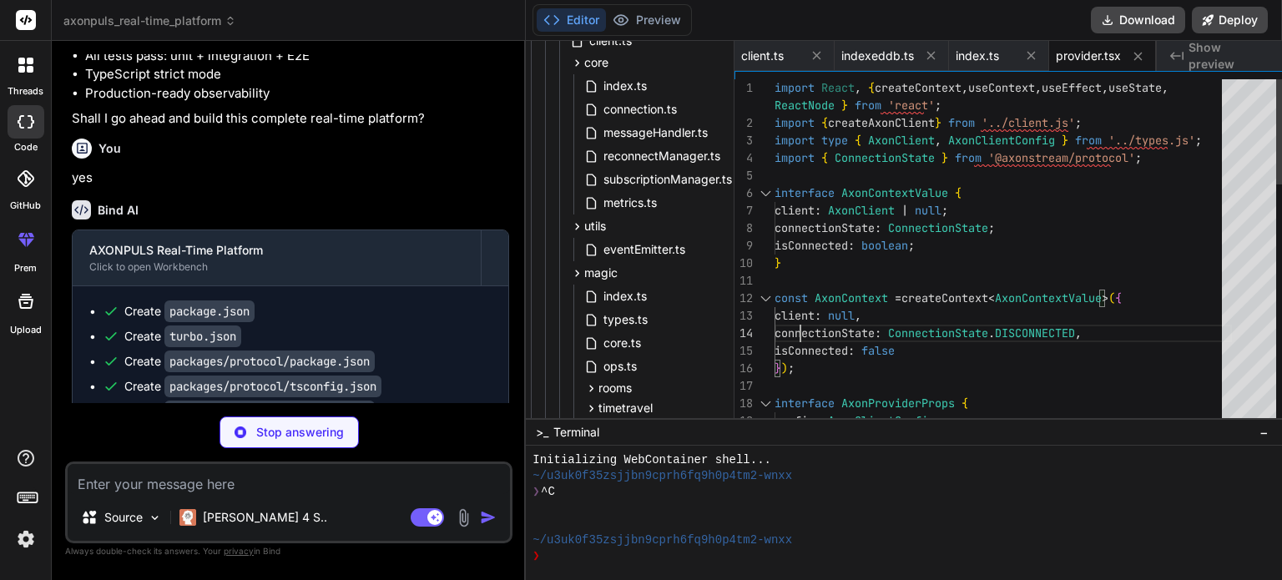
click at [684, 381] on div "rooms" at bounding box center [650, 388] width 138 height 20
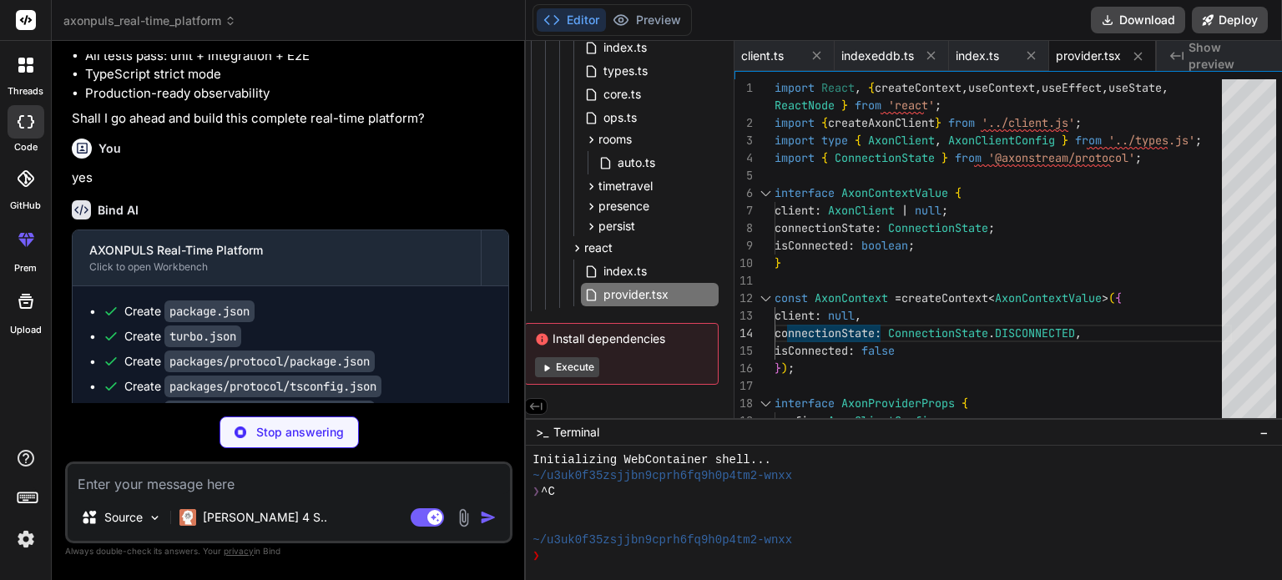
scroll to position [824, 11]
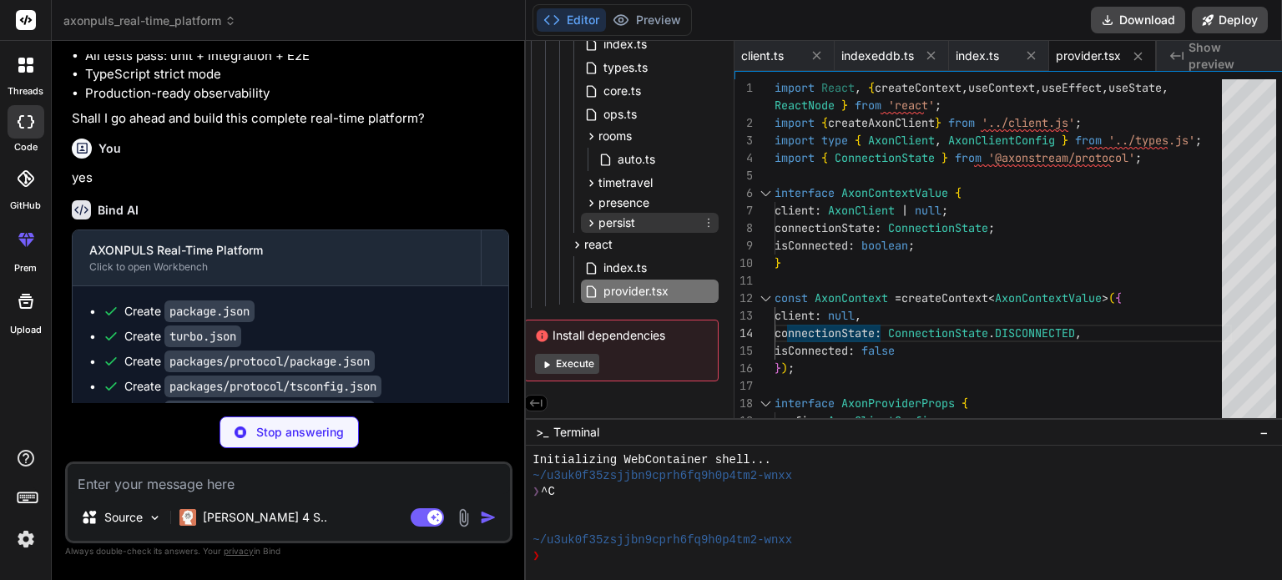
click at [661, 225] on div "persist" at bounding box center [650, 223] width 138 height 20
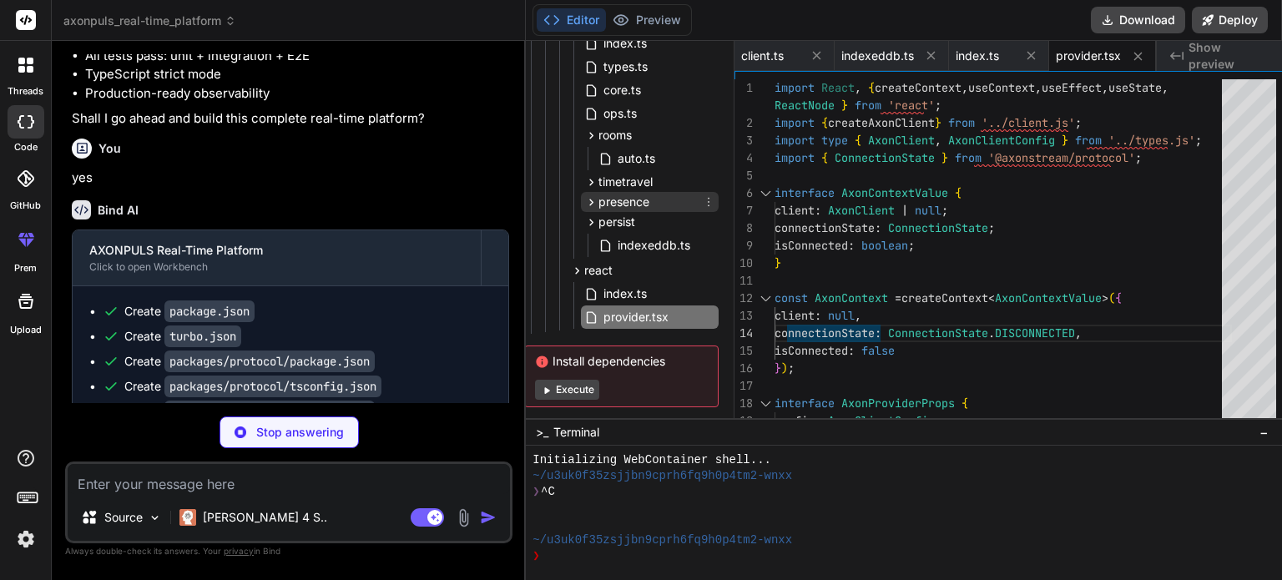
click at [652, 206] on div "presence" at bounding box center [650, 202] width 138 height 20
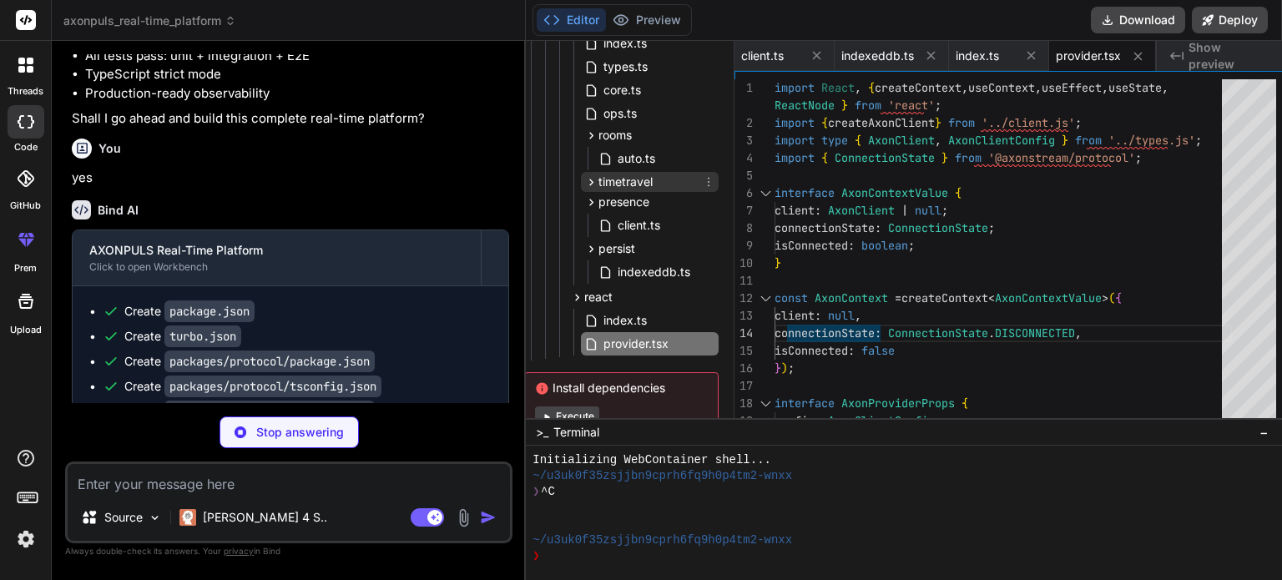
click at [647, 185] on div "timetravel" at bounding box center [650, 182] width 138 height 20
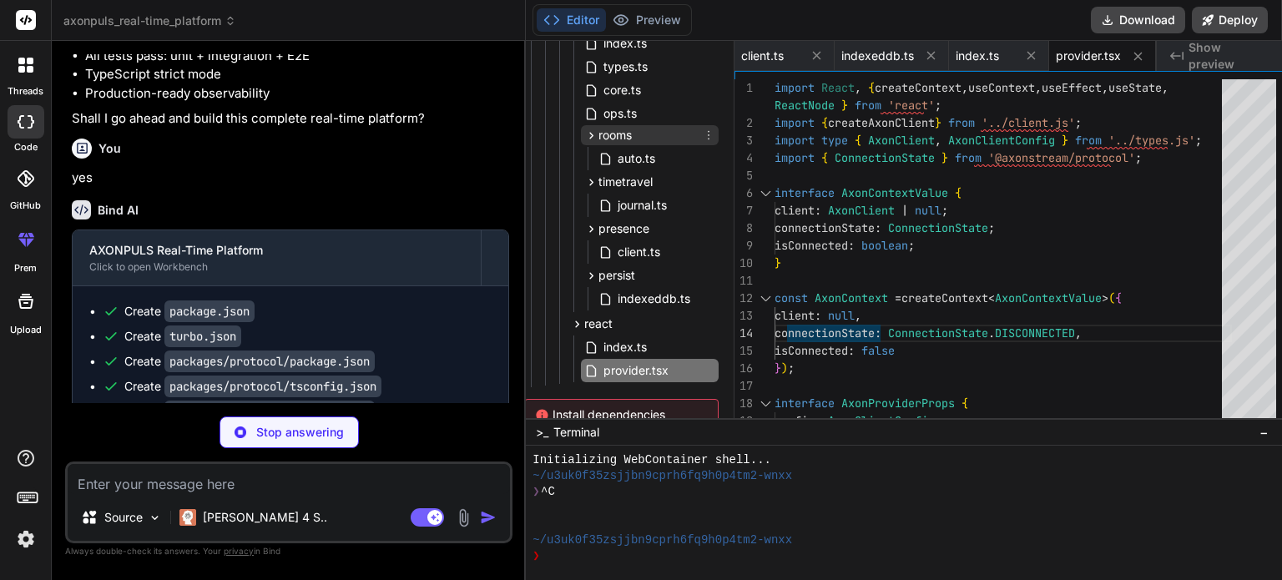
click at [642, 136] on div "rooms" at bounding box center [650, 135] width 138 height 20
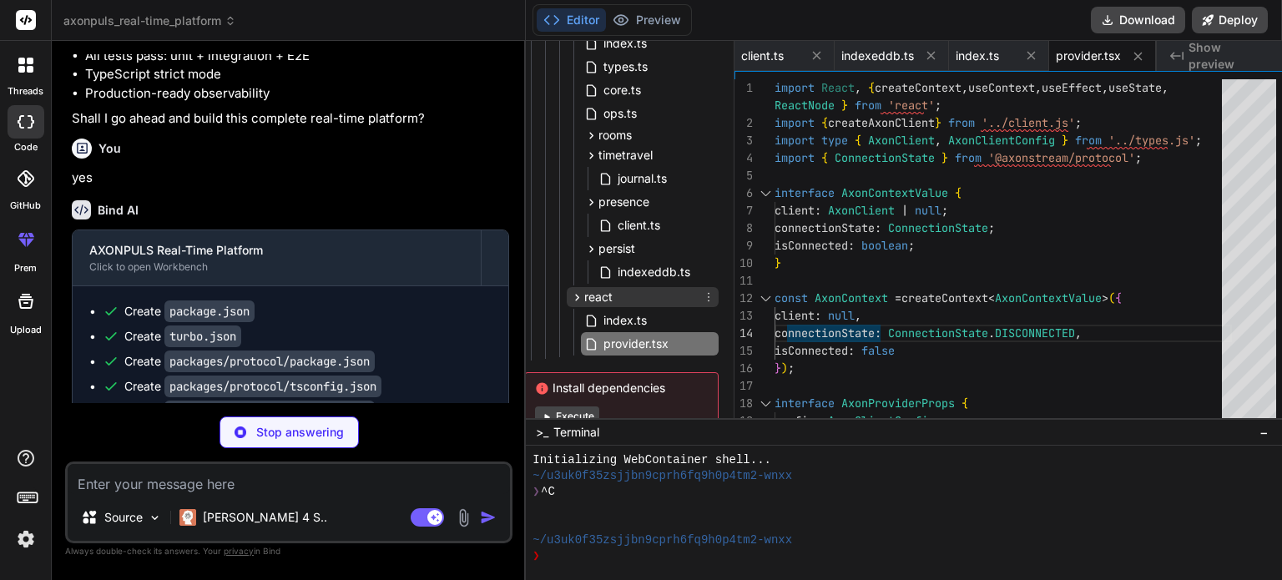
click at [570, 294] on icon at bounding box center [577, 298] width 14 height 14
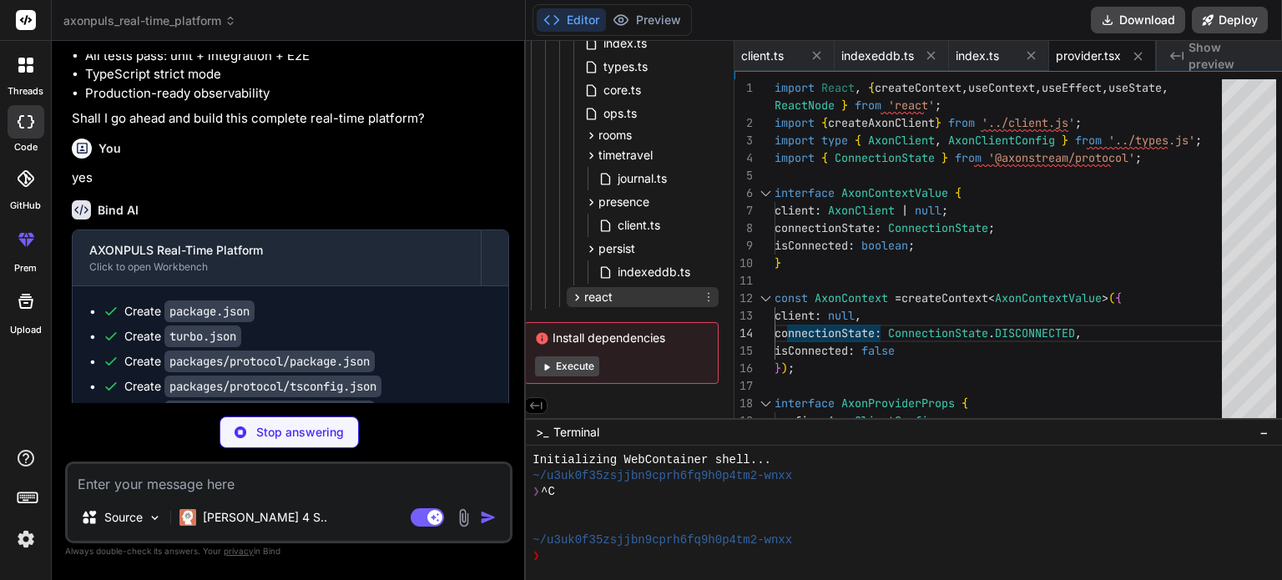
click at [609, 298] on div "react" at bounding box center [643, 297] width 152 height 20
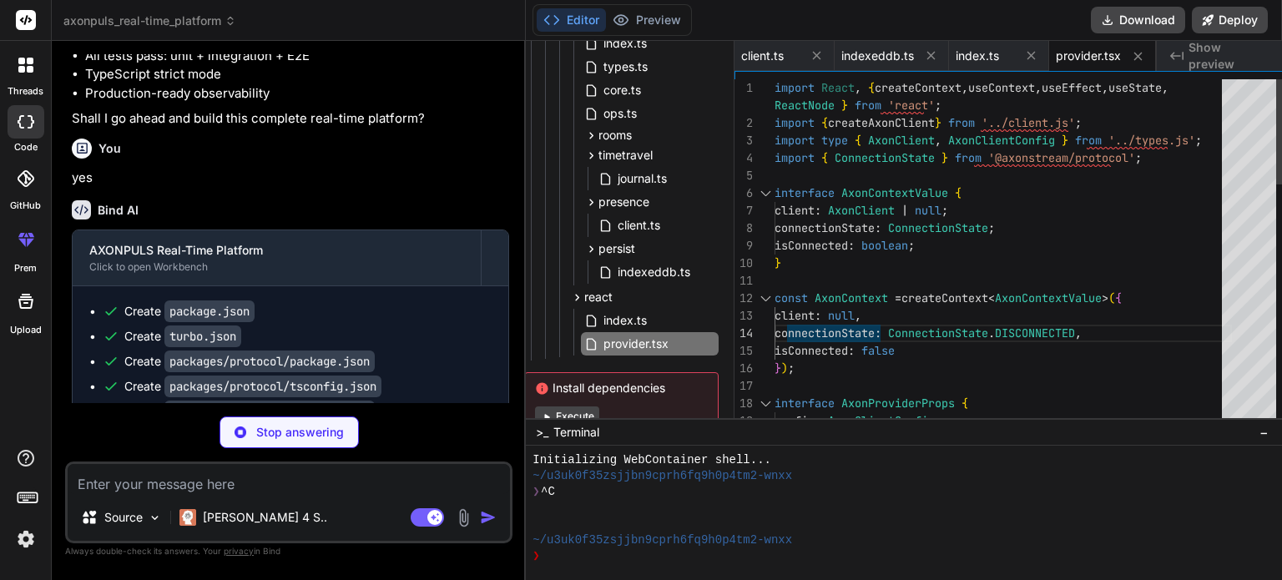
type textarea "x"
type textarea "}"
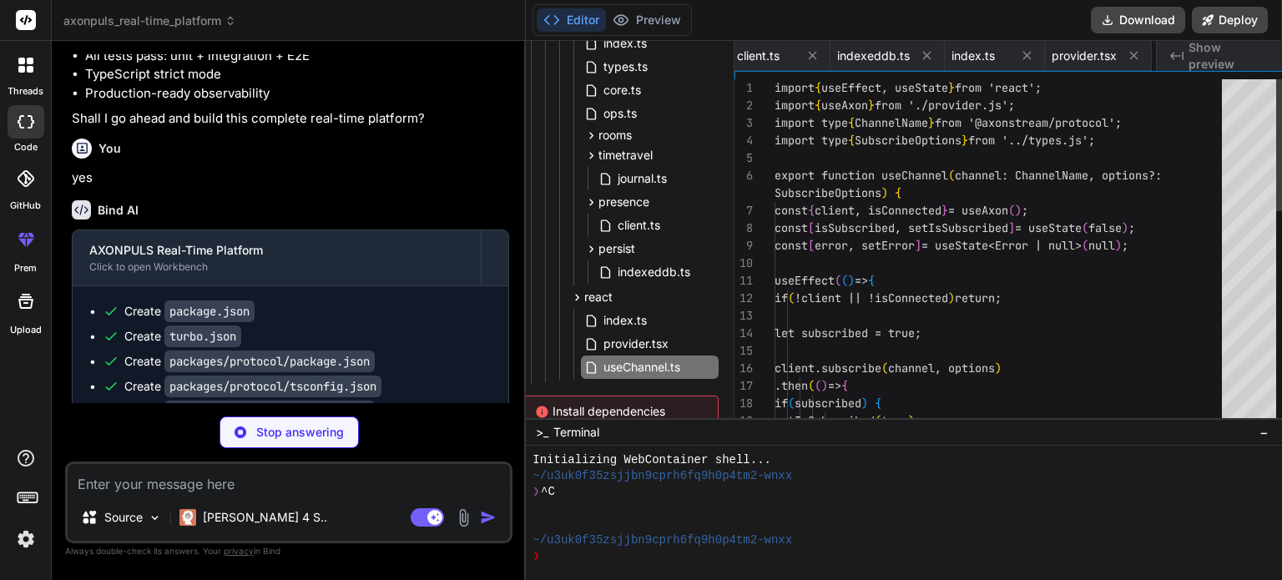
scroll to position [0, 4578]
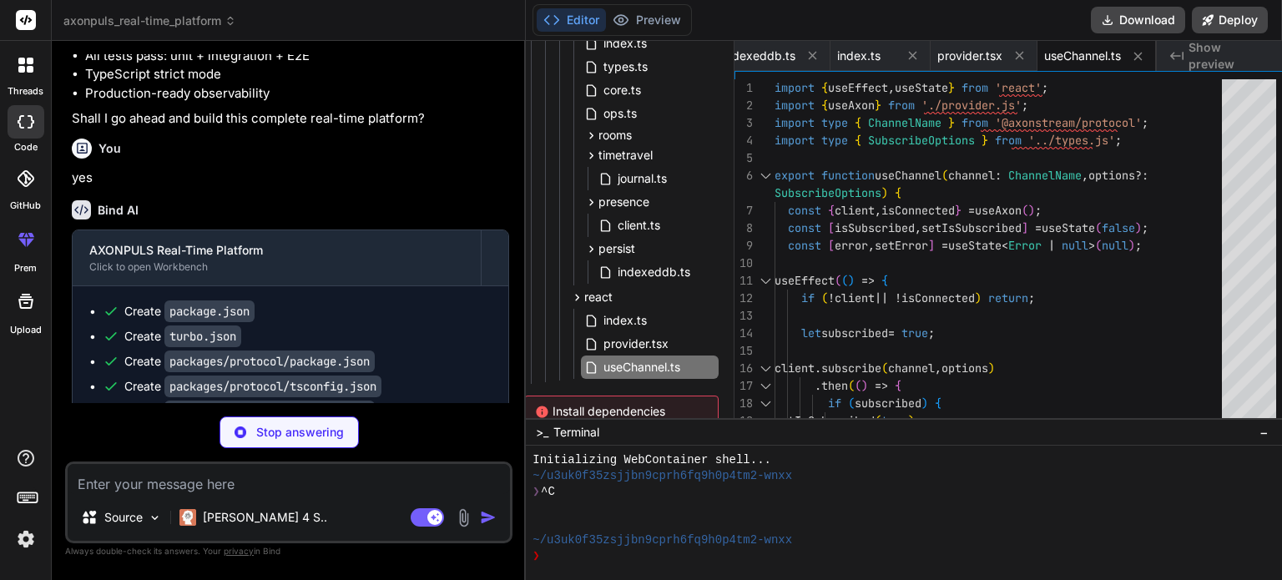
click at [724, 136] on div "Files Github axonpuls_real-time_platform package.json turbo.json packages proto…" at bounding box center [630, 229] width 209 height 377
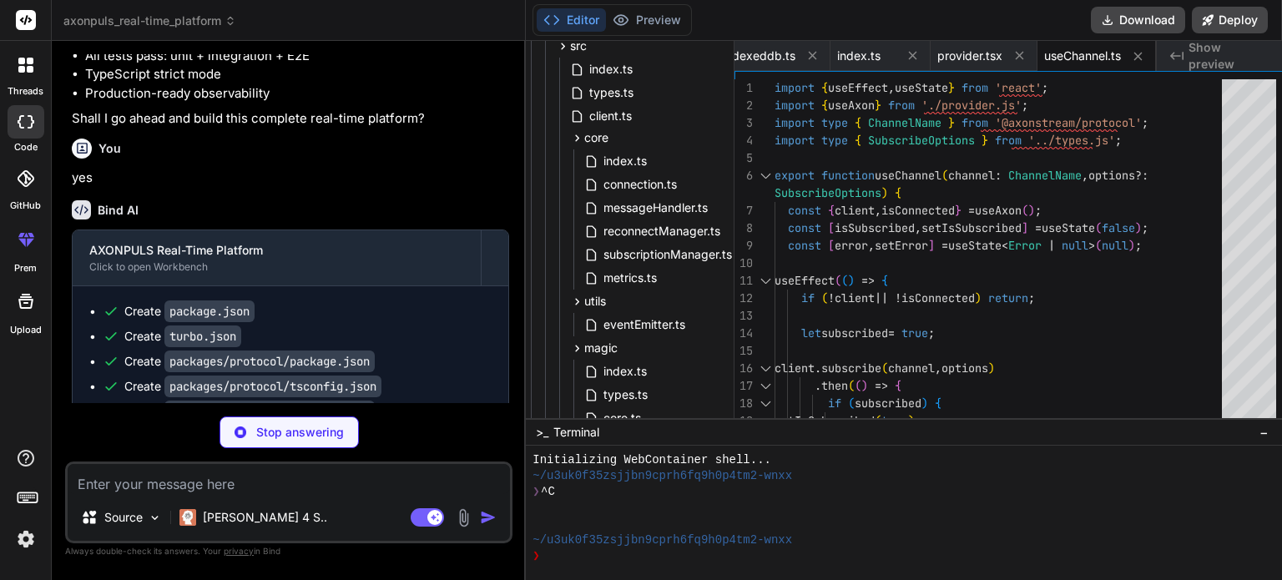
scroll to position [169, 11]
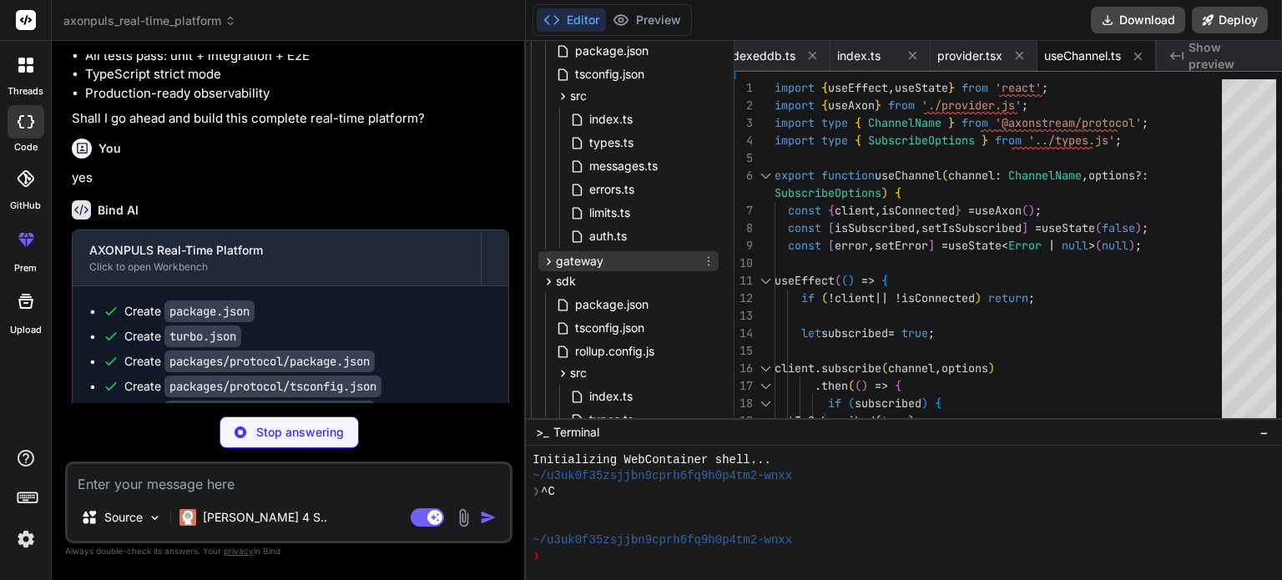
click at [647, 258] on div "gateway" at bounding box center [628, 261] width 180 height 20
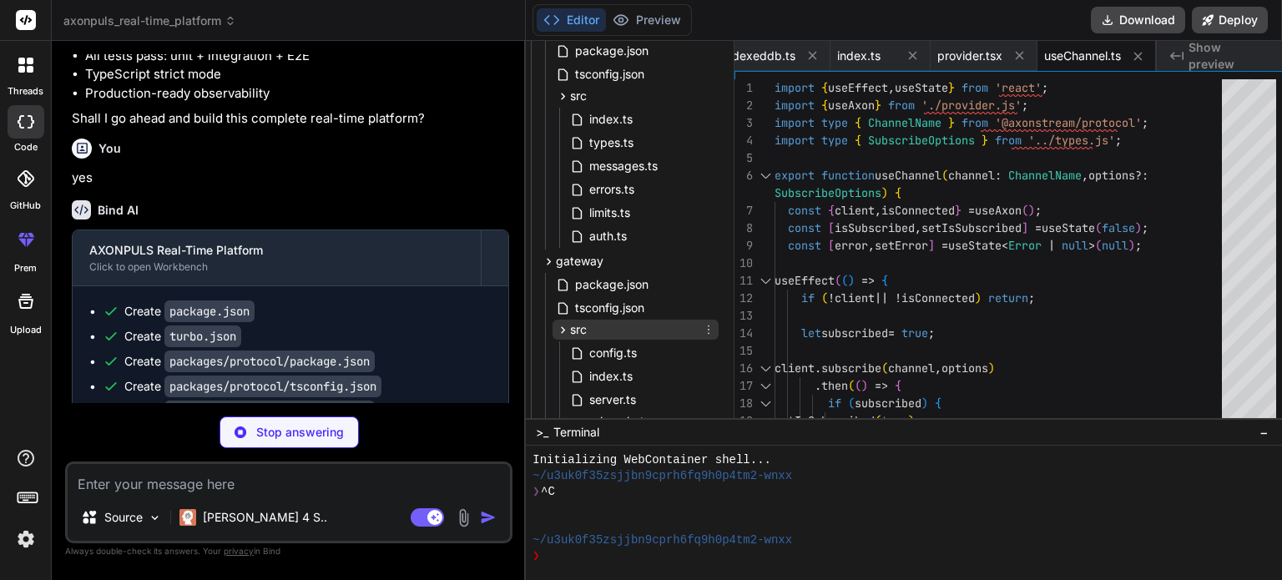
click at [626, 333] on div "src" at bounding box center [636, 330] width 166 height 20
click at [655, 260] on div "gateway" at bounding box center [628, 261] width 180 height 20
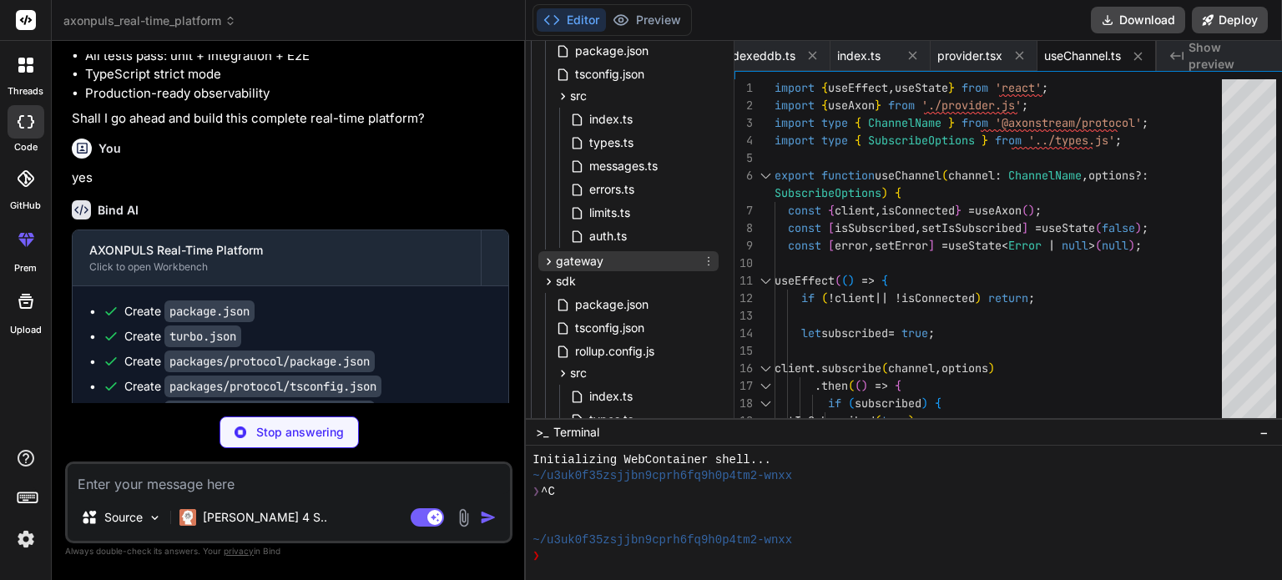
click at [655, 260] on div "gateway" at bounding box center [628, 261] width 180 height 20
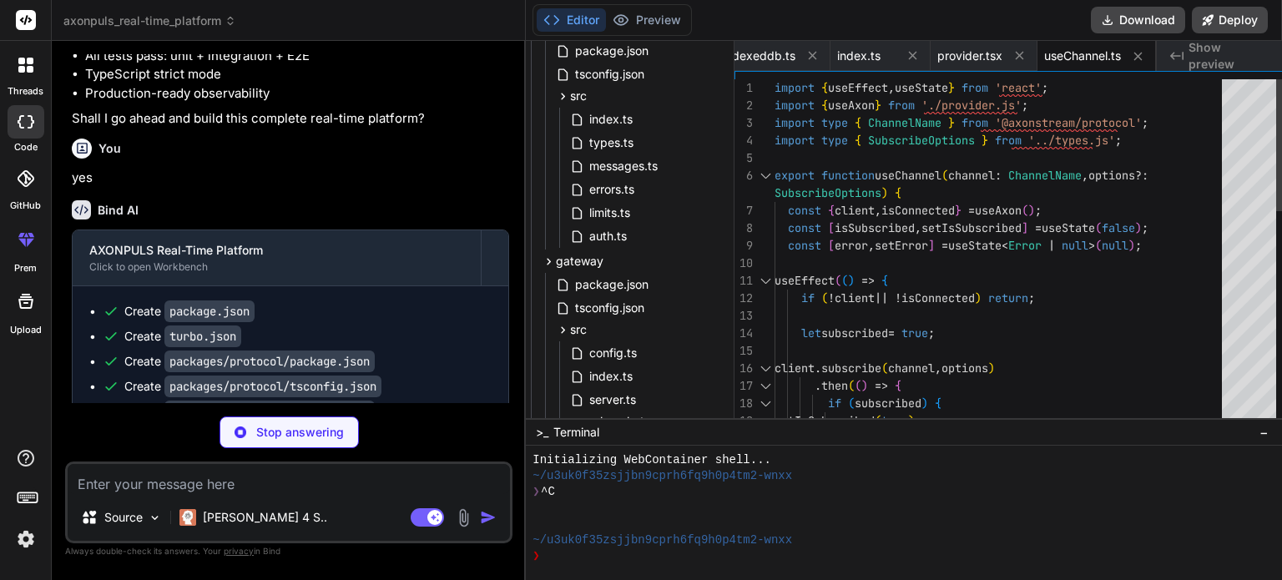
type textarea "x"
type textarea "}; return { events, latestEvent, clearEvents }; }"
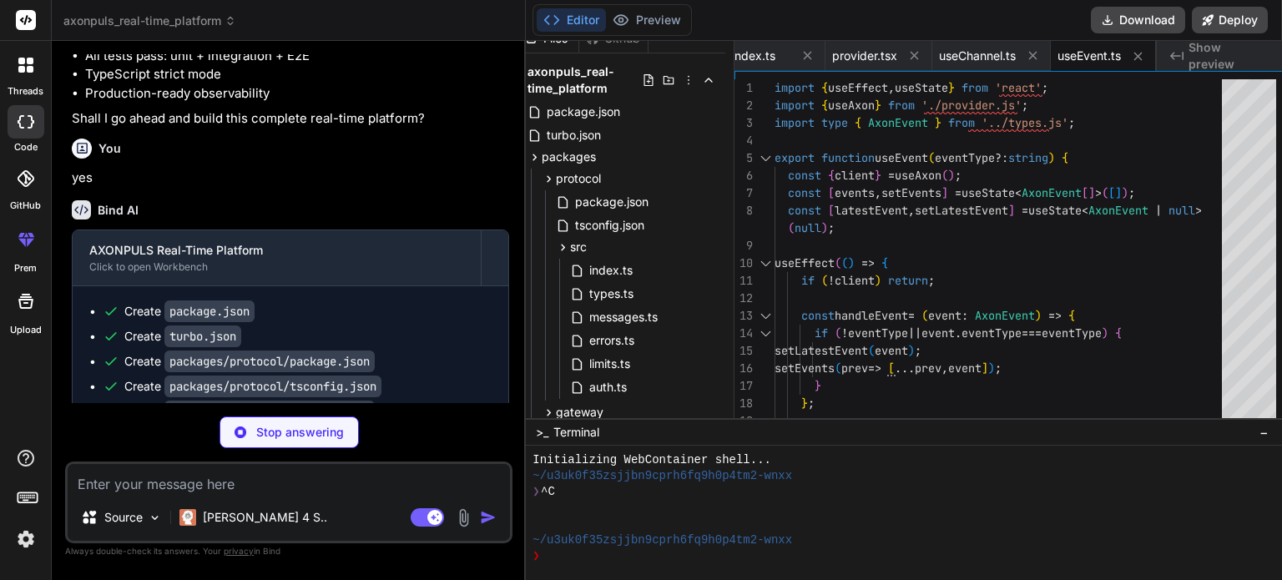
scroll to position [0, 11]
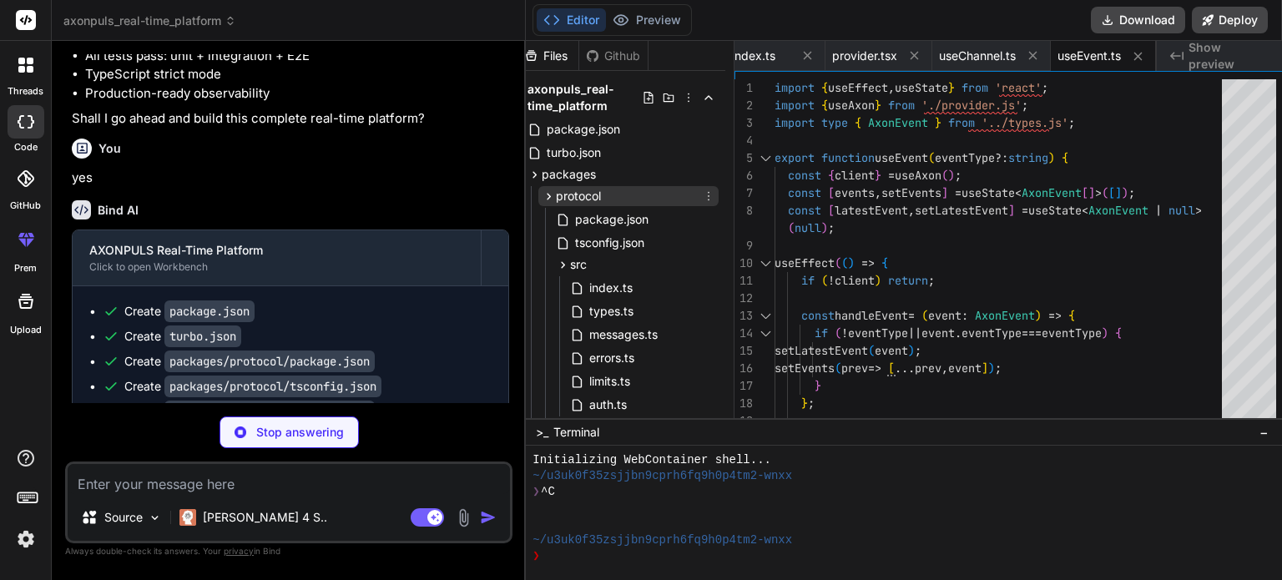
click at [602, 198] on div "protocol" at bounding box center [628, 196] width 180 height 20
click at [601, 204] on div "protocol" at bounding box center [628, 196] width 180 height 20
click at [604, 331] on span "messages.ts" at bounding box center [624, 335] width 72 height 20
type textarea "x"
type textarea "AgentStatusUpdateSchema>; export type ToolCallStart = z.infer<typeof ToolCallSt…"
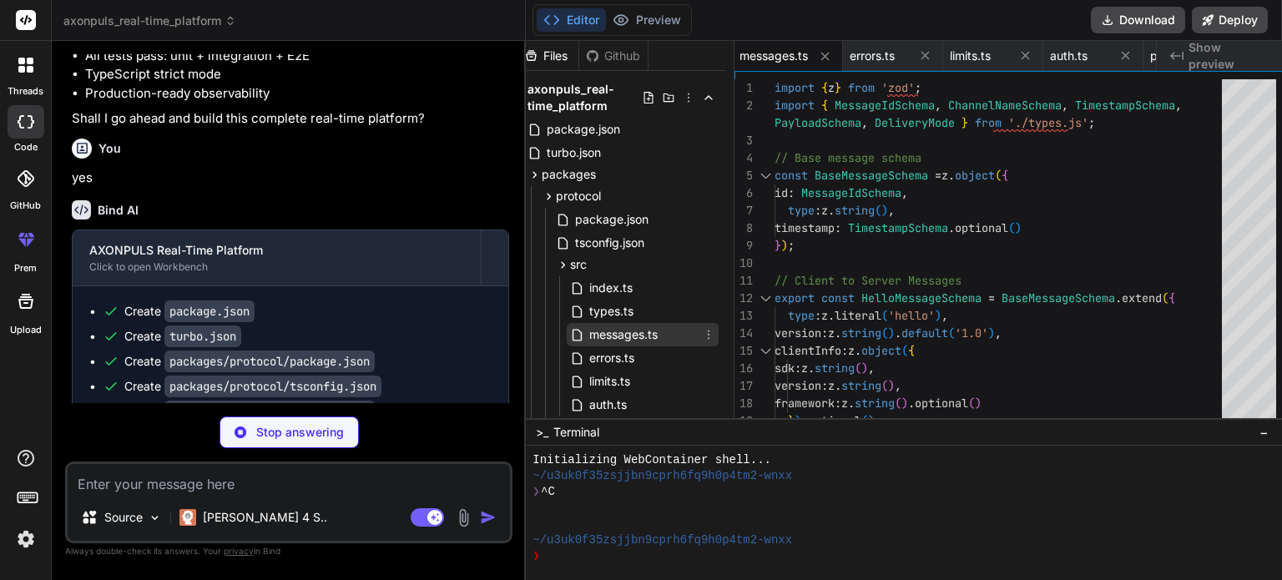
type textarea "x"
type textarea "}; }"
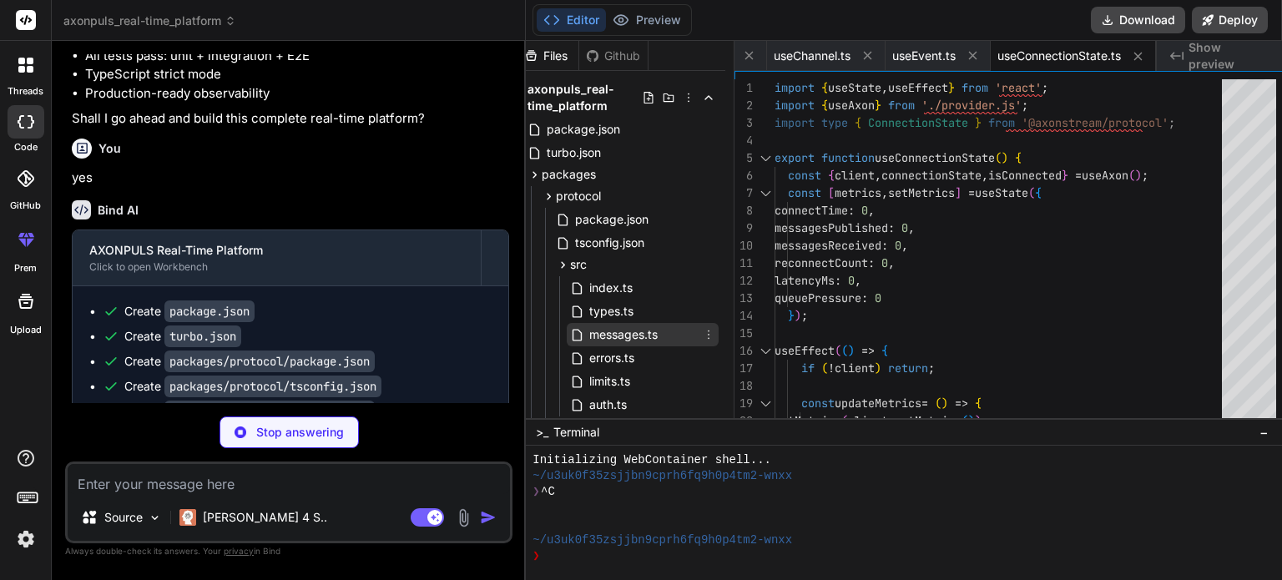
click at [668, 337] on div "messages.ts" at bounding box center [643, 334] width 152 height 23
type textarea "x"
type textarea "AgentStatusUpdateSchema>; export type ToolCallStart = z.infer<typeof ToolCallSt…"
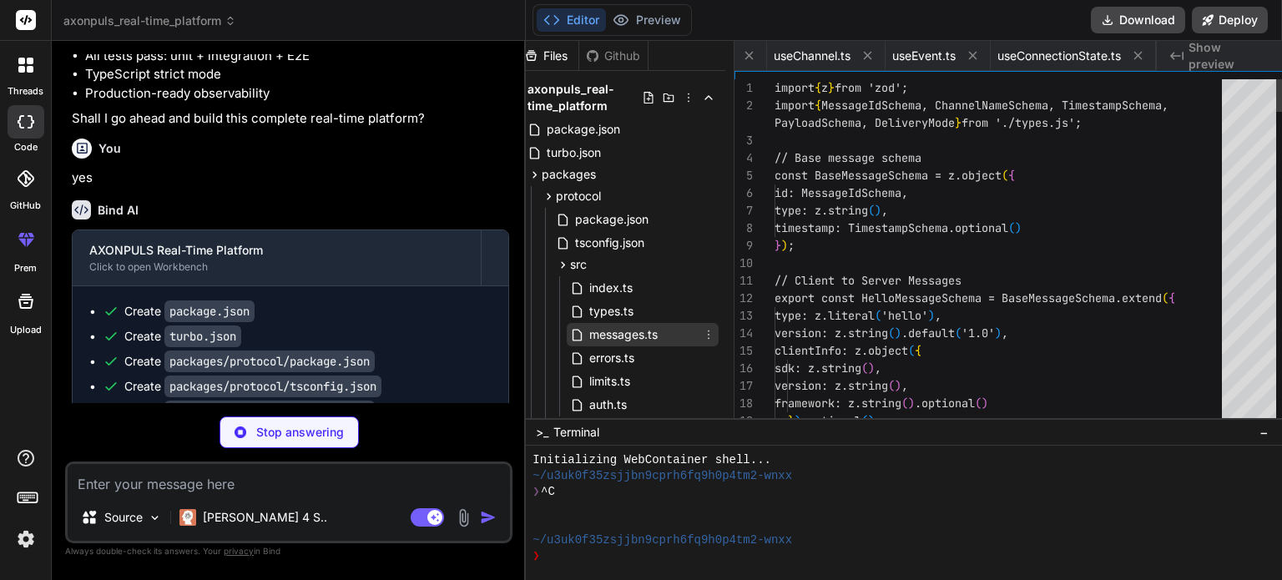
scroll to position [0, 644]
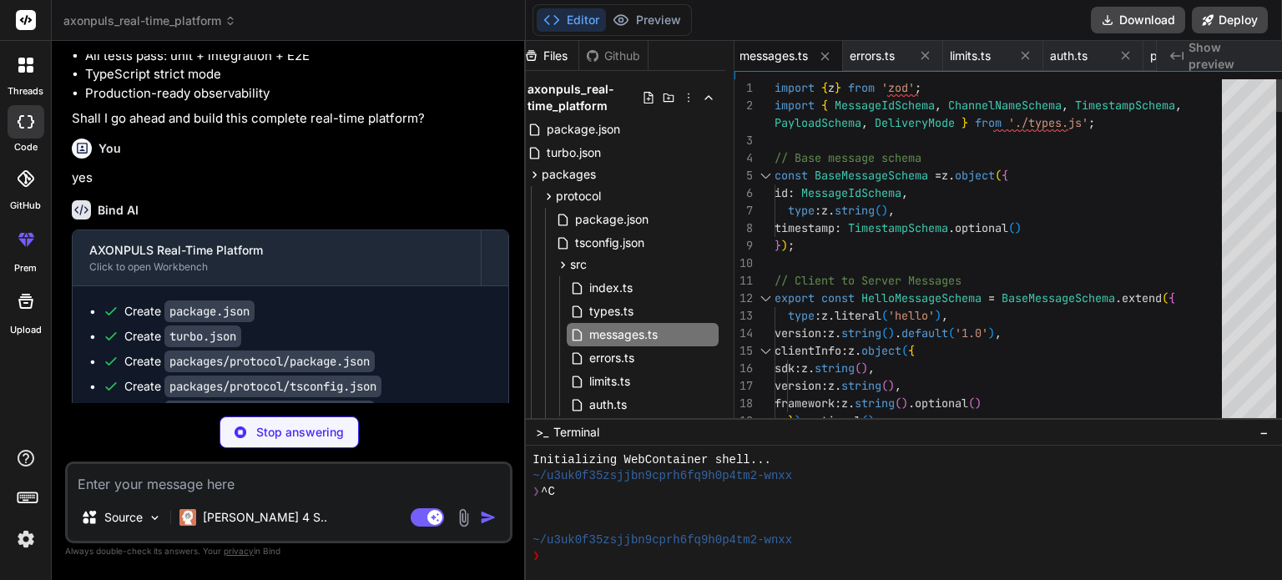
type textarea "x"
click at [761, 296] on div at bounding box center [766, 299] width 22 height 18
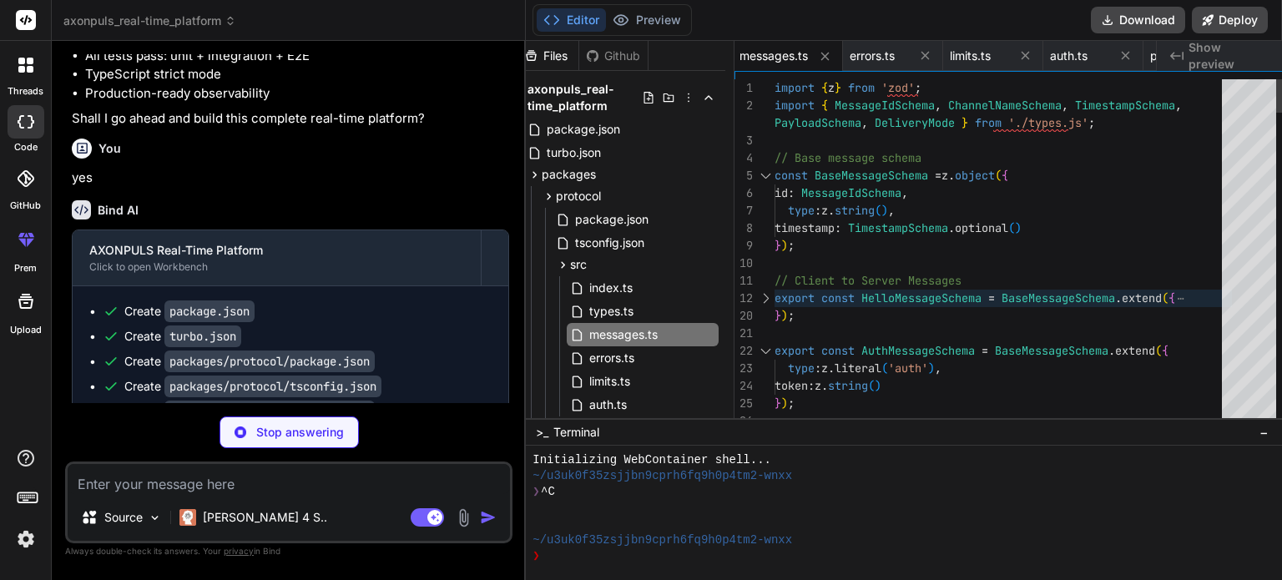
type textarea "x"
click at [766, 350] on div at bounding box center [766, 351] width 22 height 18
type textarea "export type AgentStatusUpdate = z.infer<typeof AgentStatusUpdateSchema>; export…"
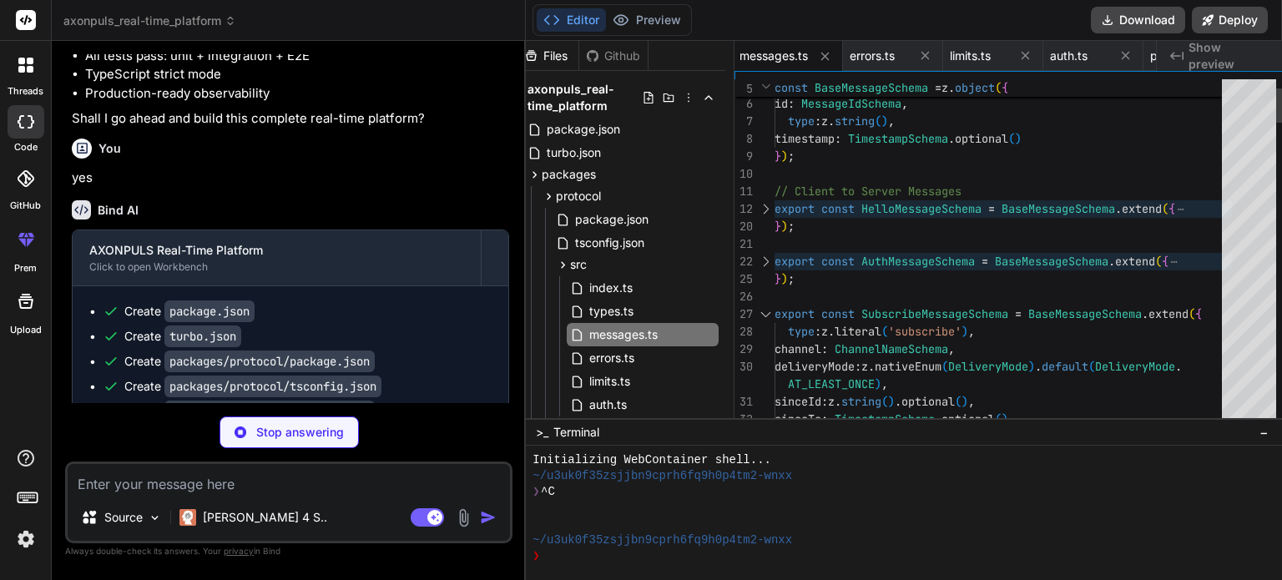
click at [760, 317] on div at bounding box center [766, 315] width 22 height 18
type textarea "x"
type textarea ""rollup-plugin-postcss": "^4.0.2", "typescript": "^5.3.0", "vitest": "^1.0.0" }…"
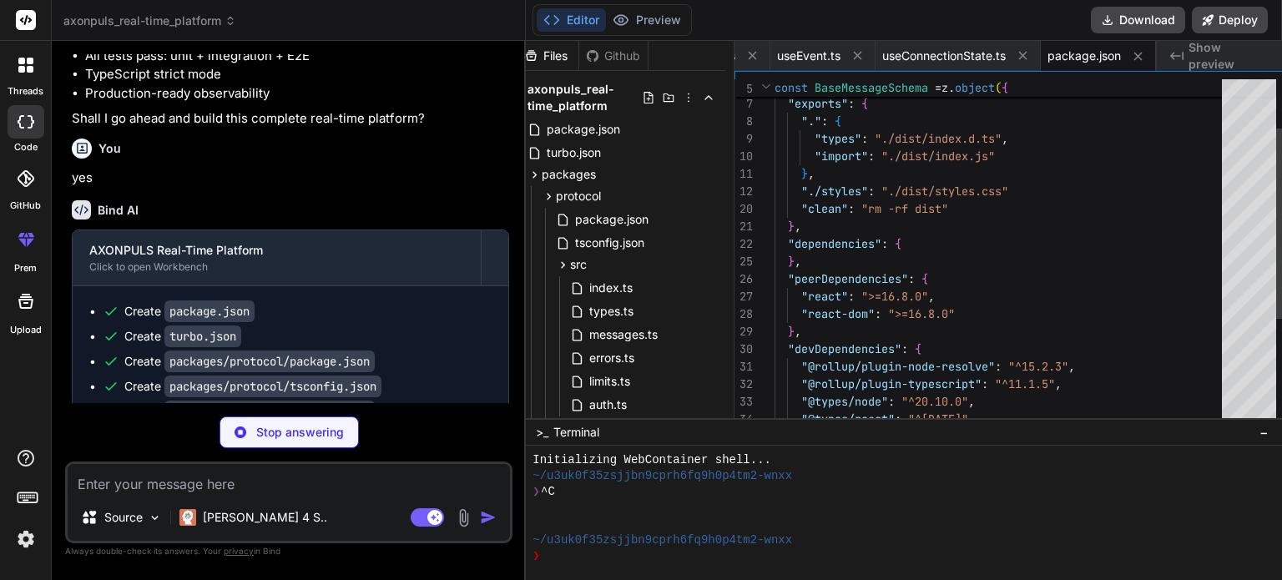
type textarea "x"
type textarea ""typescript": "^5.3.0", "vitest": "^1.0.0" } }"
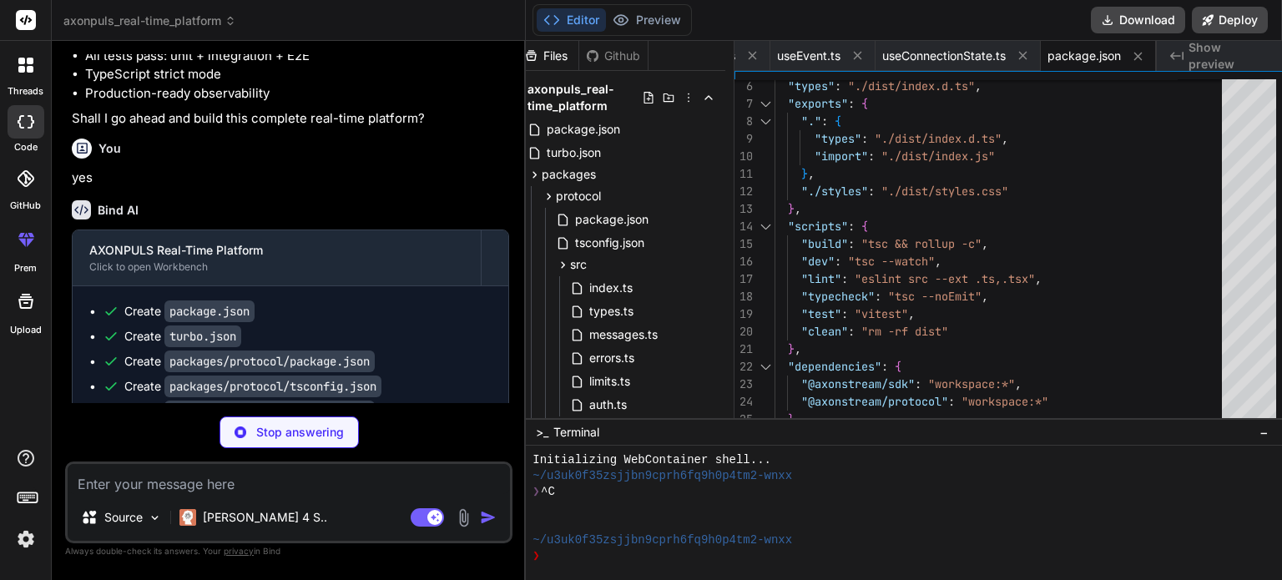
type textarea "x"
type textarea "}"
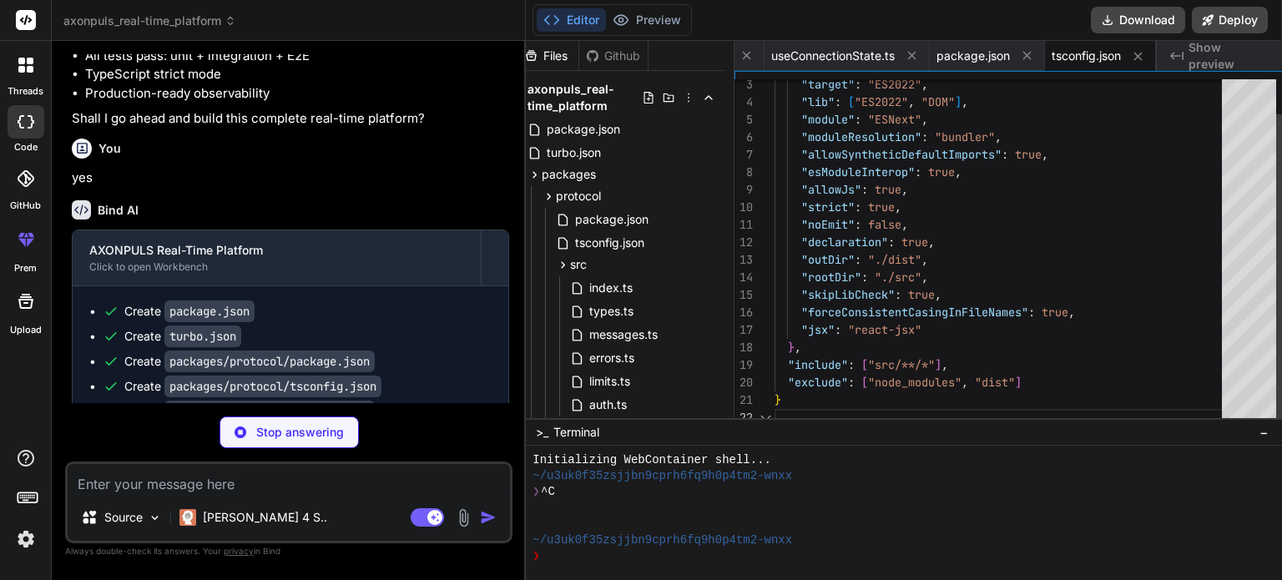
type textarea "x"
type textarea "typescript({ tsconfig: './tsconfig.json' }) ] };"
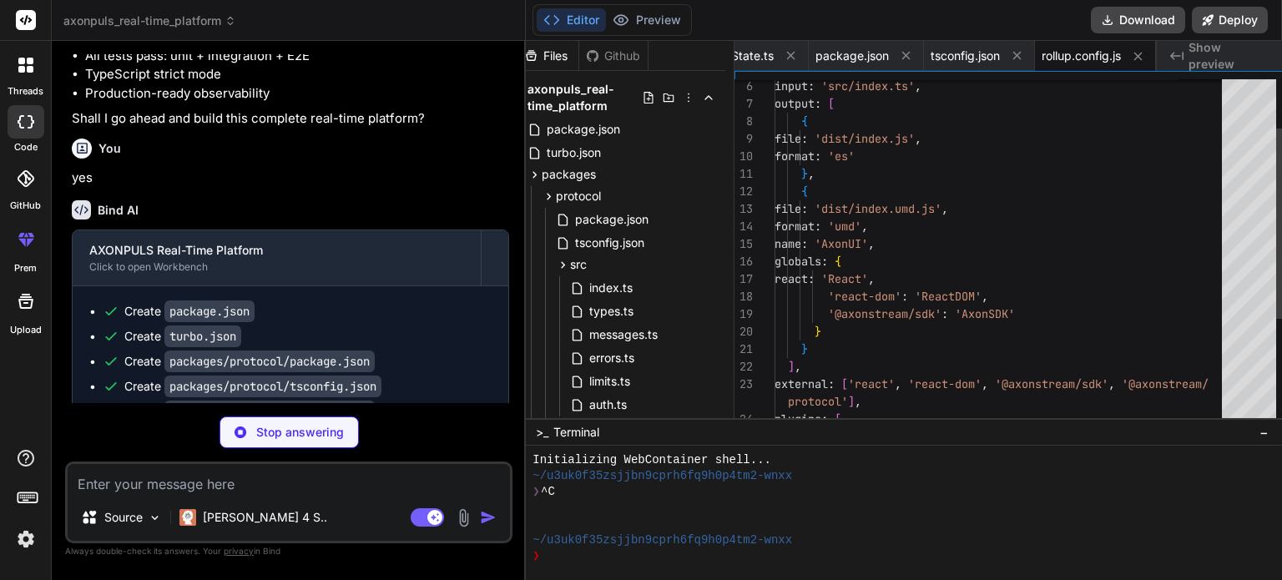
type textarea "x"
type textarea "export { ChatPanel } from './components/ChatPanel.js'; export { PresencePanel }…"
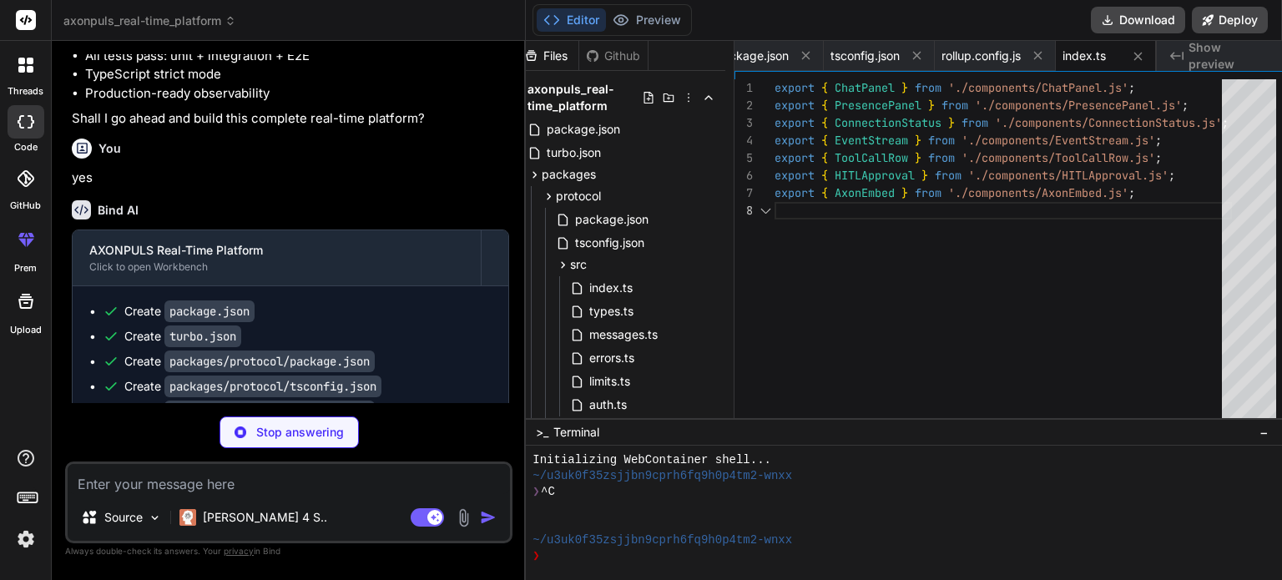
type textarea "x"
type textarea "Send </button> </form> </div> ); }"
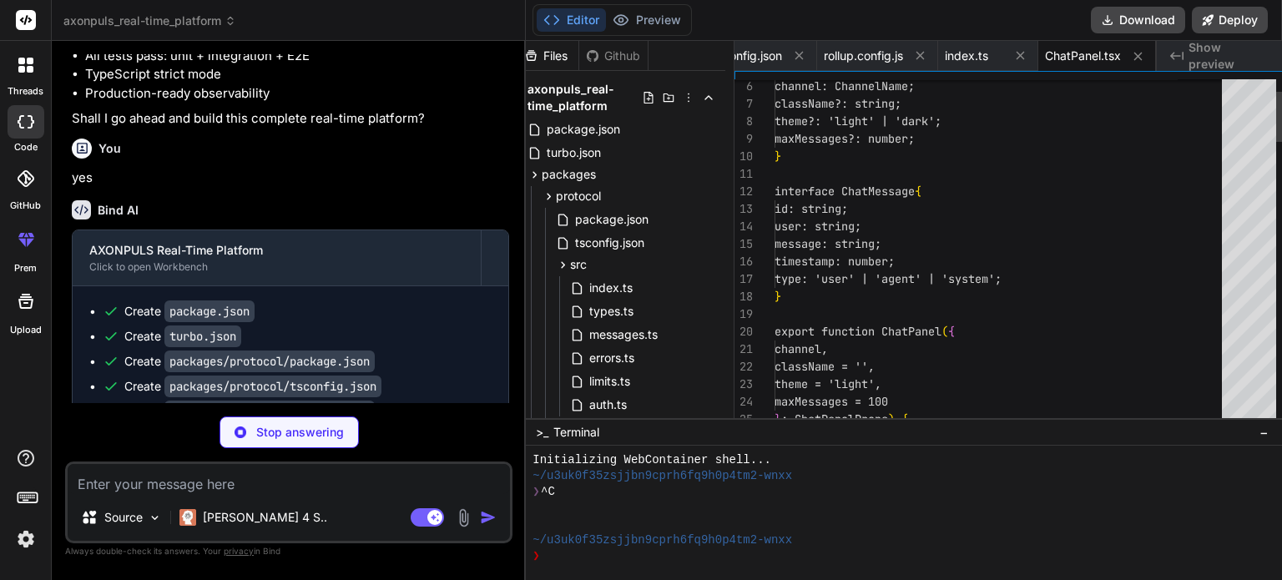
type textarea "x"
type textarea "{activeUsers.length === 0 && ( <div className="axon-presence-empty"> No one els…"
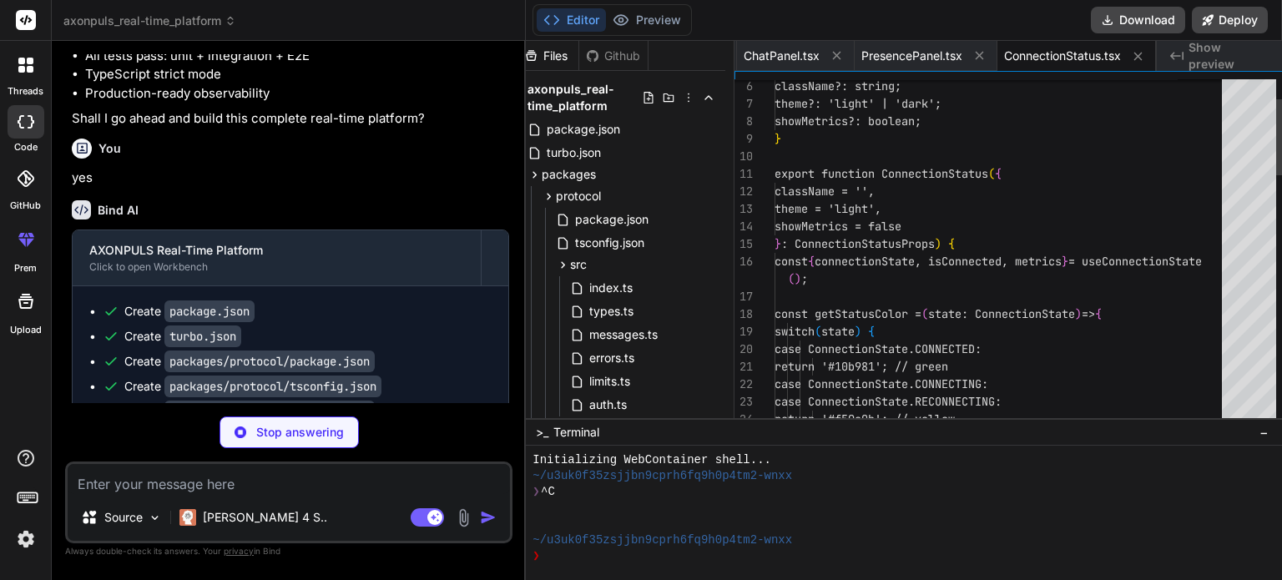
type textarea "x"
type textarea "); }"
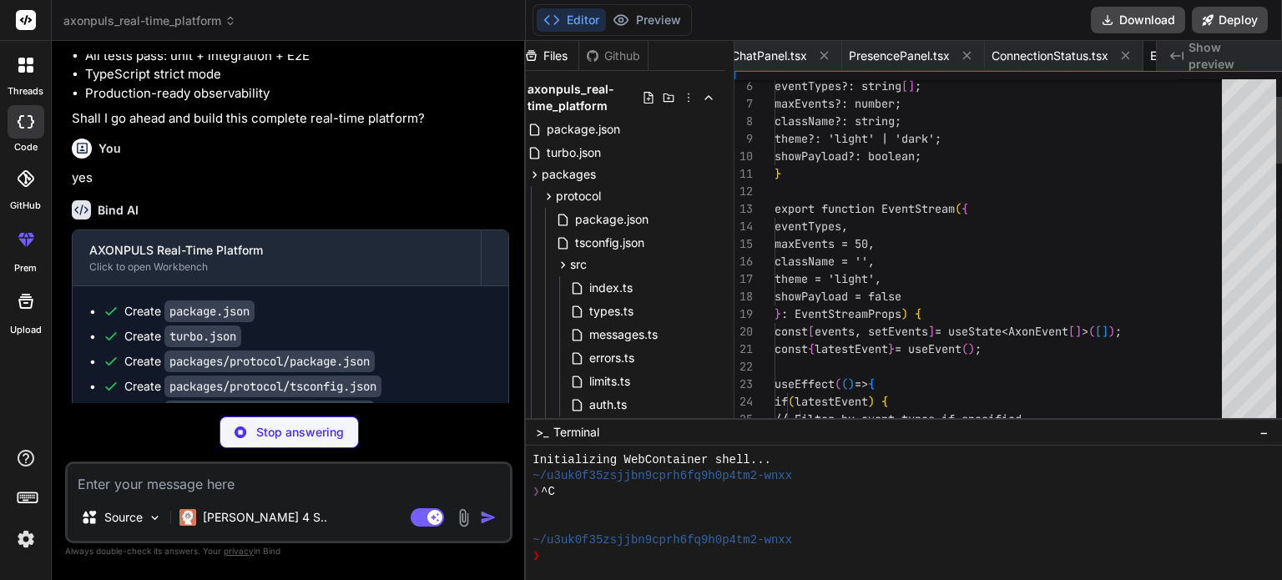
scroll to position [0, 5853]
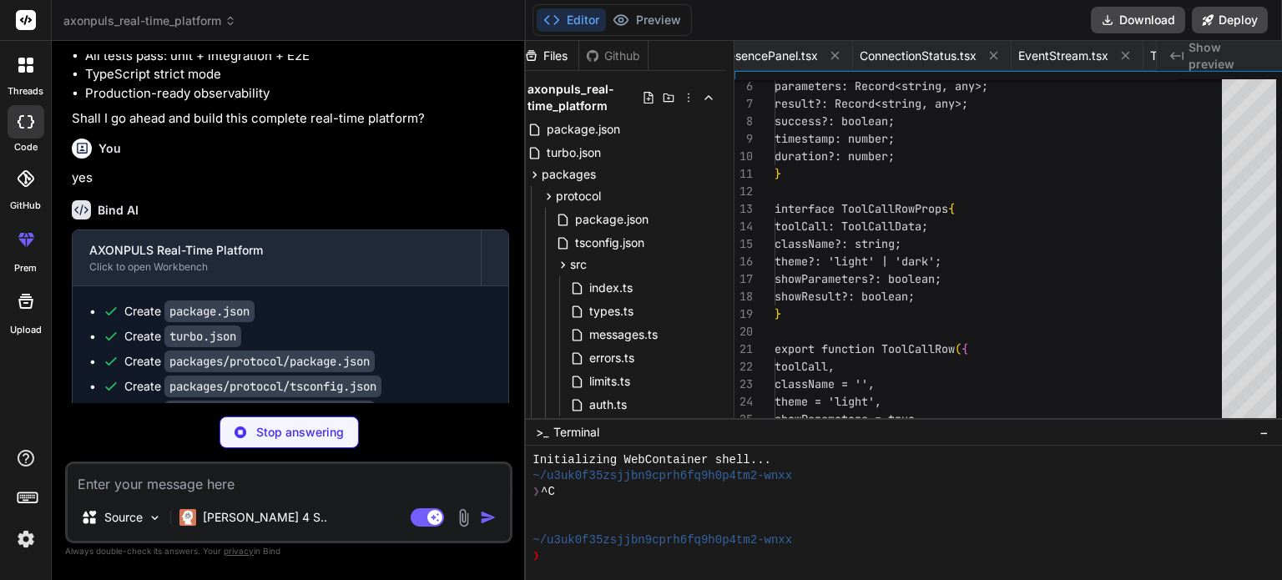
type textarea "x"
type textarea "disabled={isProcessing} className="axon-button axon-button-success" > {isProces…"
type textarea "x"
type textarea "if (!element) { throw new Error('Mount element not found'); } // This would use…"
type textarea "x"
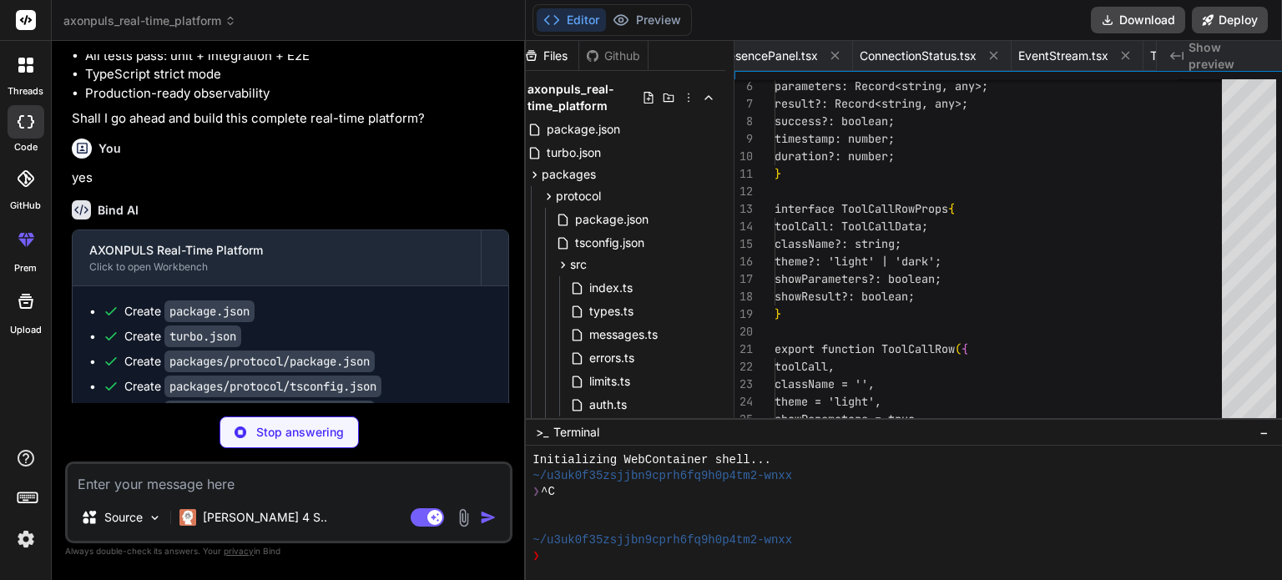
type textarea "} }"
type textarea "x"
type textarea ""@vitejs/plugin-react": "^4.2.0", "typescript": "^5.3.0", "vite": "^5.0.0" } }"
type textarea "x"
type textarea "import { defineConfig } from 'vite'; import react from '@vitejs/plugin-react'; …"
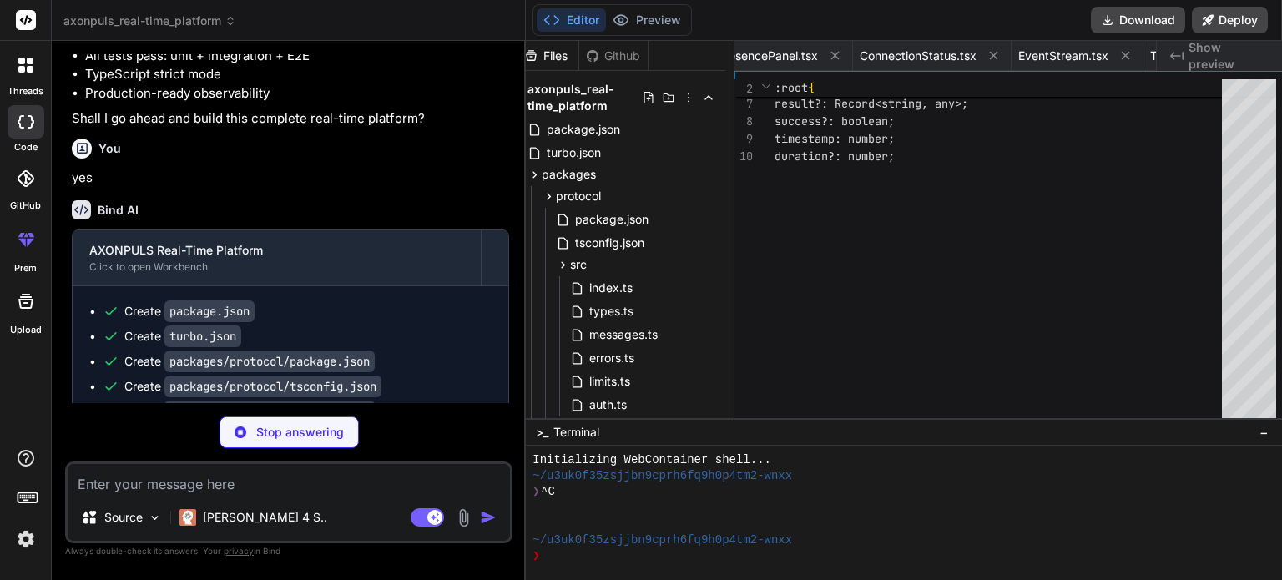
type textarea "x"
type textarea "}"
type textarea "x"
type textarea "<div id="root"></div> <script type="module" src="/src/main.tsx"></script> </bod…"
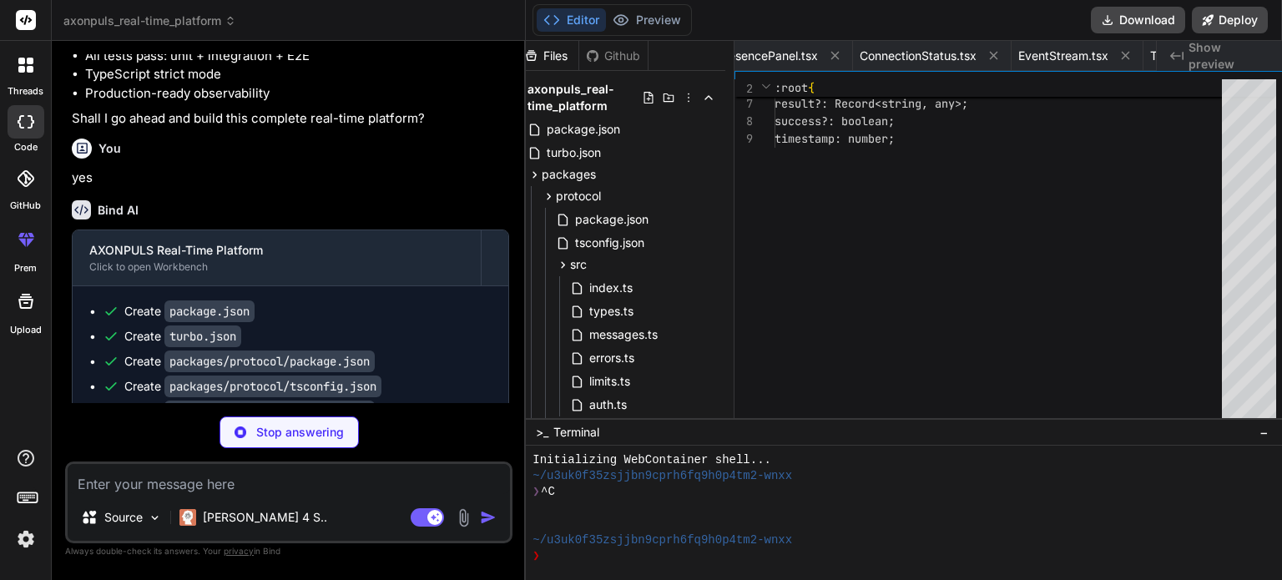
type textarea "x"
type textarea ");"
type textarea "x"
type textarea "} }"
type textarea "x"
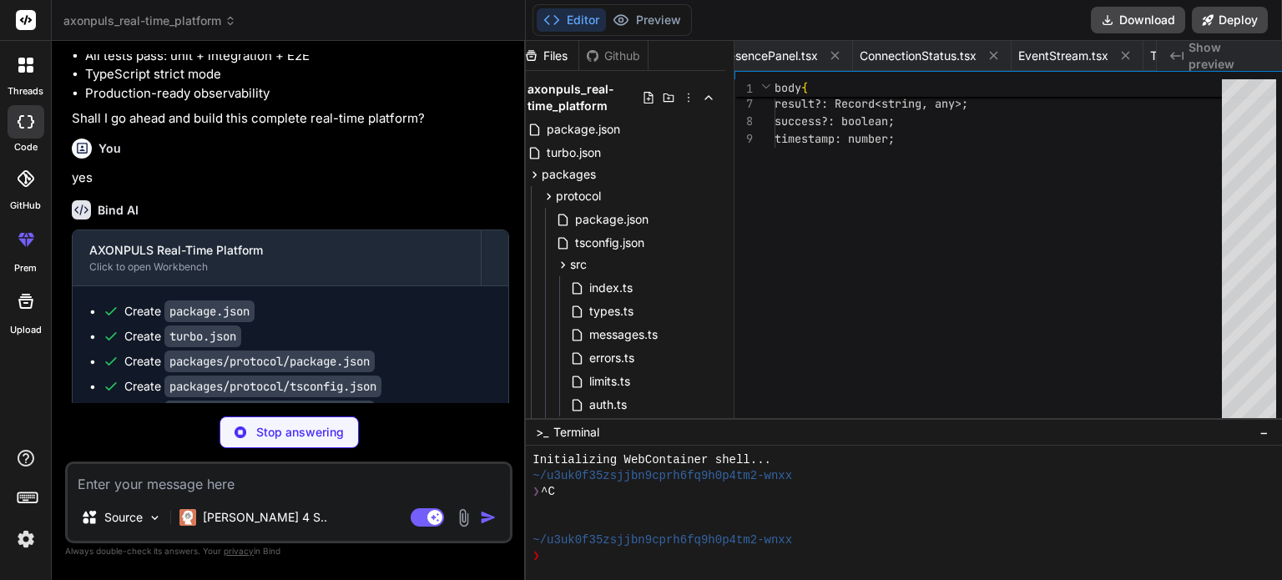
type textarea "); } export default App;"
type textarea "x"
type textarea "LOG_PRETTY=false"
type textarea "x"
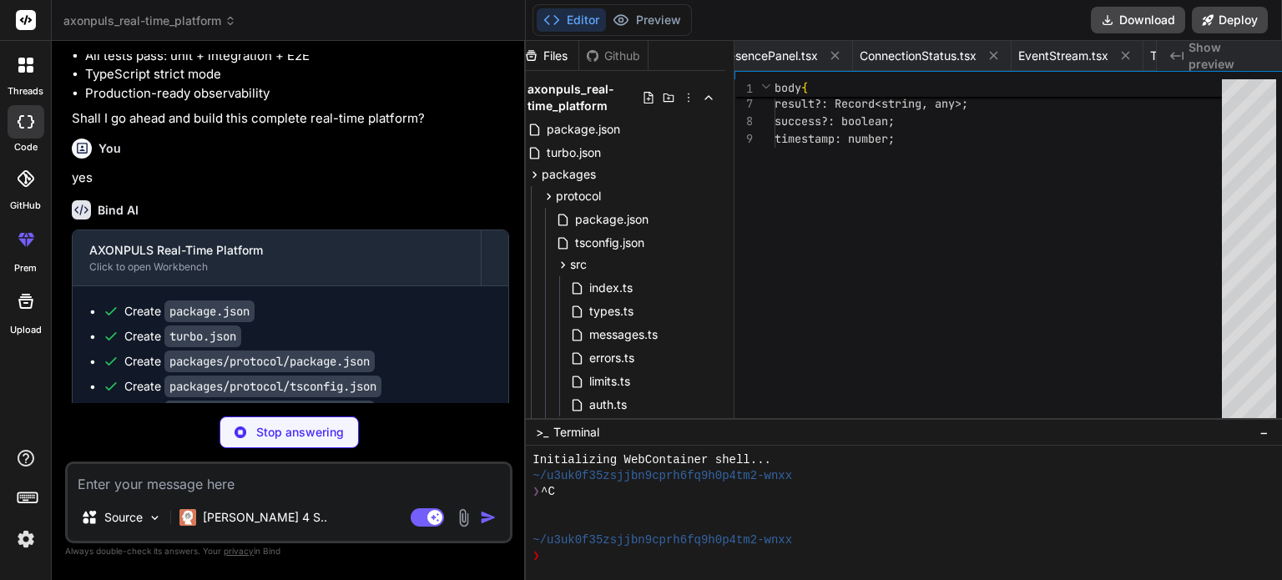
type textarea "EXPOSE 8080 8081 CMD ["node", "packages/gateway/dist/index.js"]"
type textarea "x"
type textarea "MIT License - see [LICENSE](LICENSE) for details. ## Support - Documentation: […"
type textarea "x"
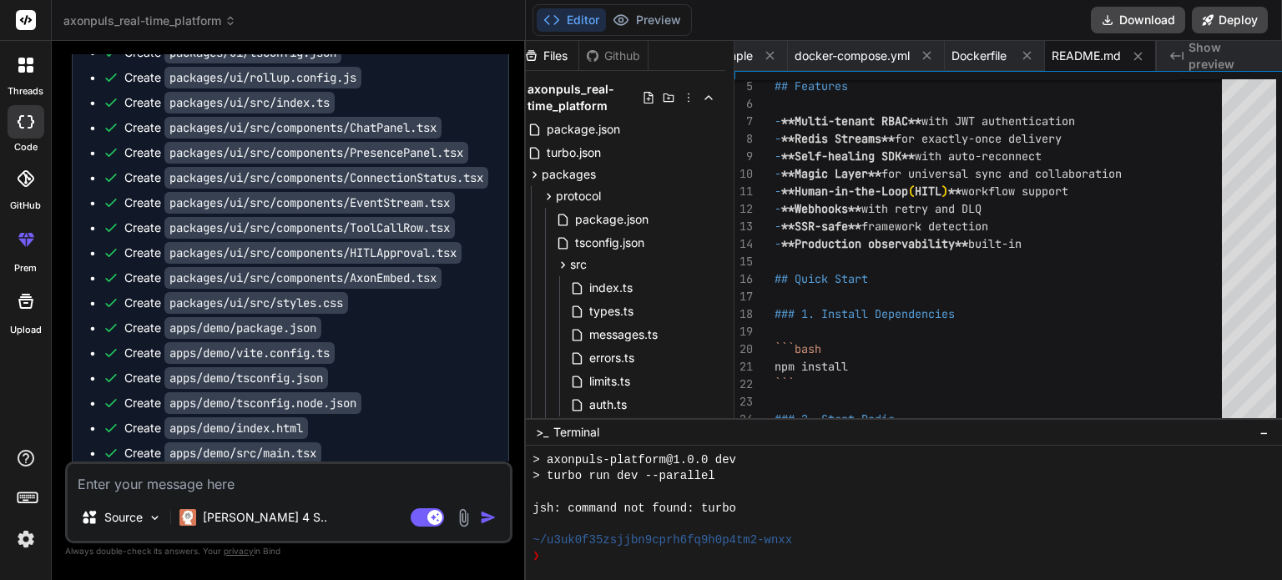
scroll to position [6599, 0]
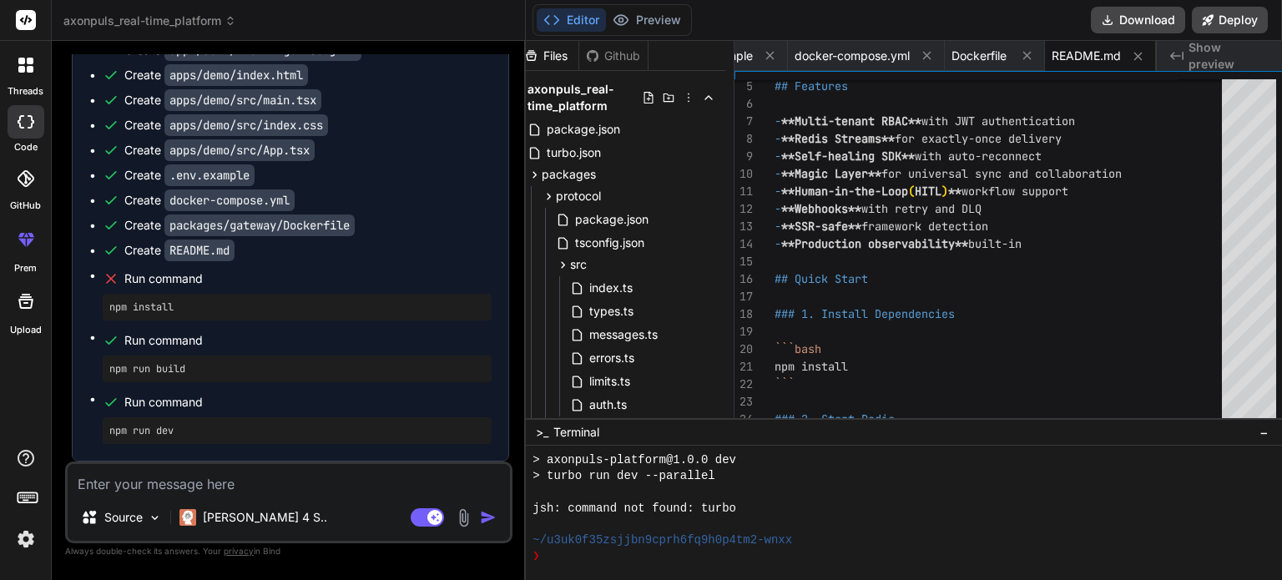
drag, startPoint x: 504, startPoint y: 359, endPoint x: 477, endPoint y: 548, distance: 190.7
click at [477, 548] on div "You Bind AI 🔹 Project : AXONPULS Real-Time Platform 🔧 Tech Stack : Node.js + Ty…" at bounding box center [288, 316] width 447 height 525
click at [337, 485] on textarea at bounding box center [289, 479] width 442 height 30
type textarea "p"
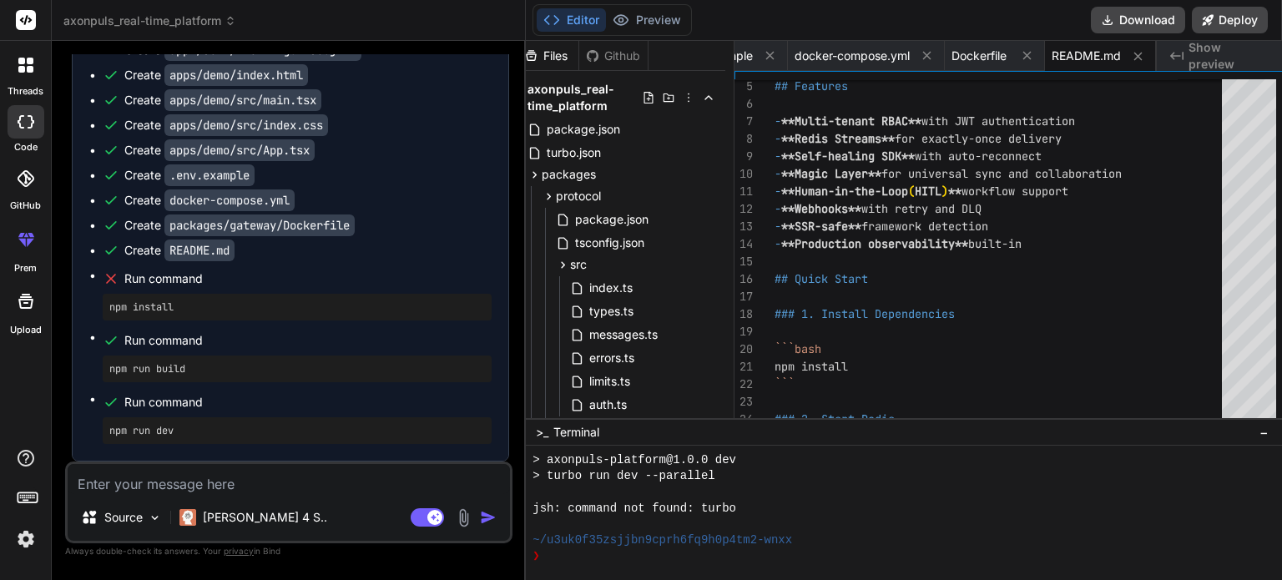
type textarea "x"
type textarea "pl"
type textarea "x"
type textarea "ple"
type textarea "x"
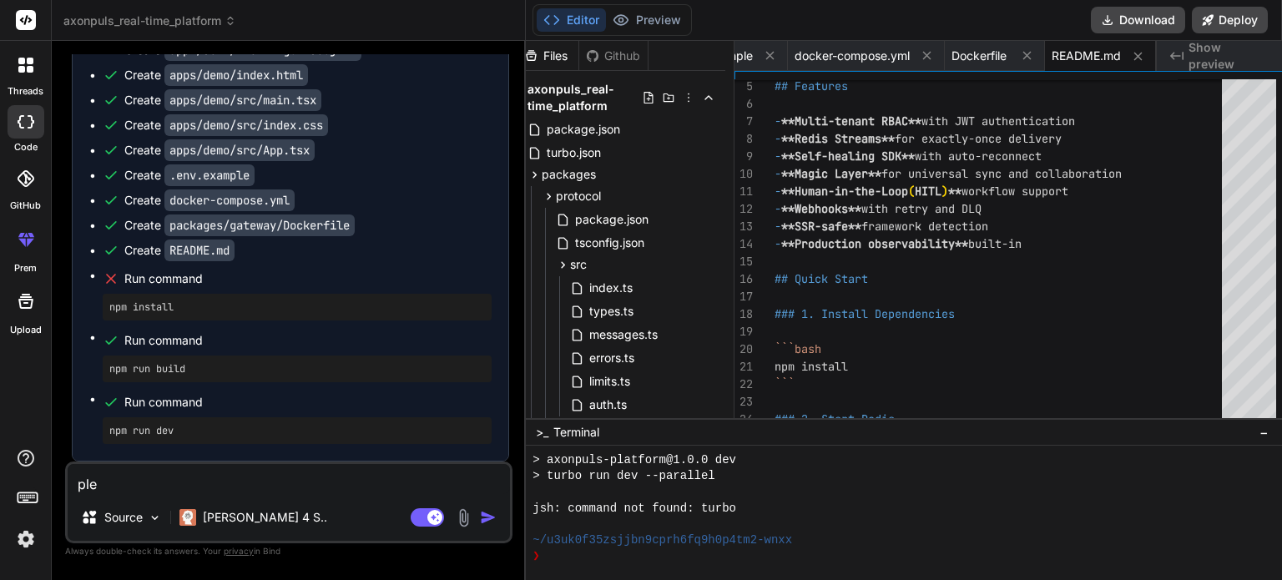
type textarea "plea"
type textarea "x"
type textarea "pleas"
type textarea "x"
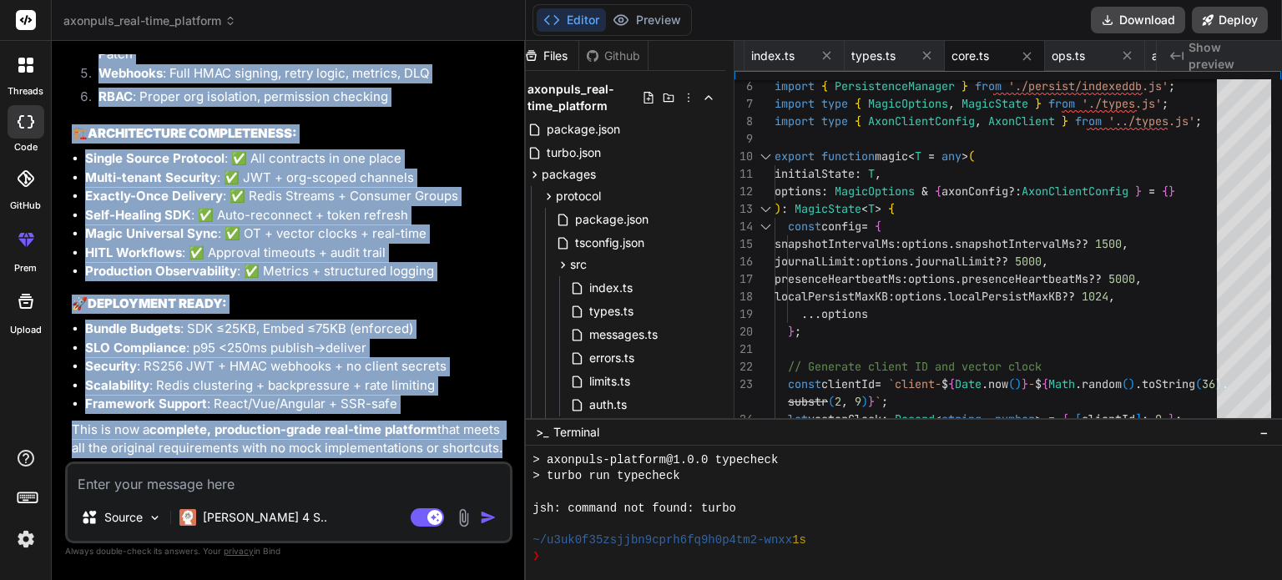
scroll to position [8808, 0]
drag, startPoint x: 456, startPoint y: 417, endPoint x: 451, endPoint y: 467, distance: 49.5
click at [451, 467] on div "You Bind AI 🔹 Project : AXONPULS Real-Time Platform 🔧 Tech Stack : Node.js + Ty…" at bounding box center [288, 316] width 447 height 525
click at [447, 345] on li "SLO Compliance : p95 <250ms publish→deliver" at bounding box center [297, 348] width 424 height 19
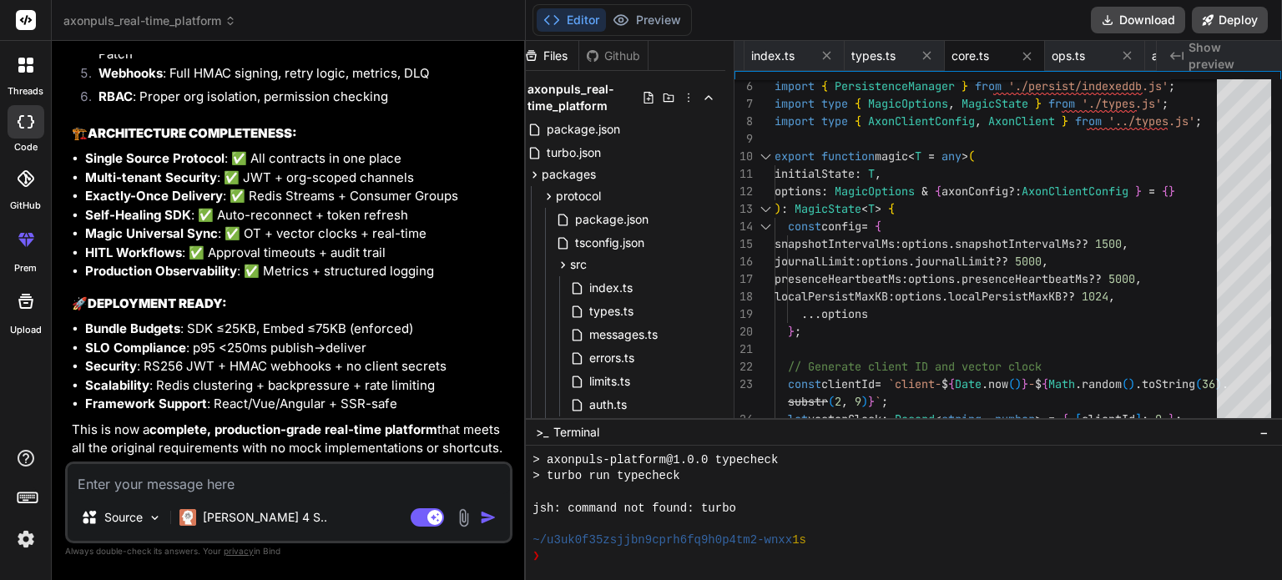
click at [353, 488] on textarea at bounding box center [289, 479] width 442 height 30
paste textarea "all i need real production grade do not ask do not explain just go for real pro…"
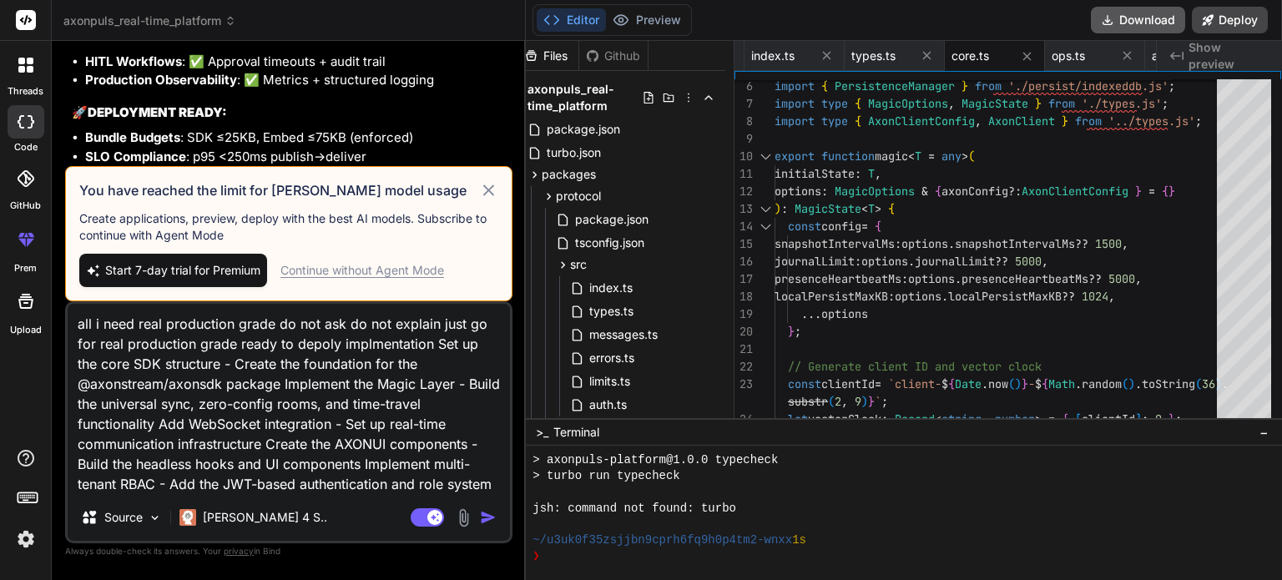
click at [1159, 13] on button "Download" at bounding box center [1138, 20] width 94 height 27
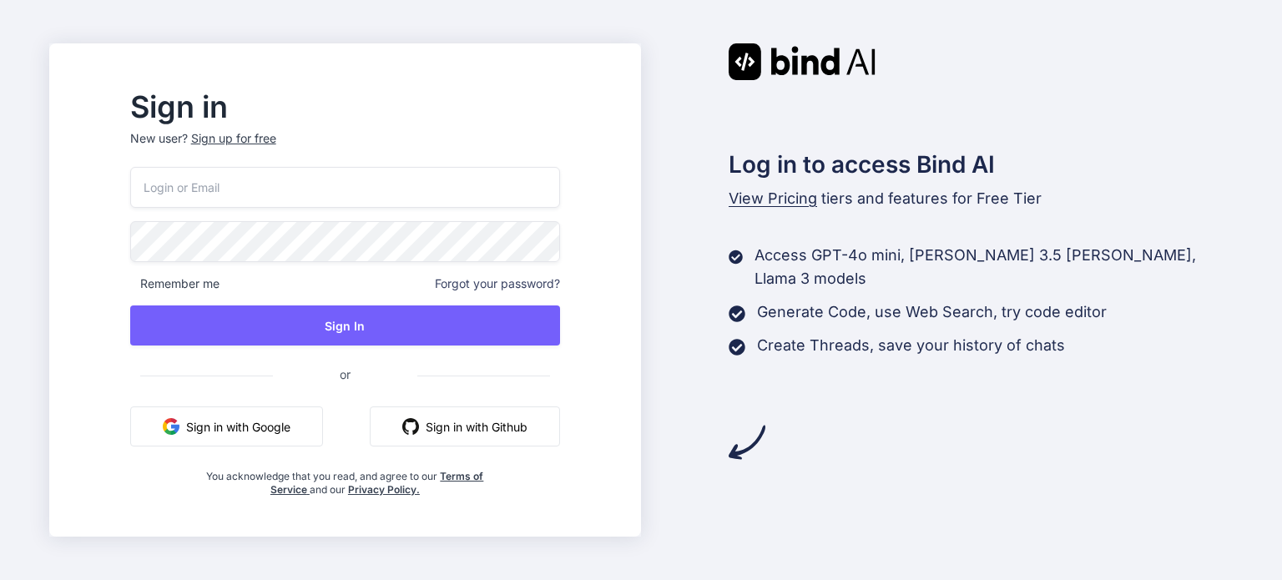
click at [308, 436] on button "Sign in with Google" at bounding box center [226, 427] width 193 height 40
